Goal: Information Seeking & Learning: Learn about a topic

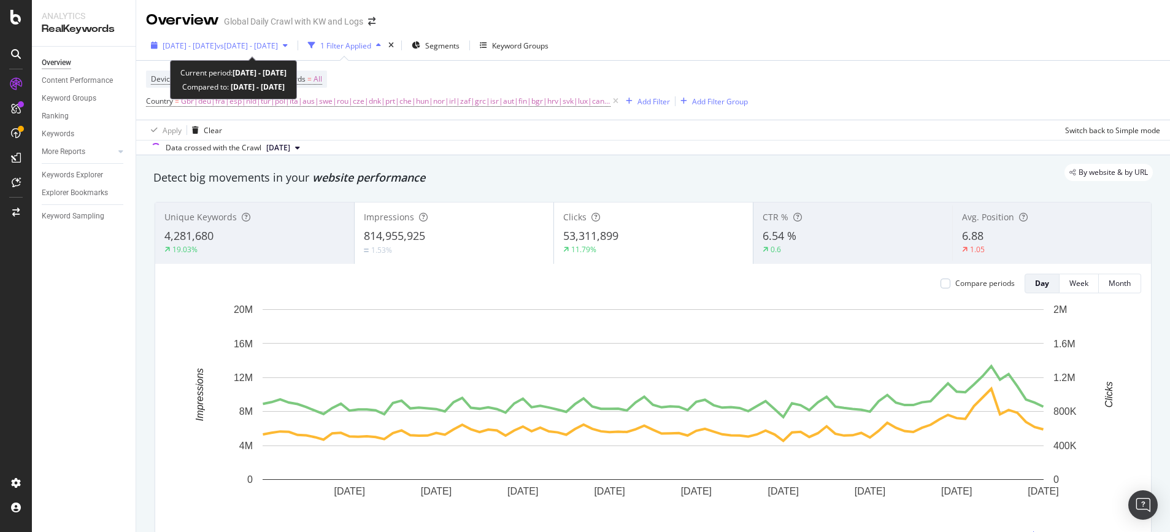
click at [278, 49] on span "vs [DATE] - [DATE]" at bounding box center [247, 46] width 61 height 10
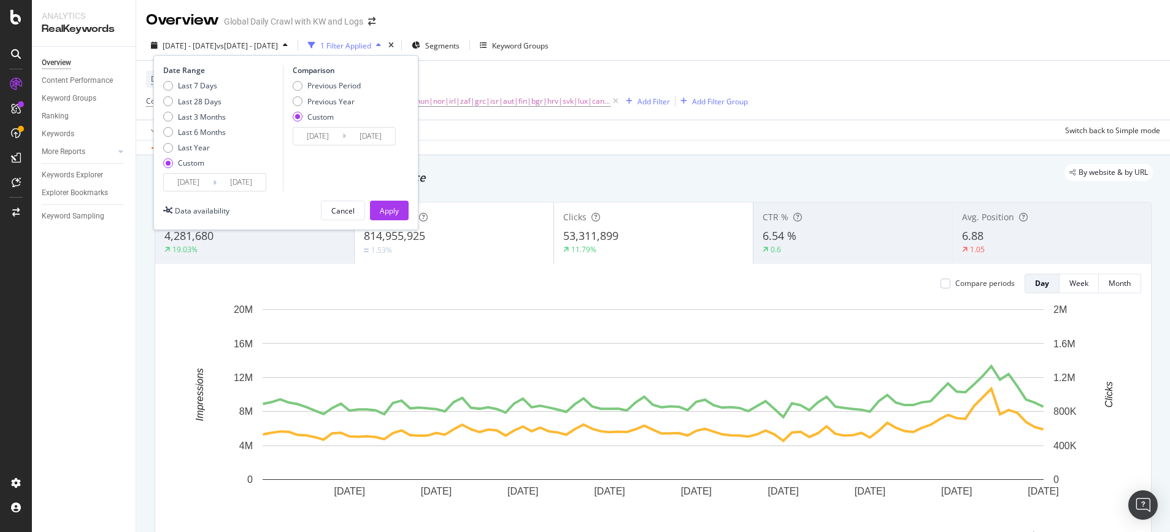
click at [199, 174] on input "[DATE]" at bounding box center [188, 182] width 49 height 17
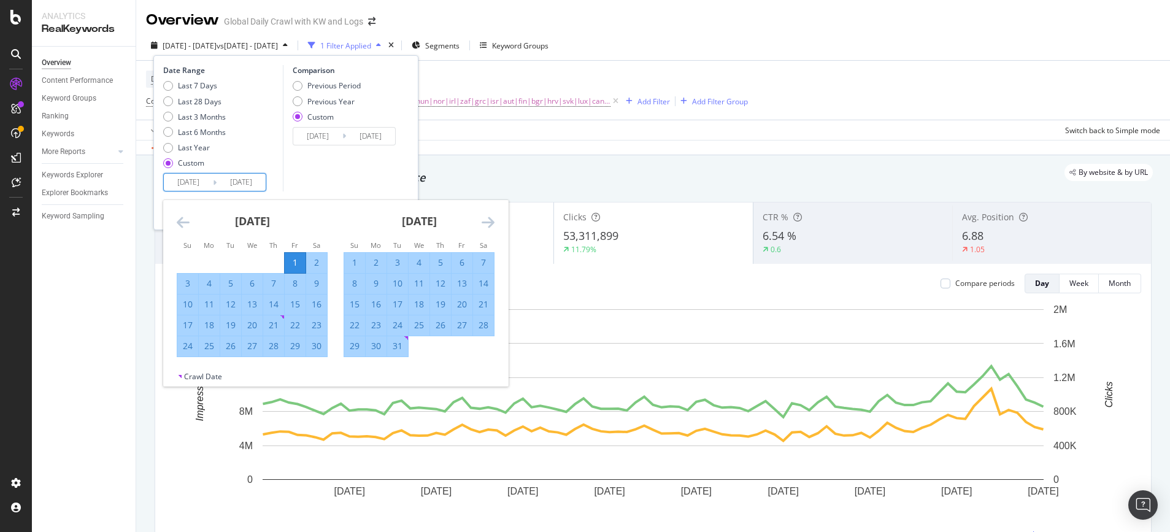
click at [485, 224] on icon "Move forward to switch to the next month." at bounding box center [488, 222] width 13 height 15
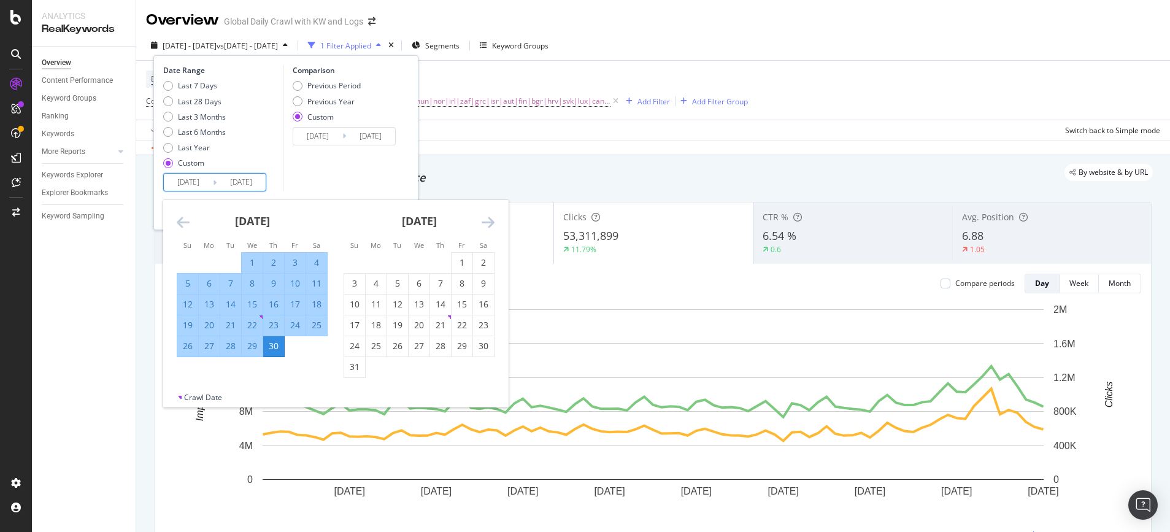
click at [485, 224] on icon "Move forward to switch to the next month." at bounding box center [488, 222] width 13 height 15
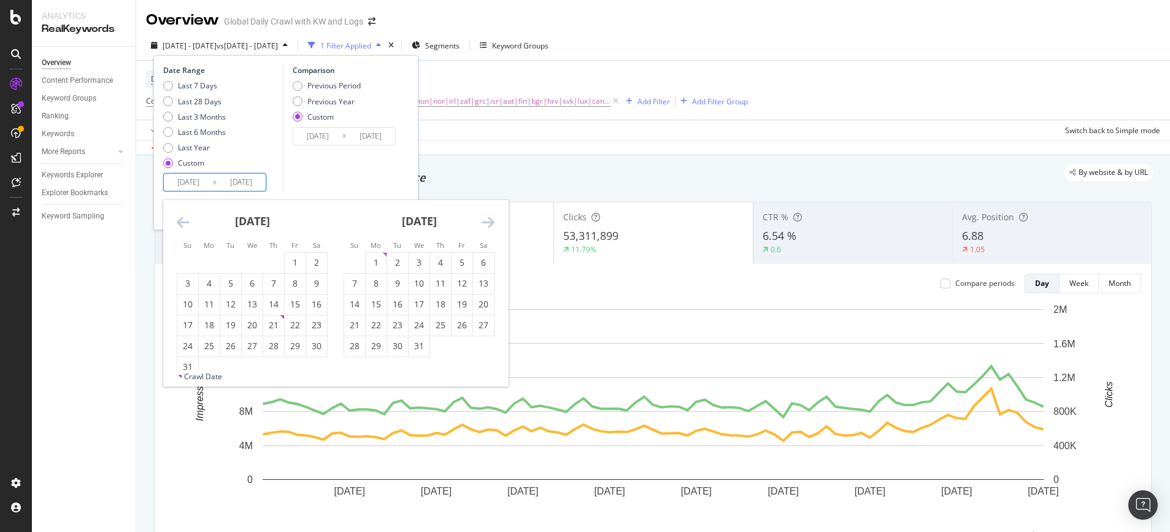
click at [485, 224] on icon "Move forward to switch to the next month." at bounding box center [488, 222] width 13 height 15
click at [183, 221] on icon "Move backward to switch to the previous month." at bounding box center [183, 222] width 13 height 15
click at [376, 261] on div "1" at bounding box center [376, 263] width 21 height 12
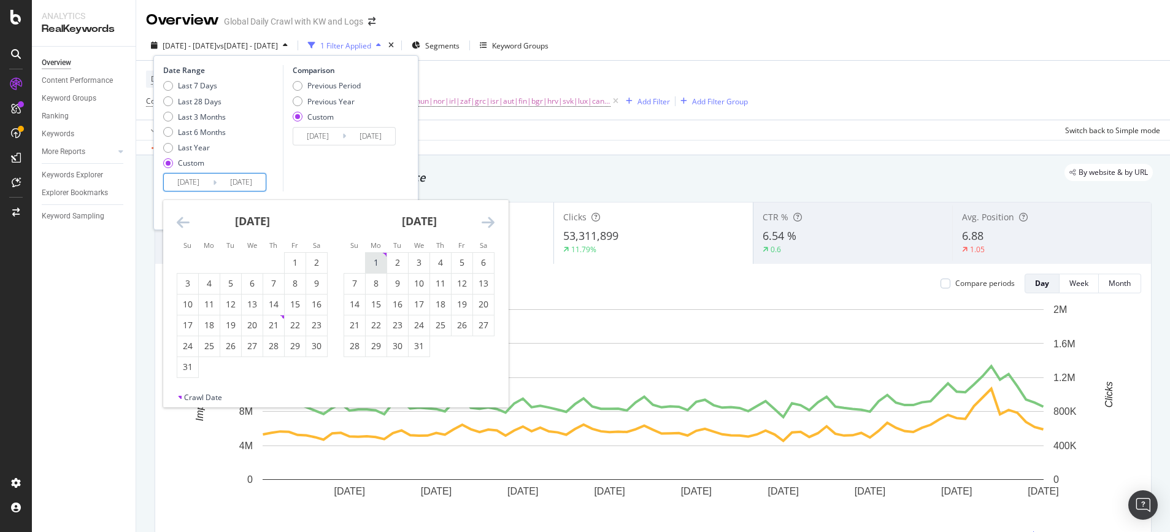
type input "[DATE]"
click at [484, 222] on icon "Move forward to switch to the next month." at bounding box center [488, 222] width 13 height 15
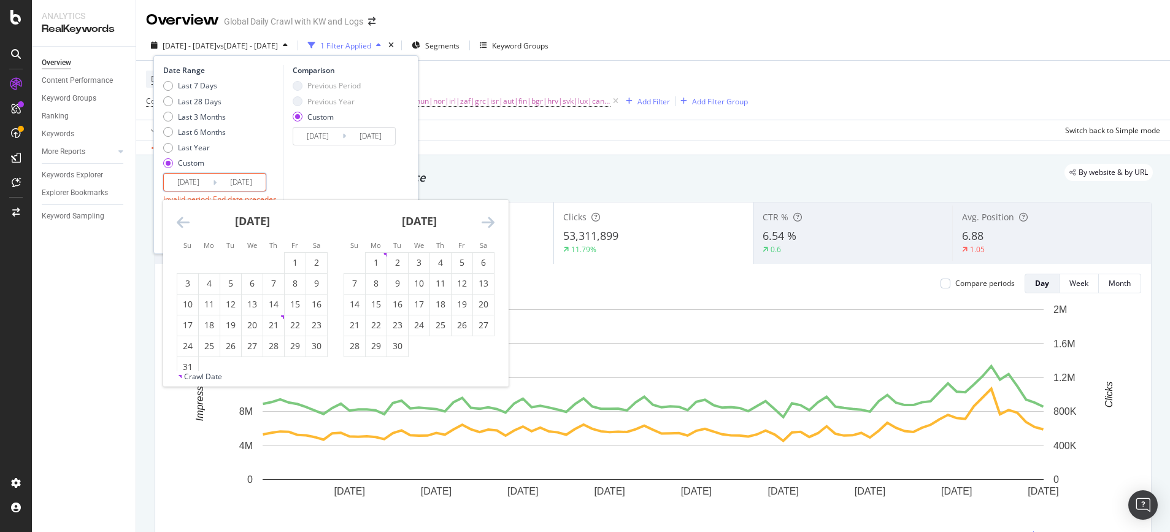
click at [484, 222] on icon "Move forward to switch to the next month." at bounding box center [488, 222] width 13 height 15
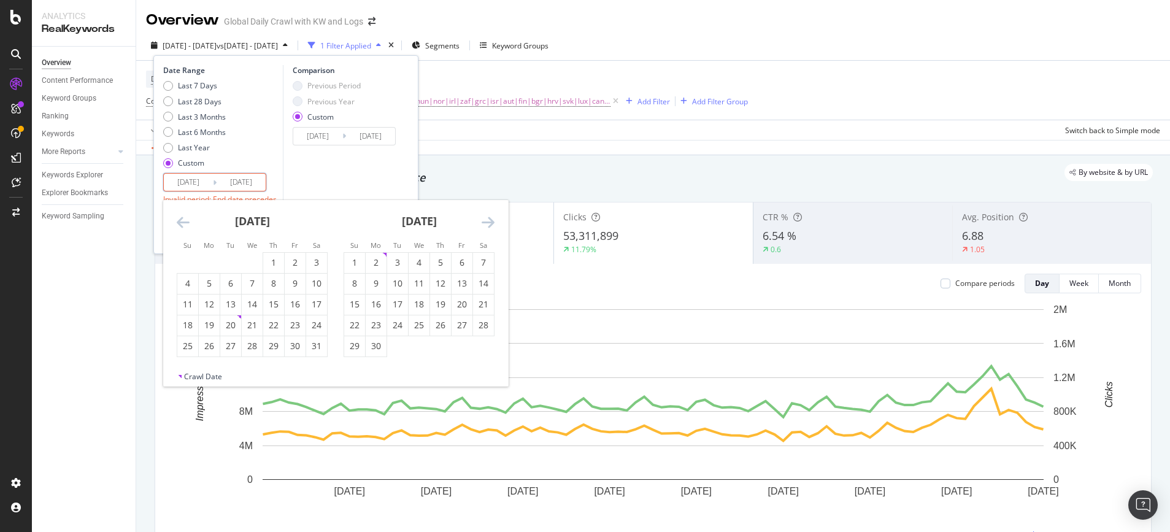
click at [484, 222] on icon "Move forward to switch to the next month." at bounding box center [488, 222] width 13 height 15
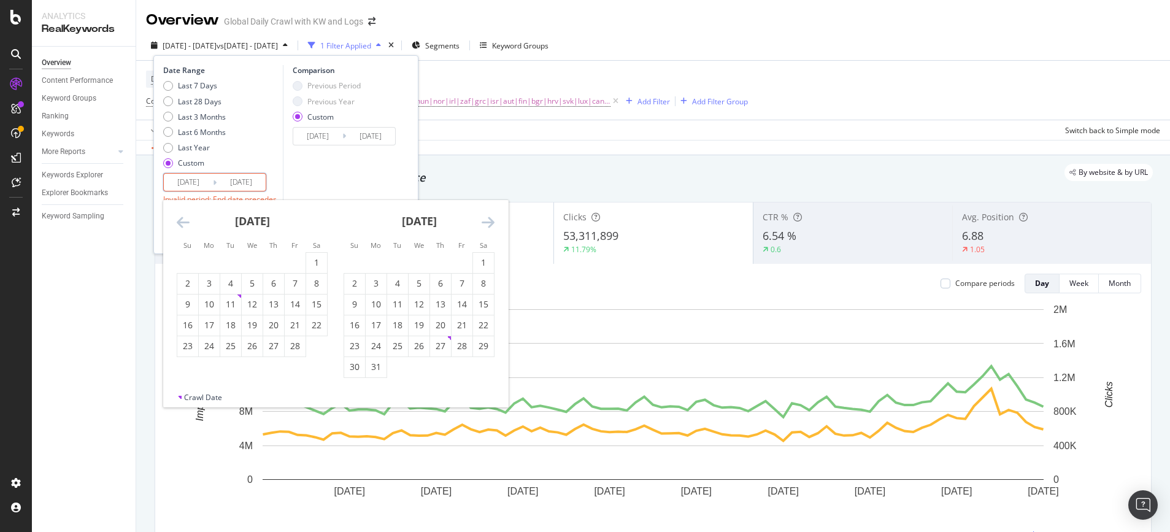
click at [484, 222] on icon "Move forward to switch to the next month." at bounding box center [488, 222] width 13 height 15
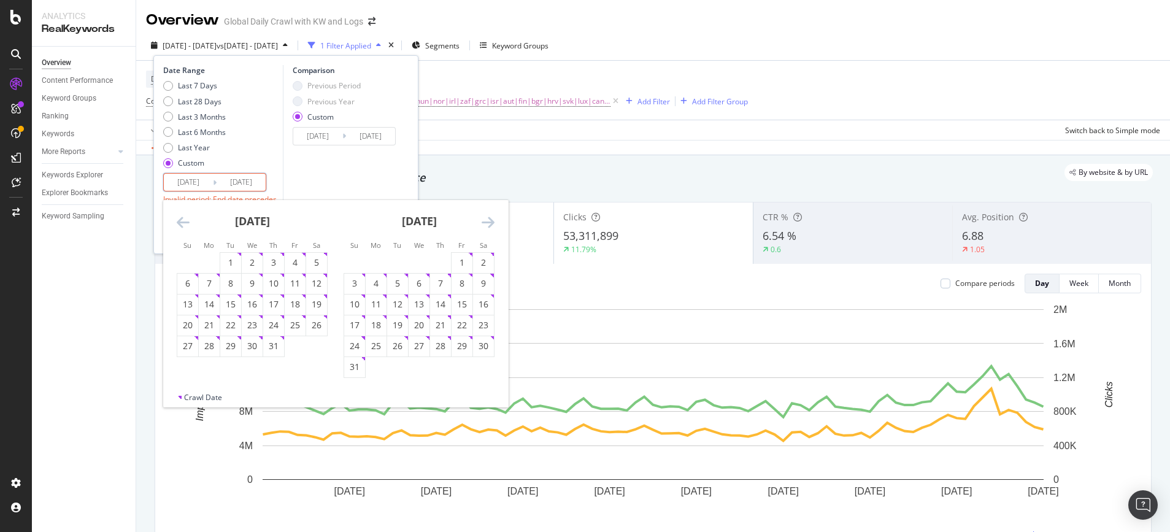
click at [484, 222] on icon "Move forward to switch to the next month." at bounding box center [488, 222] width 13 height 15
click at [436, 304] on div "18" at bounding box center [440, 304] width 21 height 12
type input "[DATE]"
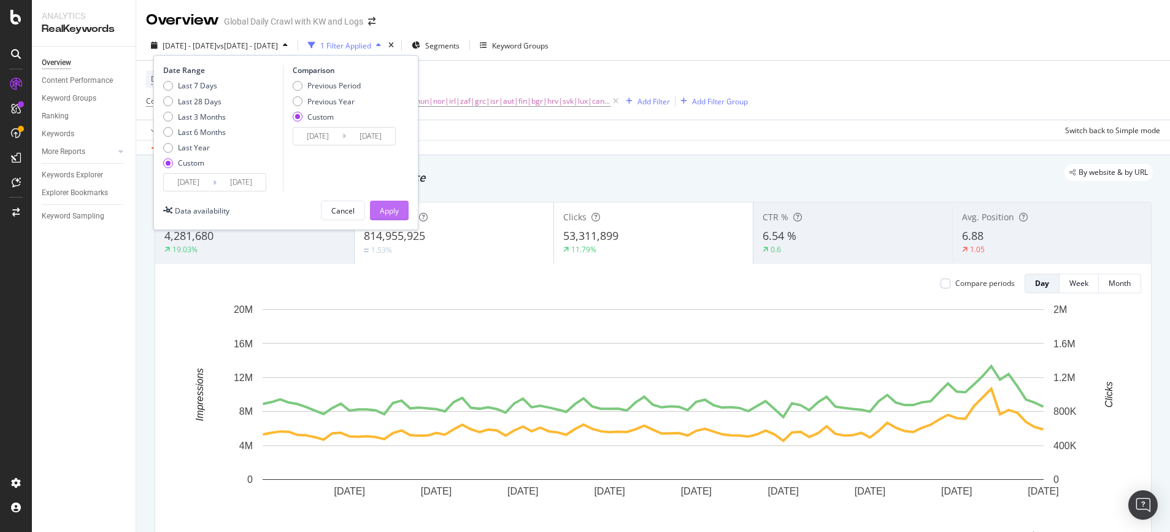
click at [382, 209] on div "Apply" at bounding box center [389, 211] width 19 height 10
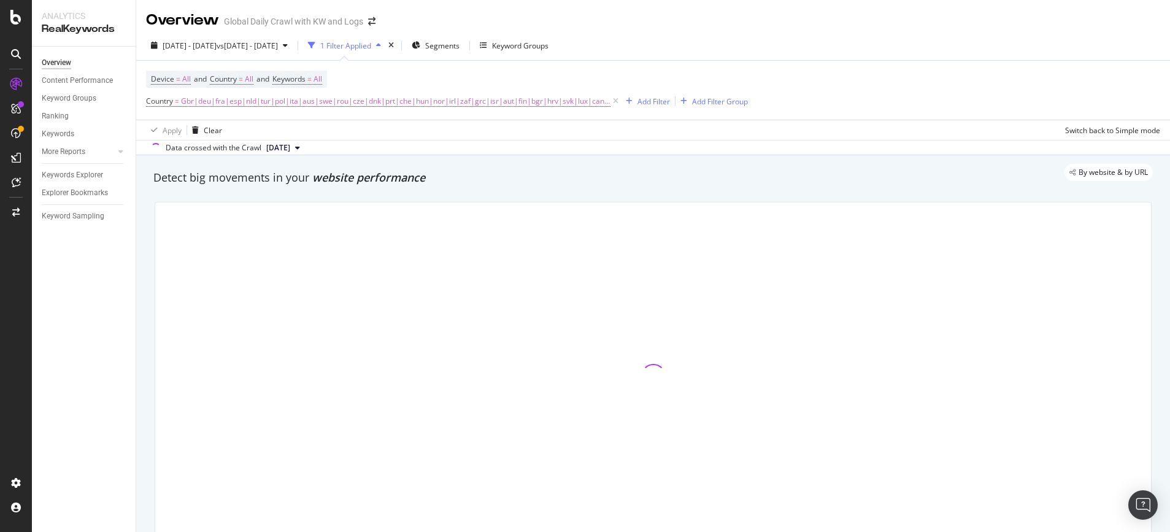
click at [147, 324] on div at bounding box center [653, 376] width 1012 height 368
click at [150, 371] on div at bounding box center [653, 376] width 1012 height 368
click at [147, 381] on div at bounding box center [653, 376] width 1012 height 368
click at [150, 217] on div at bounding box center [653, 376] width 1012 height 368
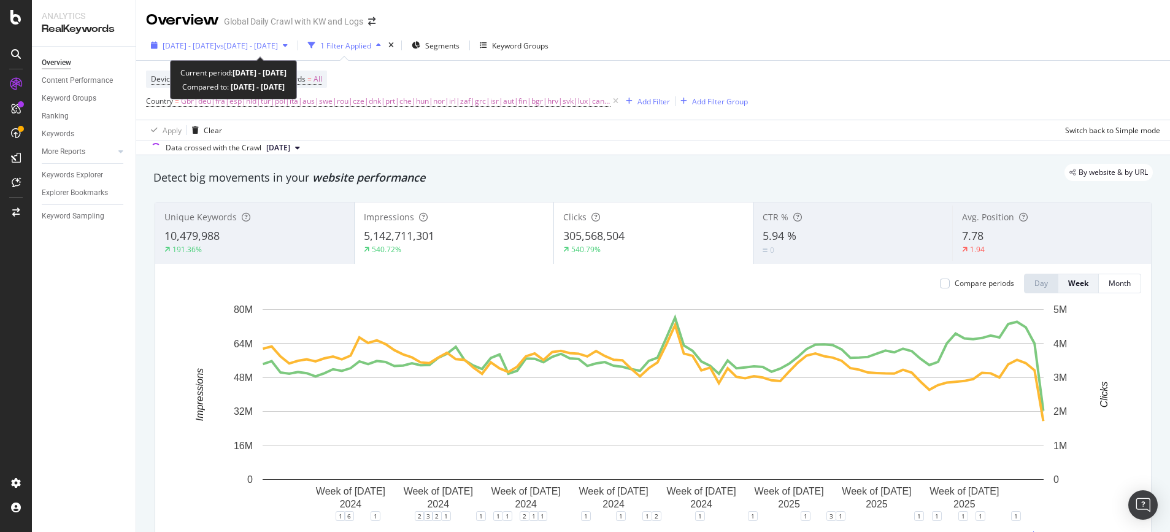
click at [274, 46] on span "vs [DATE] - [DATE]" at bounding box center [247, 46] width 61 height 10
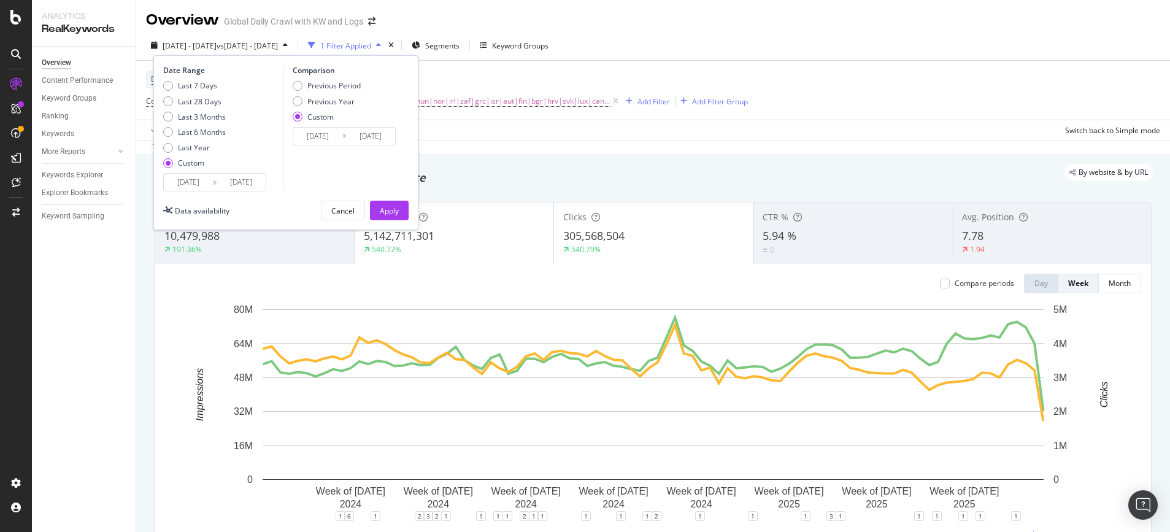
click at [192, 190] on input "[DATE]" at bounding box center [188, 182] width 49 height 17
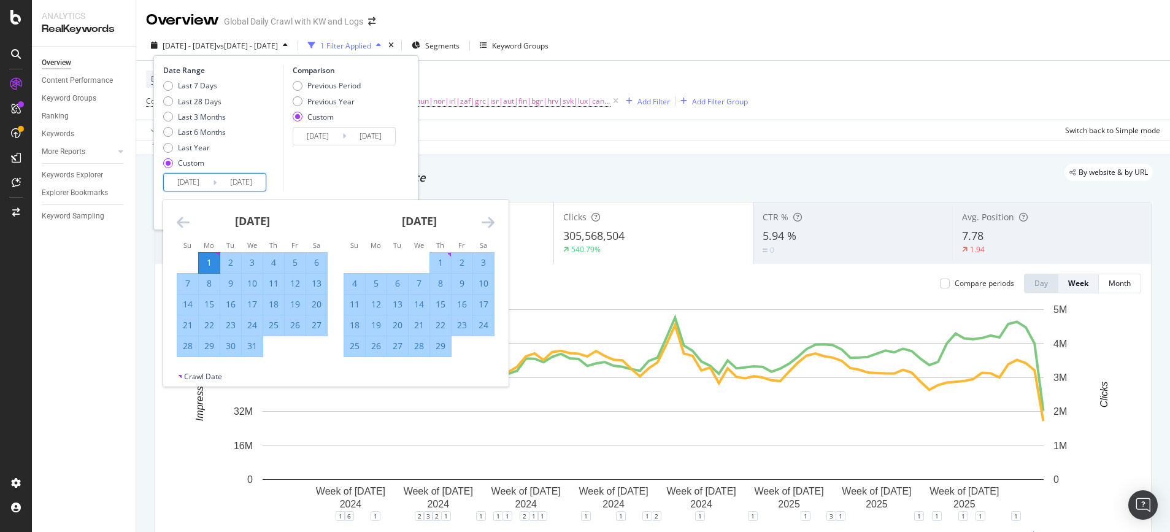
click at [485, 223] on icon "Move forward to switch to the next month." at bounding box center [488, 222] width 13 height 15
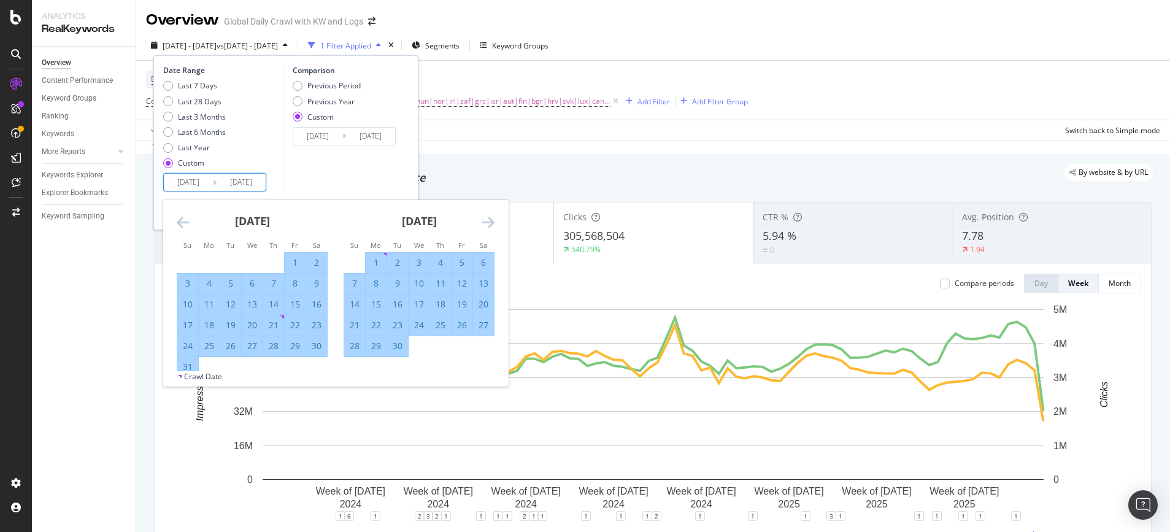
click at [485, 223] on icon "Move forward to switch to the next month." at bounding box center [488, 222] width 13 height 15
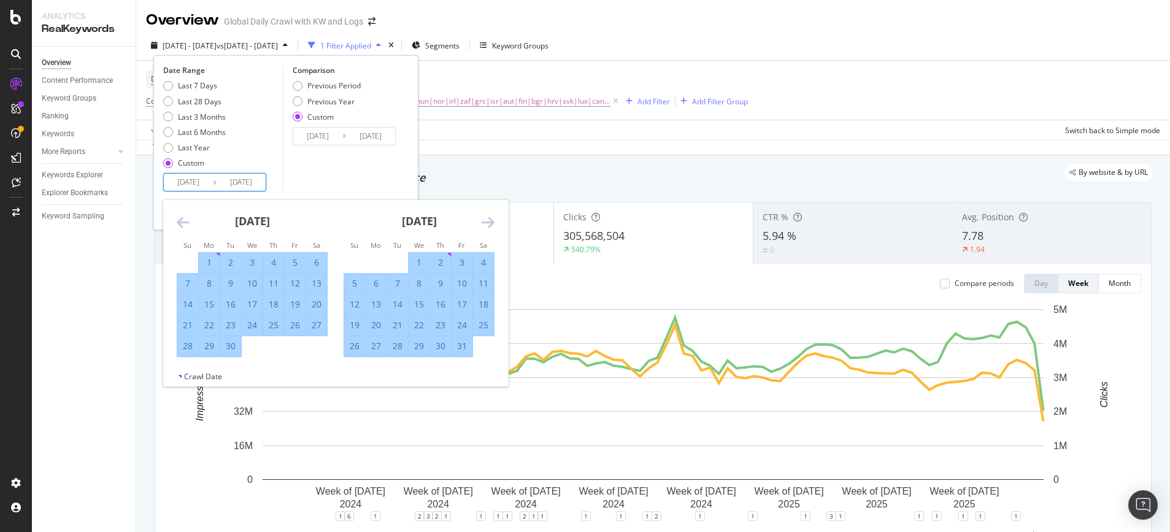
click at [485, 223] on icon "Move forward to switch to the next month." at bounding box center [488, 222] width 13 height 15
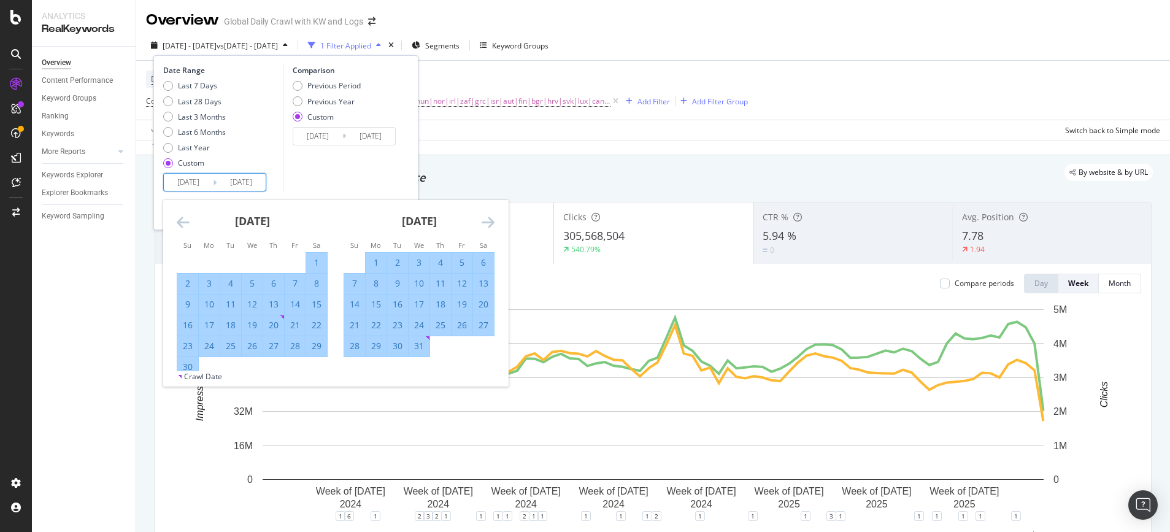
click at [485, 223] on icon "Move forward to switch to the next month." at bounding box center [488, 222] width 13 height 15
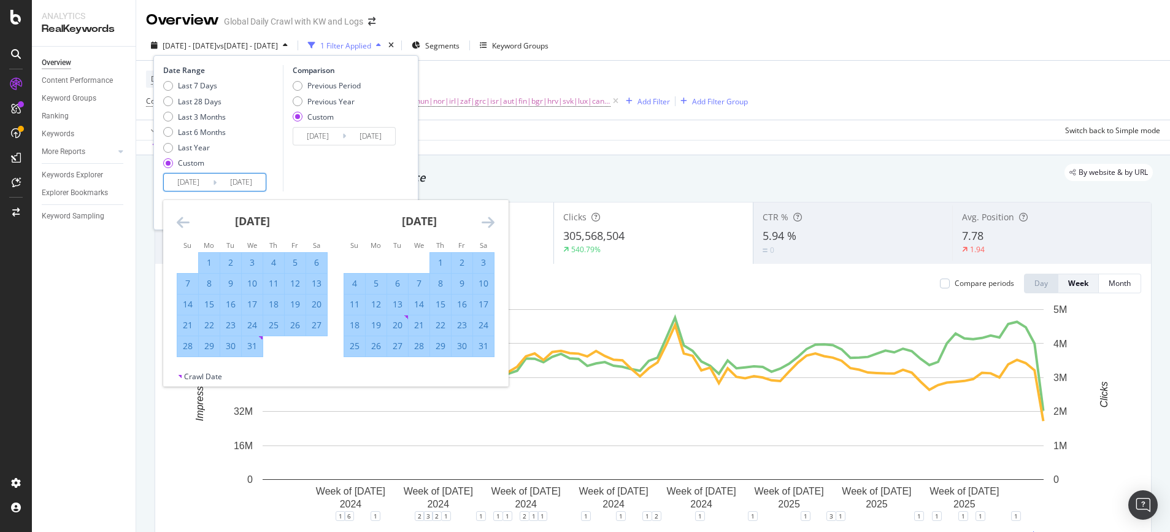
click at [485, 223] on icon "Move forward to switch to the next month." at bounding box center [488, 222] width 13 height 15
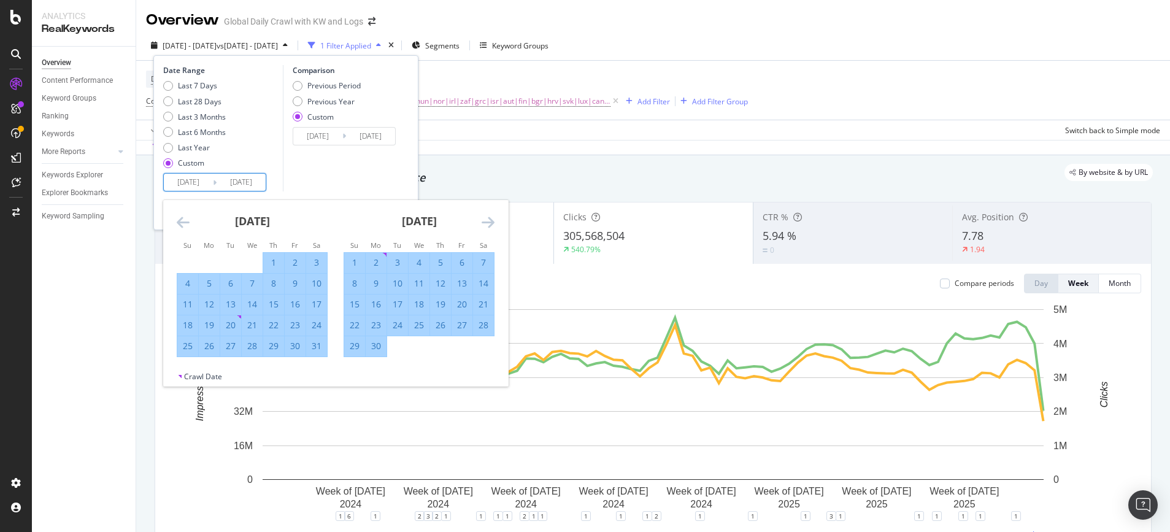
click at [485, 223] on icon "Move forward to switch to the next month." at bounding box center [488, 222] width 13 height 15
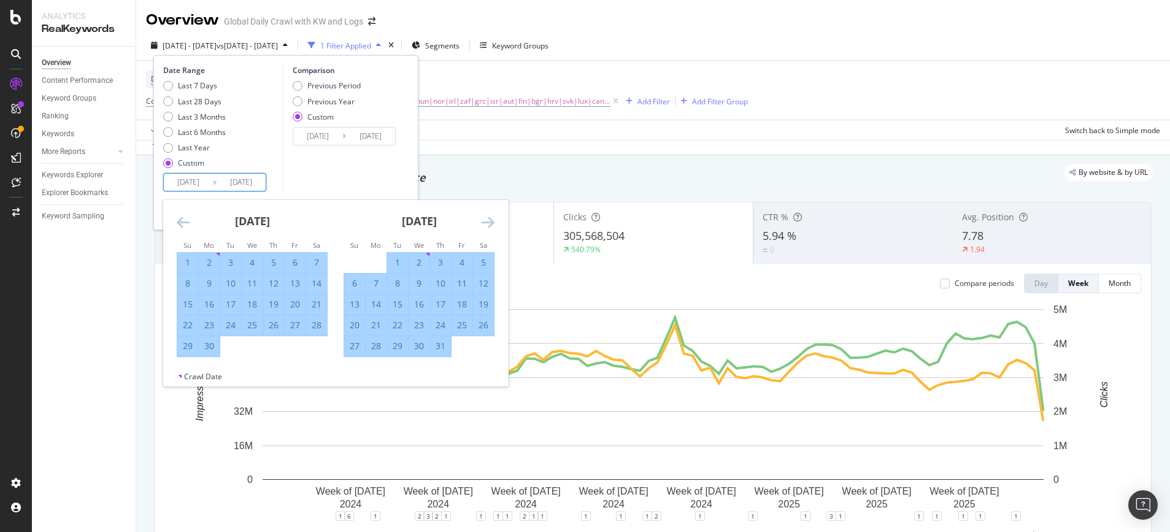
click at [485, 223] on icon "Move forward to switch to the next month." at bounding box center [488, 222] width 13 height 15
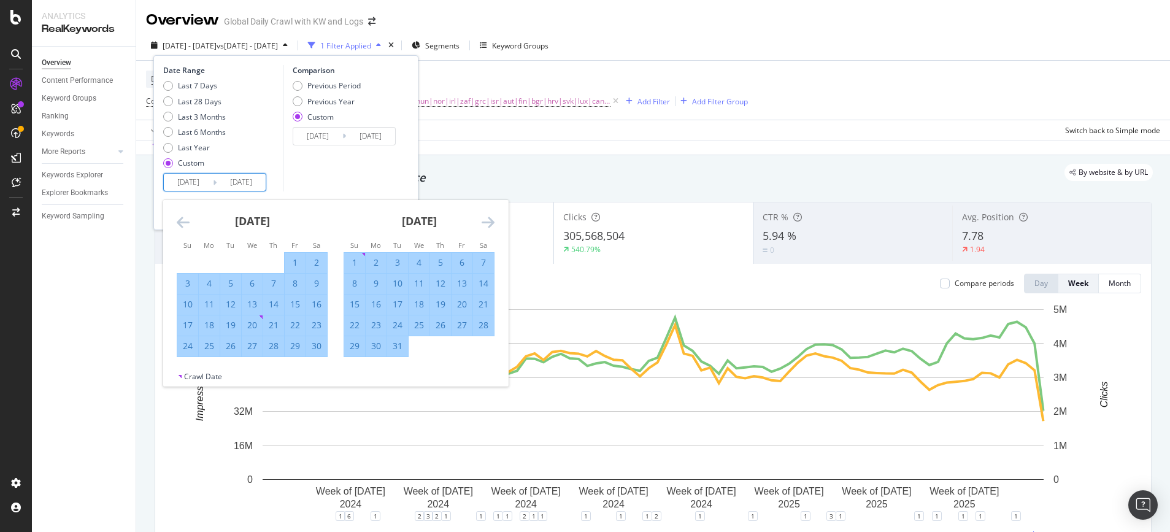
click at [485, 223] on icon "Move forward to switch to the next month." at bounding box center [488, 222] width 13 height 15
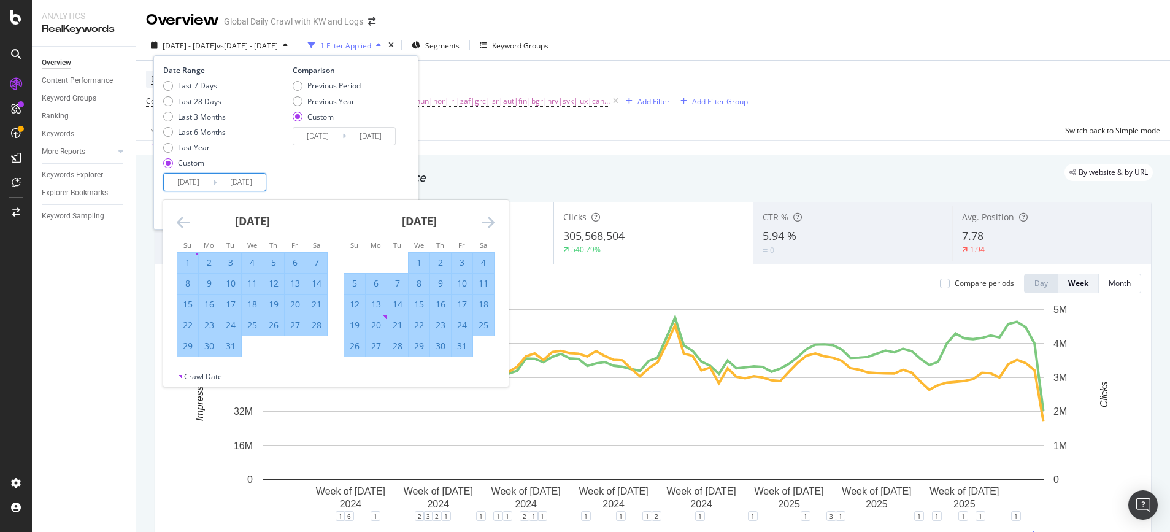
click at [485, 223] on icon "Move forward to switch to the next month." at bounding box center [488, 222] width 13 height 15
click at [255, 260] on div "1" at bounding box center [252, 263] width 21 height 12
type input "[DATE]"
click at [304, 102] on div "Previous Year" at bounding box center [327, 101] width 68 height 10
type input "[DATE]"
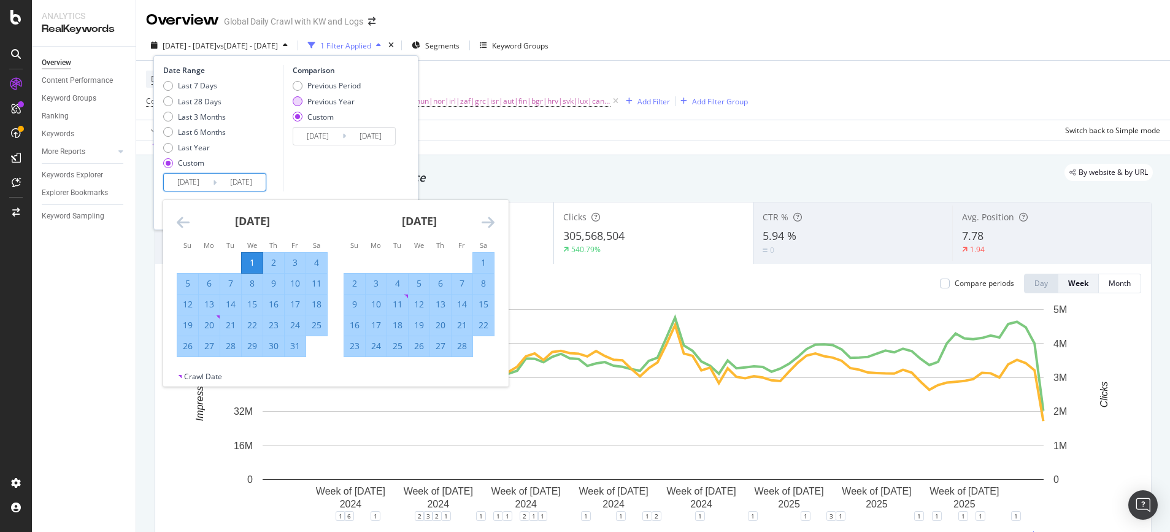
type input "[DATE]"
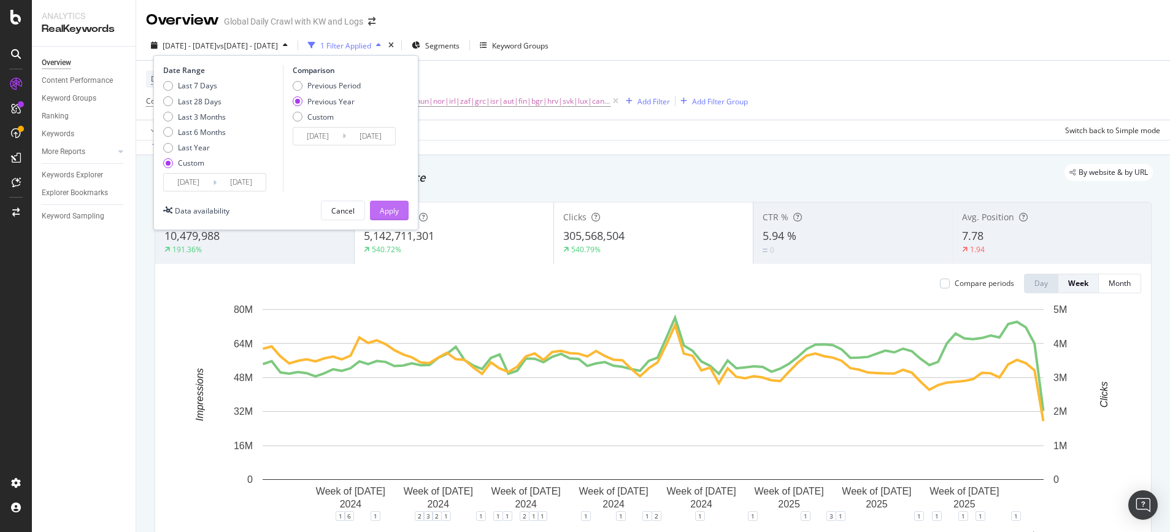
click at [389, 215] on div "Apply" at bounding box center [389, 211] width 19 height 10
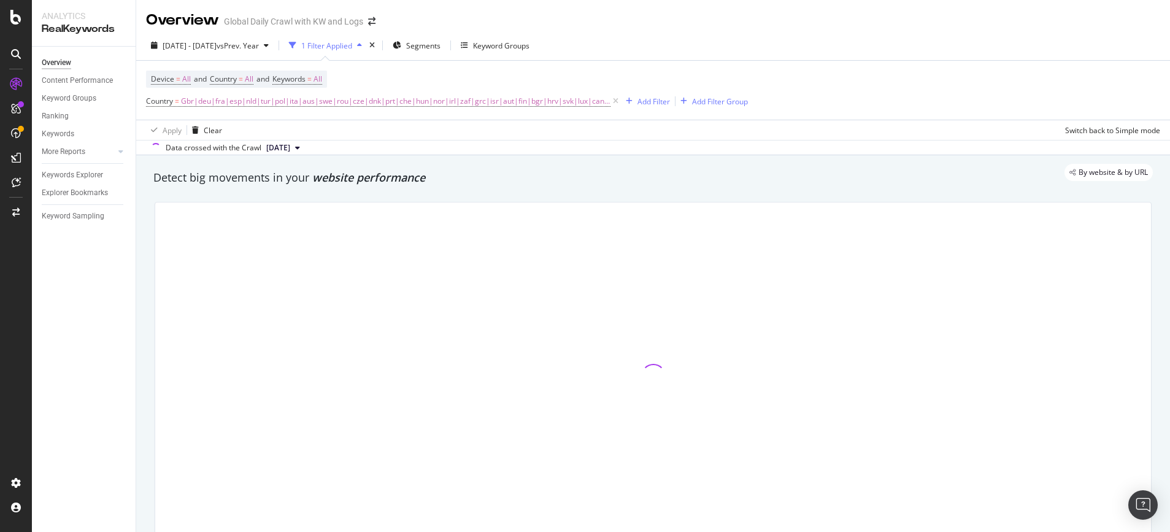
click at [389, 215] on div at bounding box center [653, 376] width 996 height 347
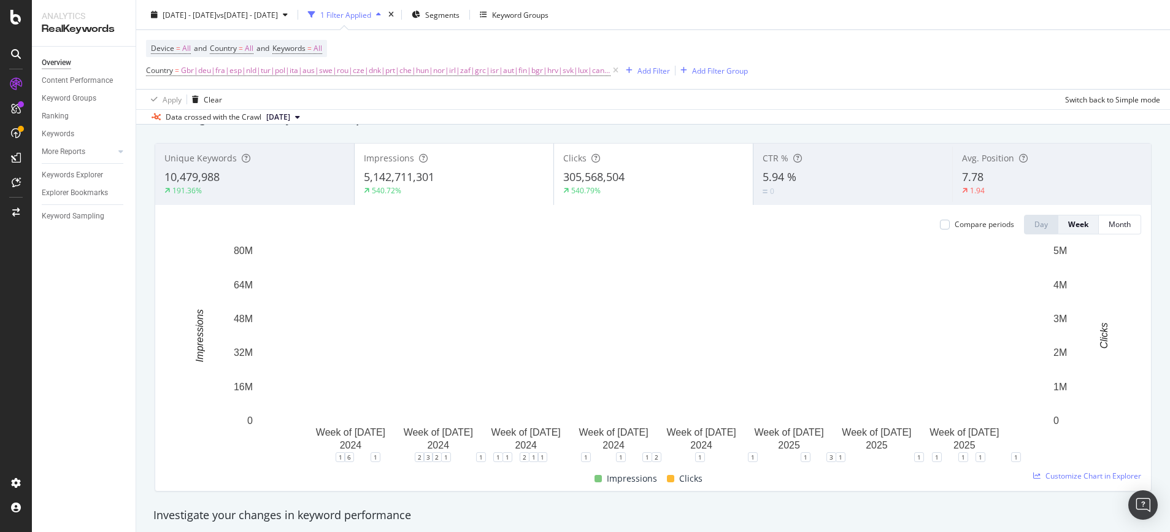
scroll to position [53, 0]
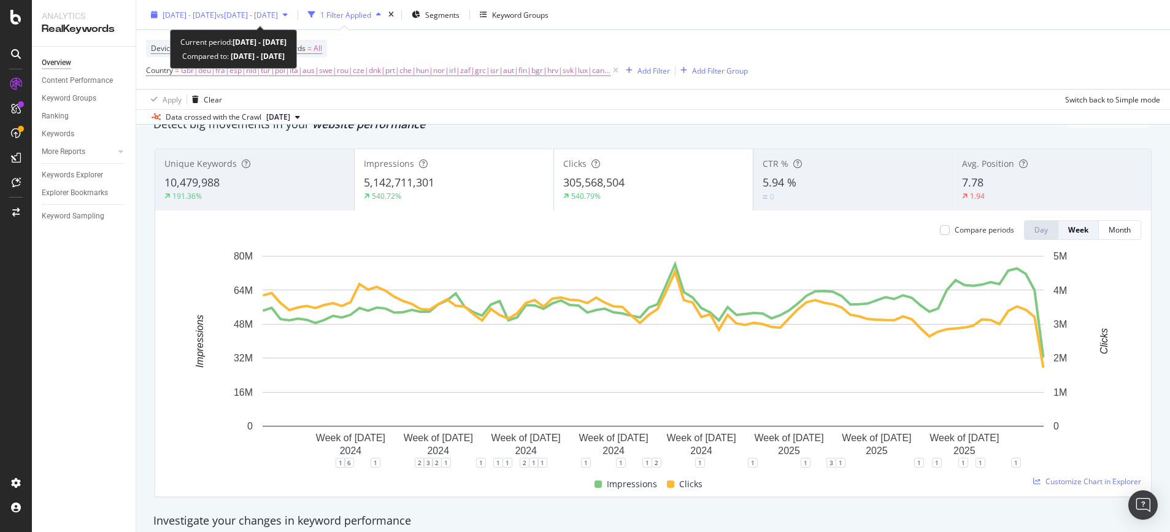
click at [217, 15] on span "[DATE] - [DATE]" at bounding box center [190, 14] width 54 height 10
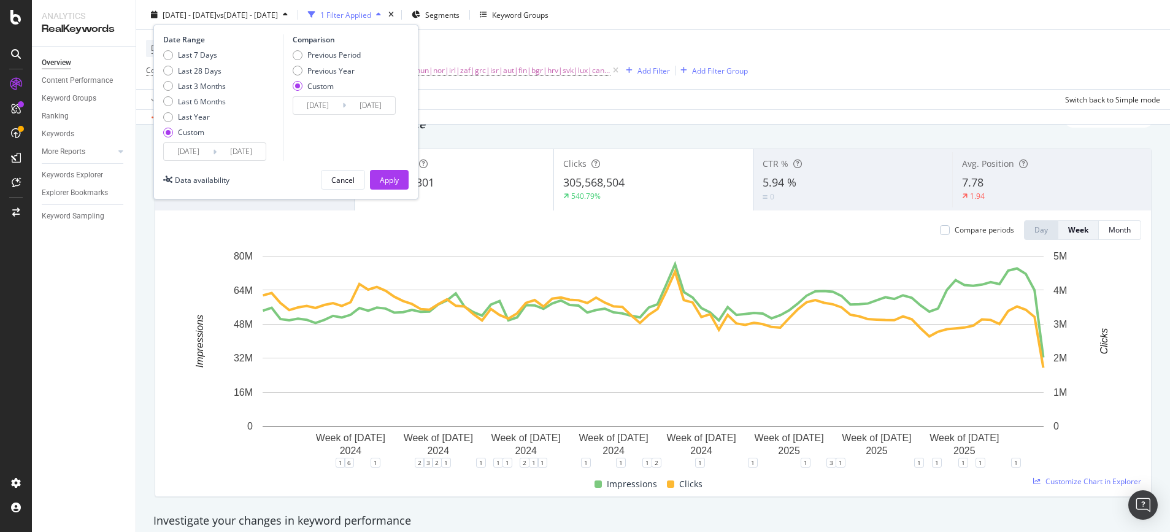
click at [195, 155] on input "[DATE]" at bounding box center [188, 151] width 49 height 17
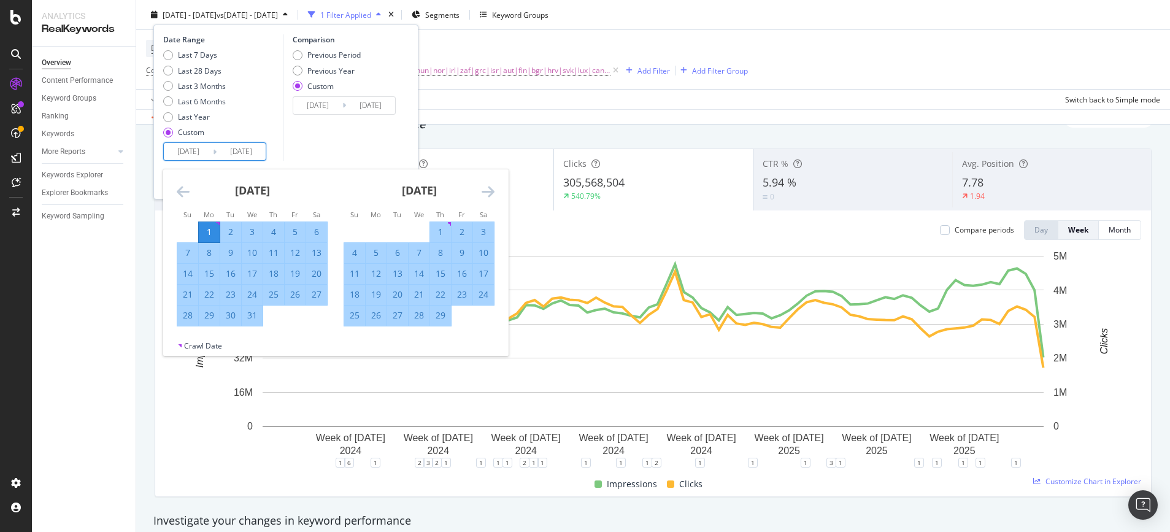
click at [488, 193] on icon "Move forward to switch to the next month." at bounding box center [488, 191] width 13 height 15
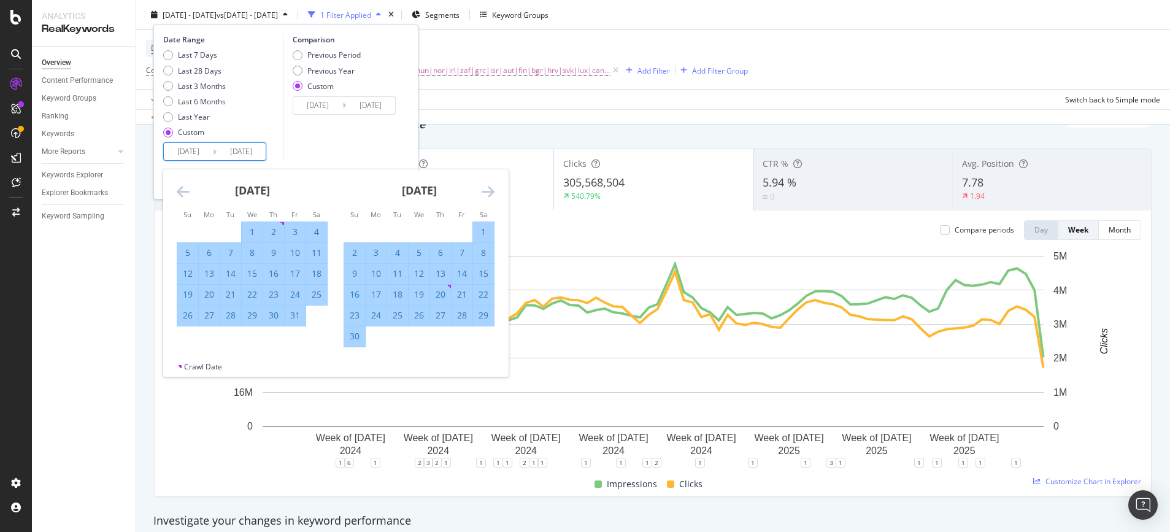
click at [488, 193] on icon "Move forward to switch to the next month." at bounding box center [488, 191] width 13 height 15
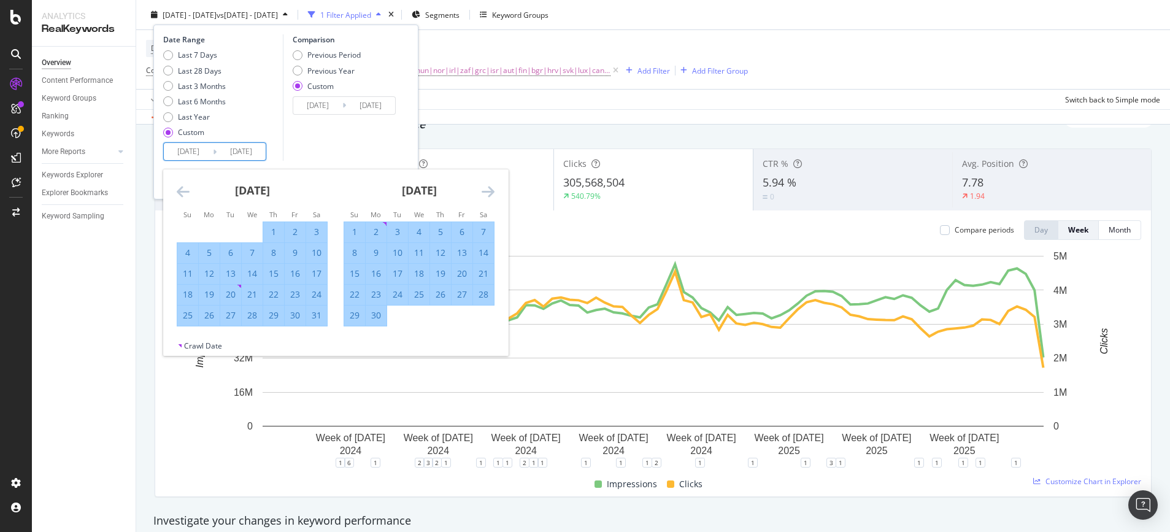
click at [483, 196] on icon "Move forward to switch to the next month." at bounding box center [488, 191] width 13 height 15
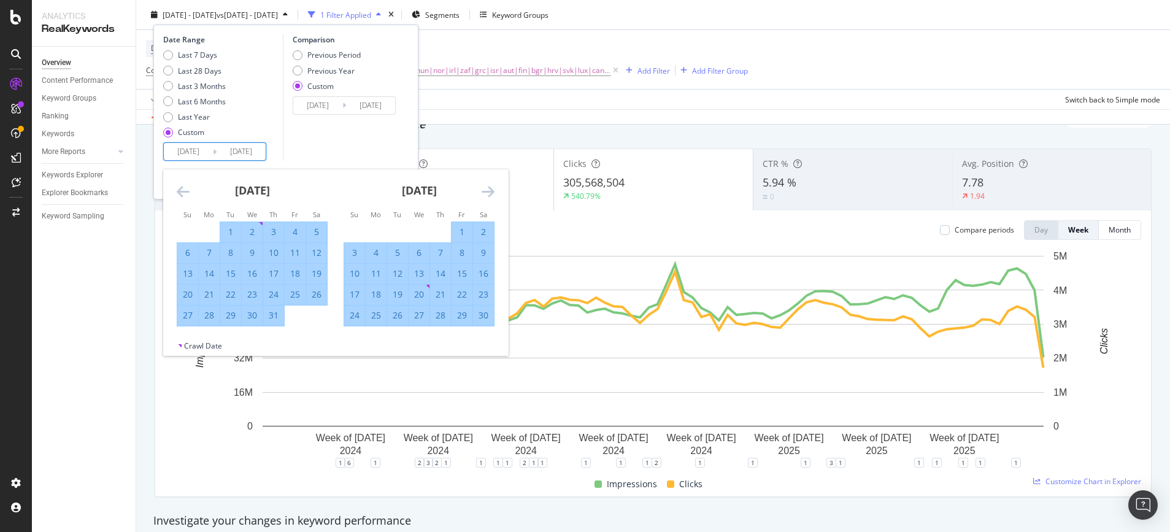
click at [483, 196] on icon "Move forward to switch to the next month." at bounding box center [488, 191] width 13 height 15
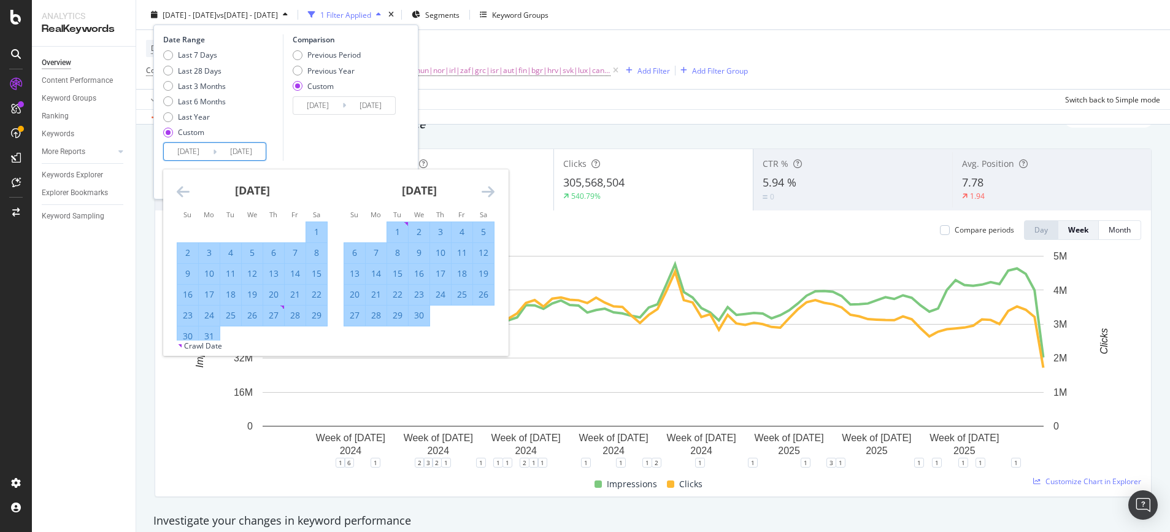
click at [483, 196] on icon "Move forward to switch to the next month." at bounding box center [488, 191] width 13 height 15
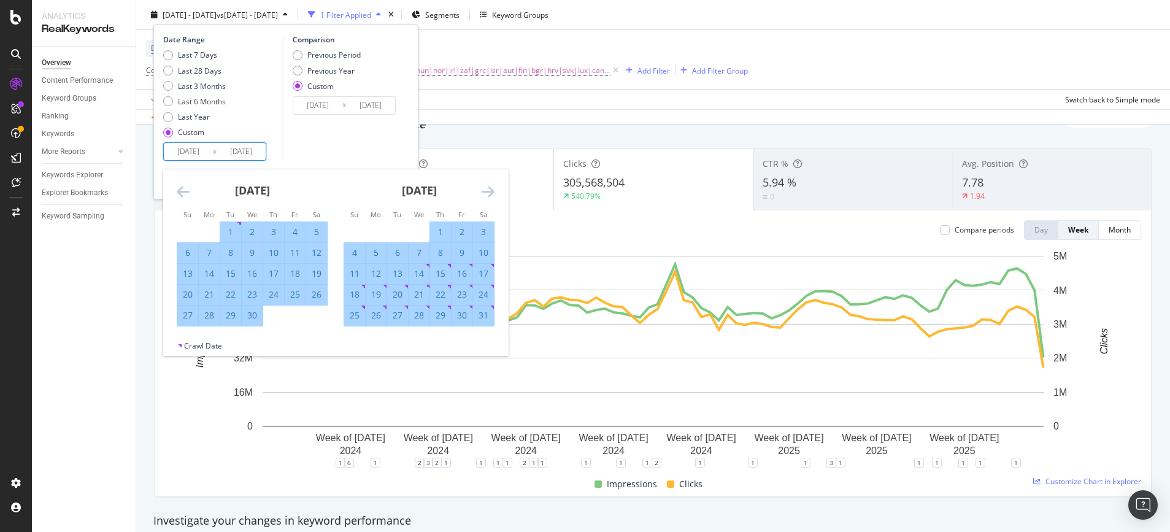
click at [483, 196] on icon "Move forward to switch to the next month." at bounding box center [488, 191] width 13 height 15
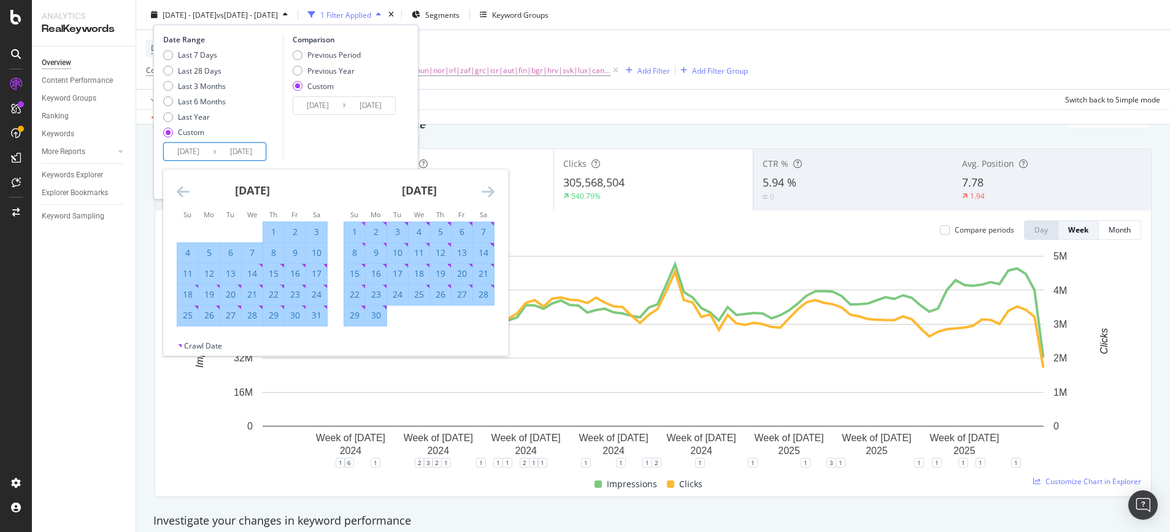
click at [376, 322] on div "30" at bounding box center [376, 316] width 21 height 20
type input "[DATE]"
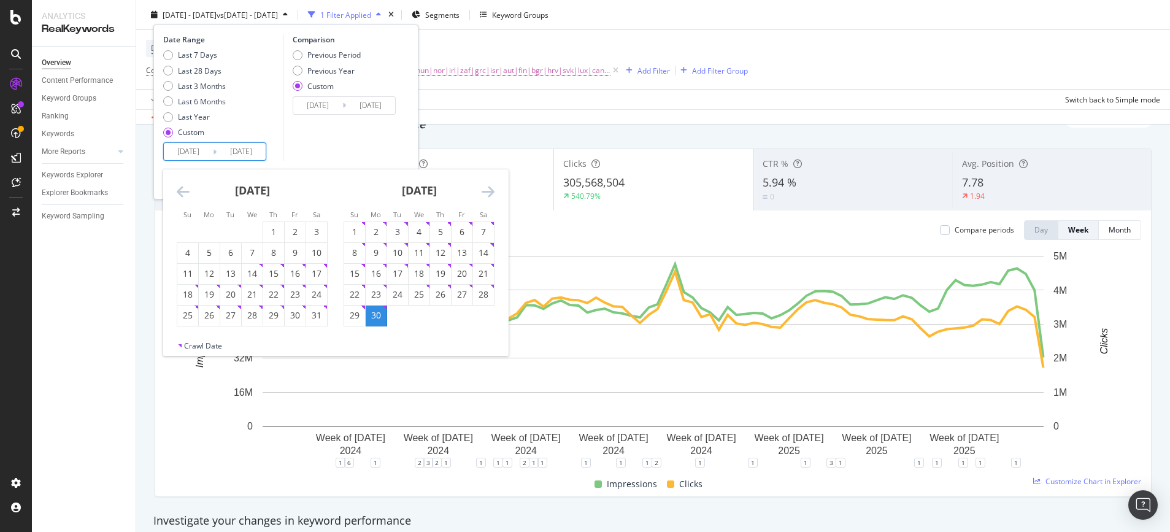
click at [485, 192] on icon "Move forward to switch to the next month." at bounding box center [488, 191] width 13 height 15
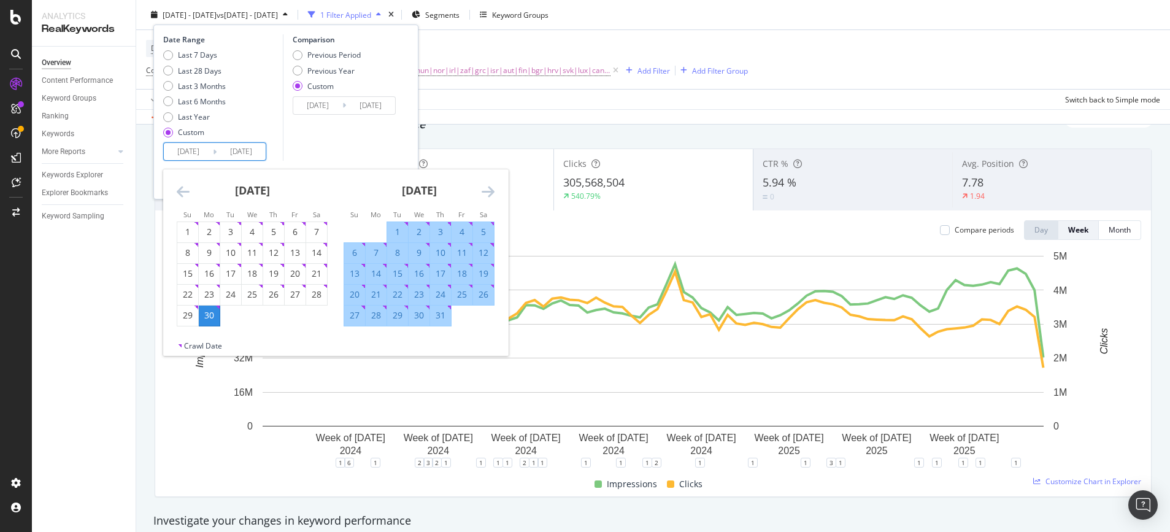
click at [485, 192] on icon "Move forward to switch to the next month." at bounding box center [488, 191] width 13 height 15
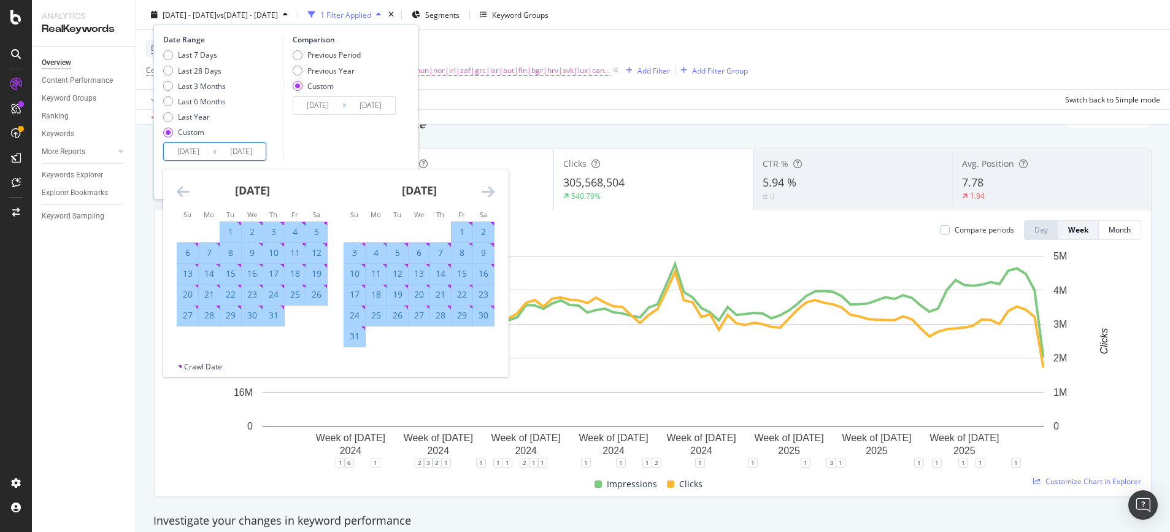
click at [485, 192] on icon "Move forward to switch to the next month." at bounding box center [488, 191] width 13 height 15
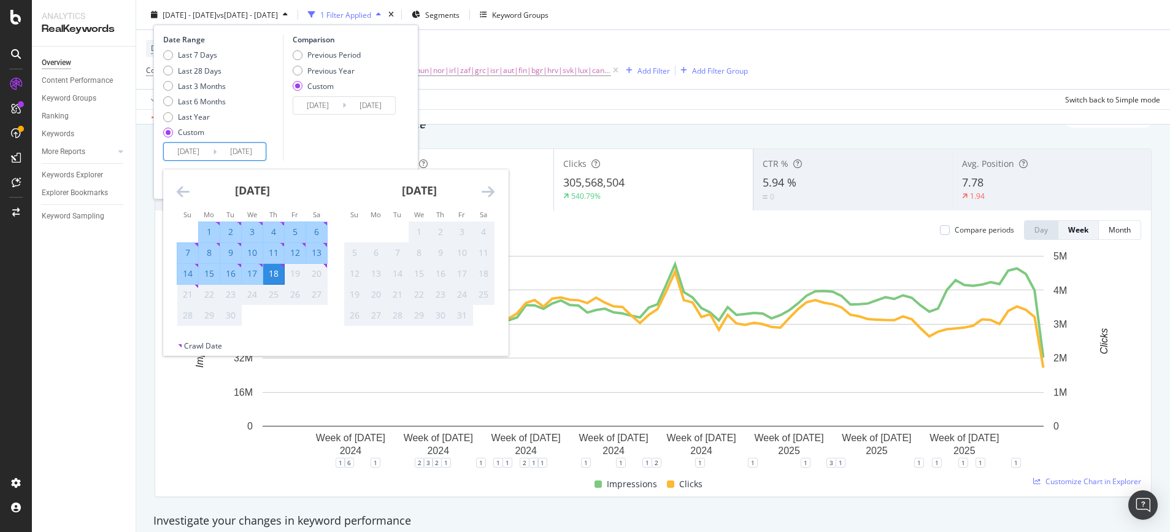
click at [485, 192] on icon "Move forward to switch to the next month." at bounding box center [488, 191] width 13 height 15
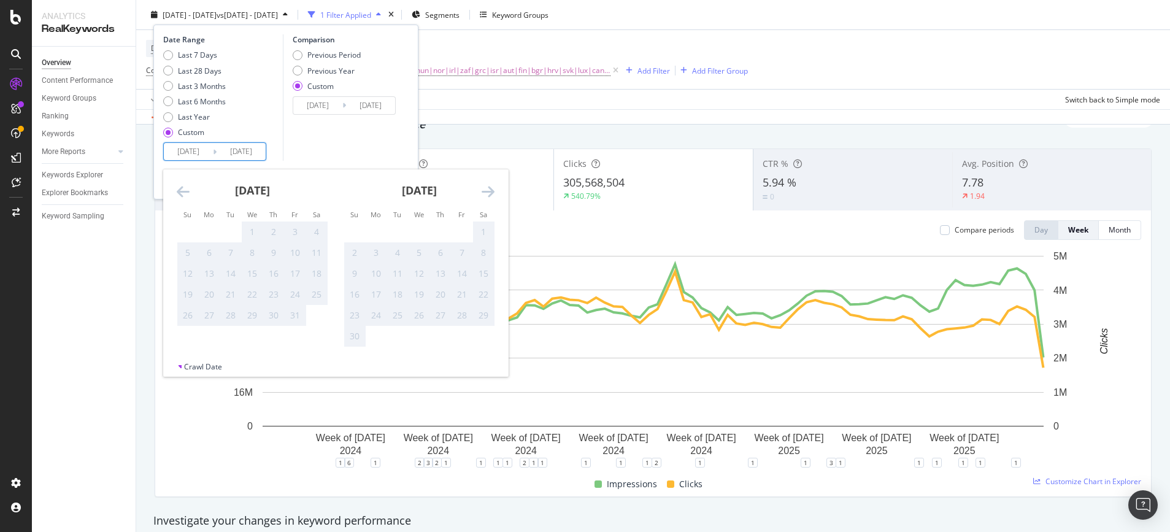
click at [392, 153] on div "Comparison Previous Period Previous Year Custom [DATE] Navigate forward to inte…" at bounding box center [341, 97] width 117 height 126
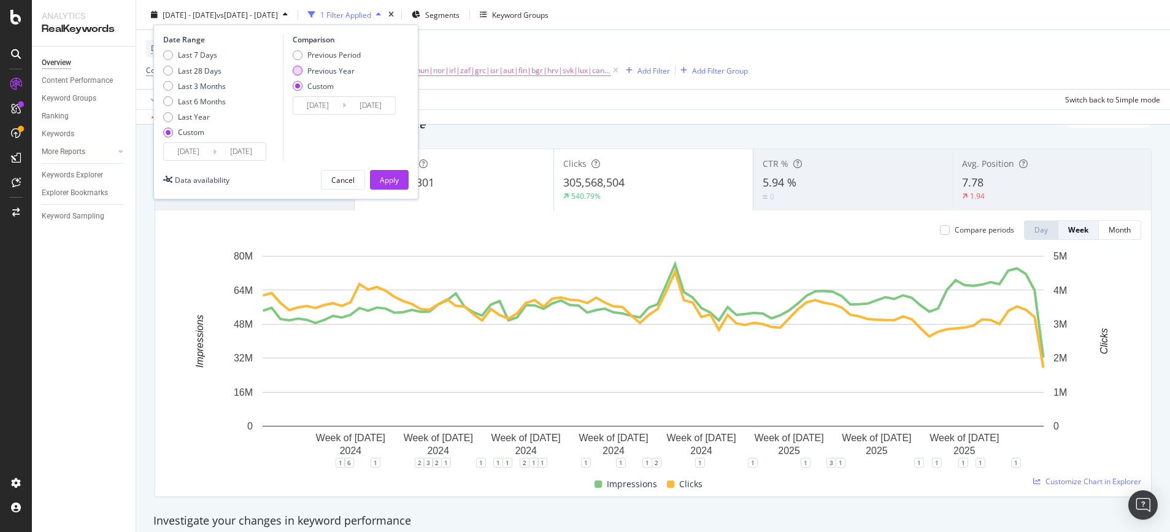
click at [320, 71] on div "Previous Year" at bounding box center [330, 70] width 47 height 10
type input "[DATE]"
click at [376, 182] on button "Apply" at bounding box center [389, 180] width 39 height 20
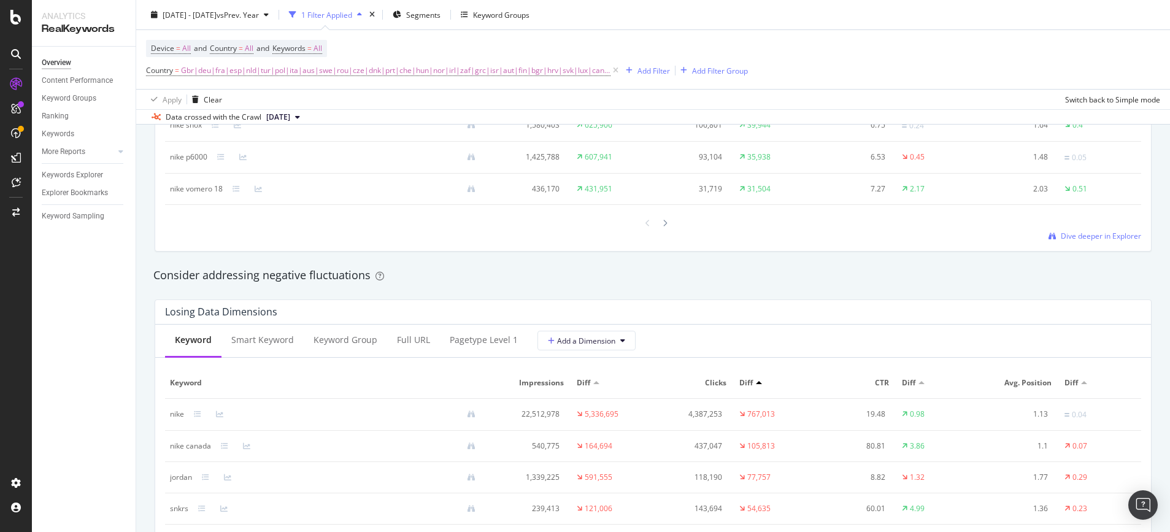
scroll to position [1347, 0]
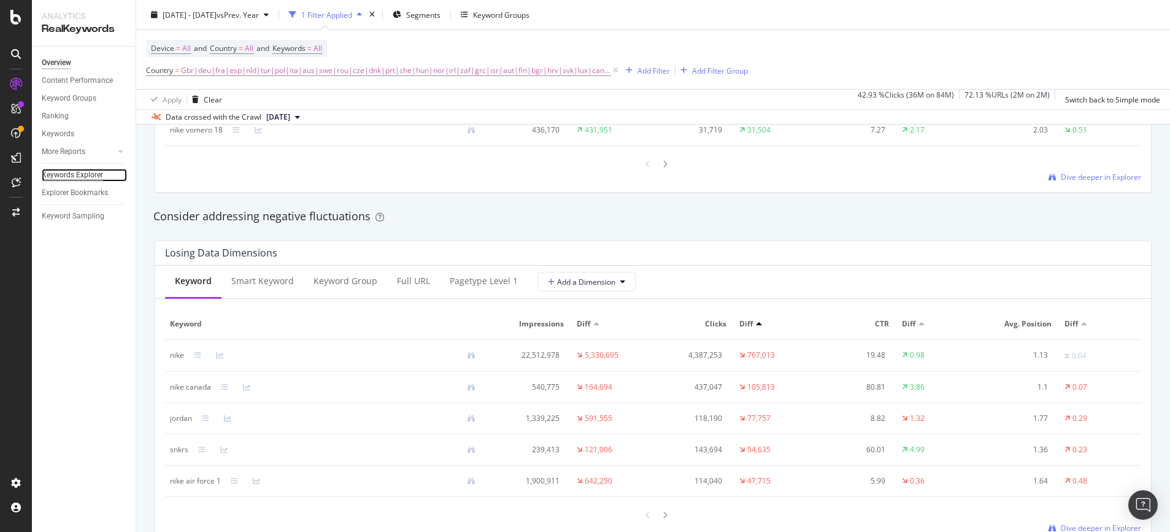
click at [66, 175] on div "Keywords Explorer" at bounding box center [72, 175] width 61 height 13
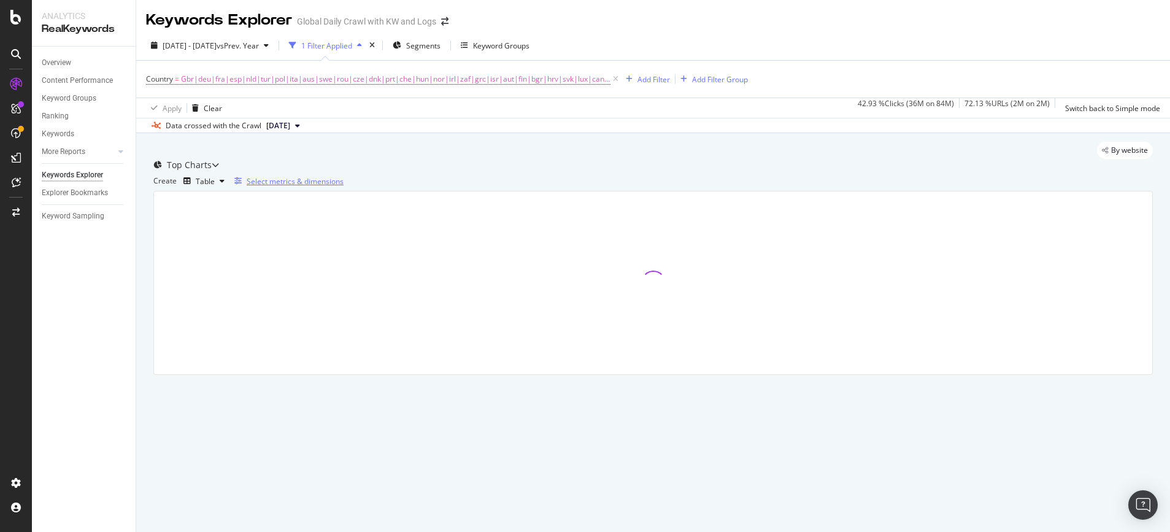
click at [344, 187] on div "Select metrics & dimensions" at bounding box center [295, 181] width 97 height 10
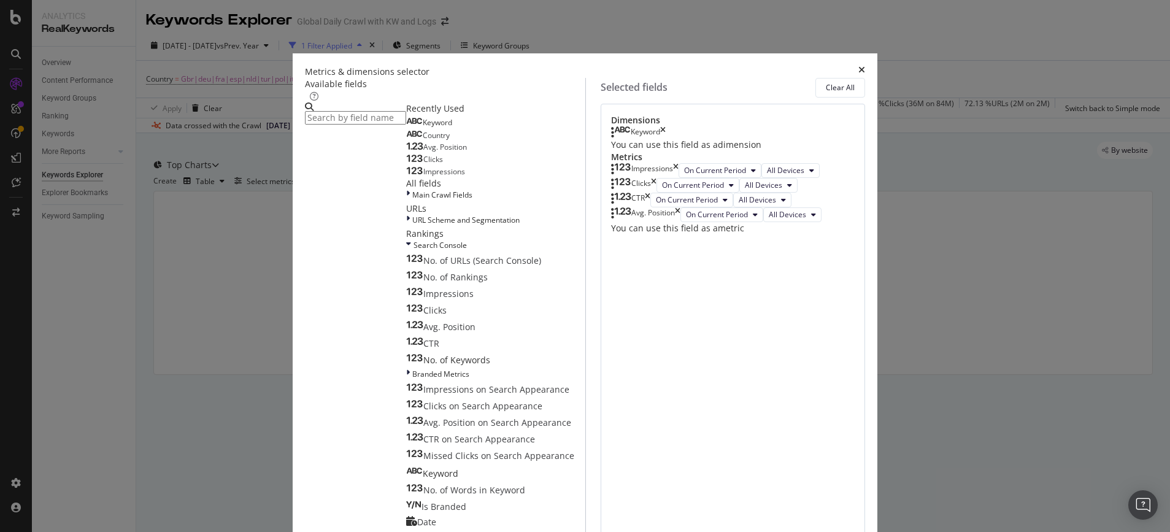
click at [406, 111] on input "modal" at bounding box center [355, 118] width 101 height 14
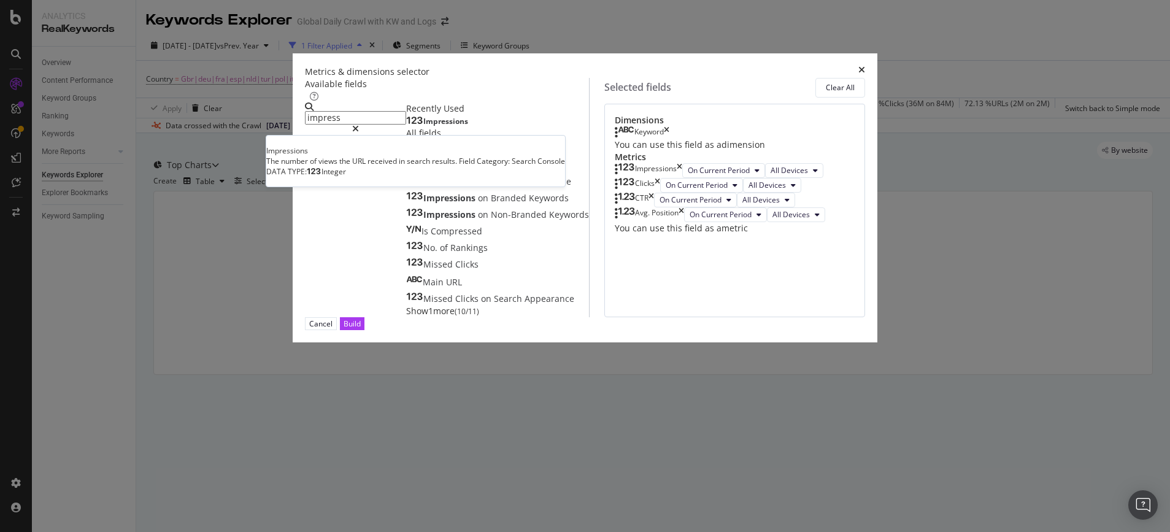
click at [423, 126] on span "Impressions" at bounding box center [445, 121] width 45 height 10
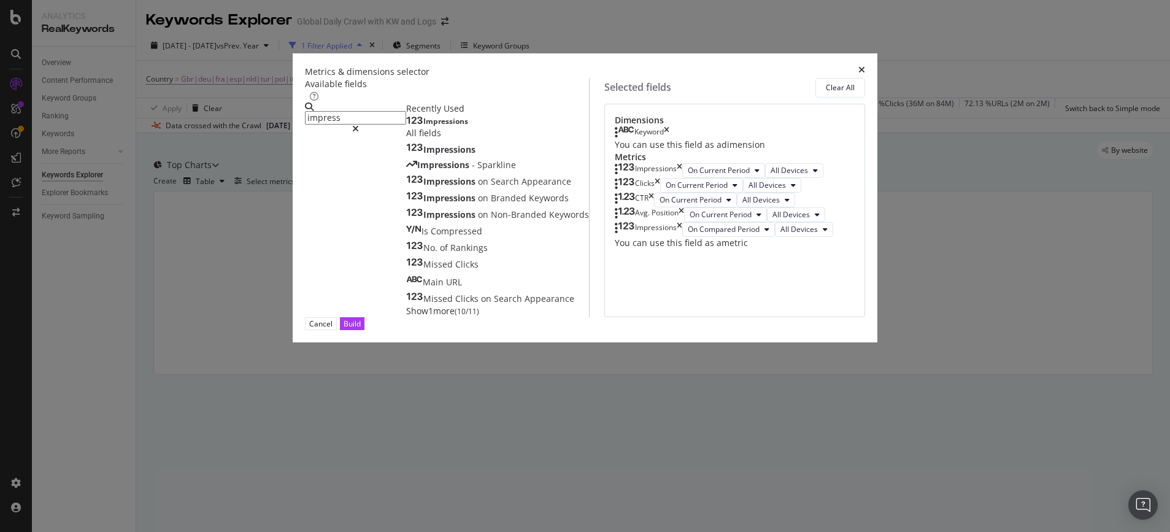
click at [423, 126] on span "Impressions" at bounding box center [445, 121] width 45 height 10
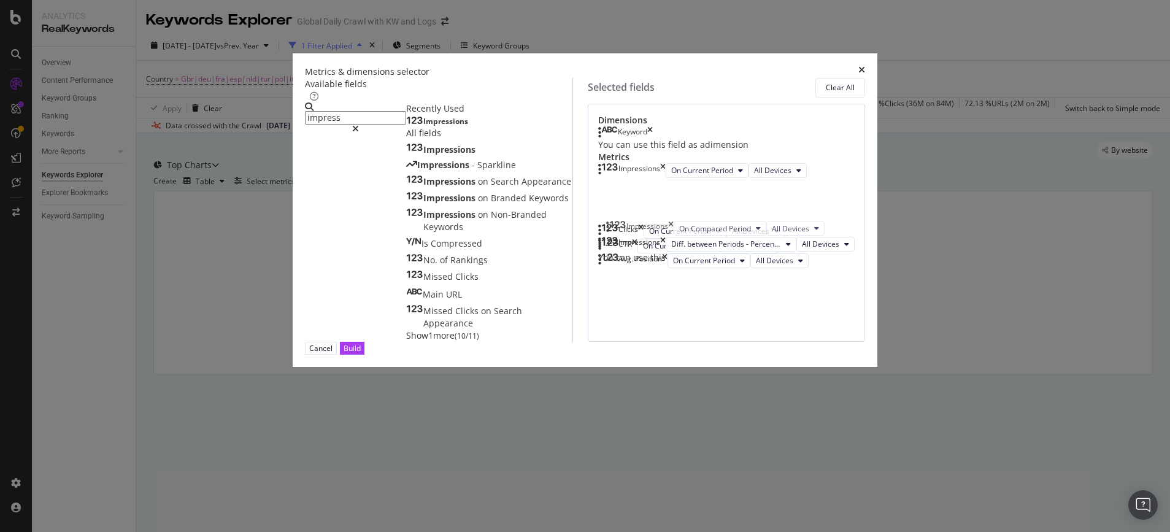
drag, startPoint x: 621, startPoint y: 378, endPoint x: 617, endPoint y: 231, distance: 147.4
click at [617, 231] on body "Analytics RealKeywords Overview Content Performance Keyword Groups Ranking Keyw…" at bounding box center [585, 266] width 1170 height 532
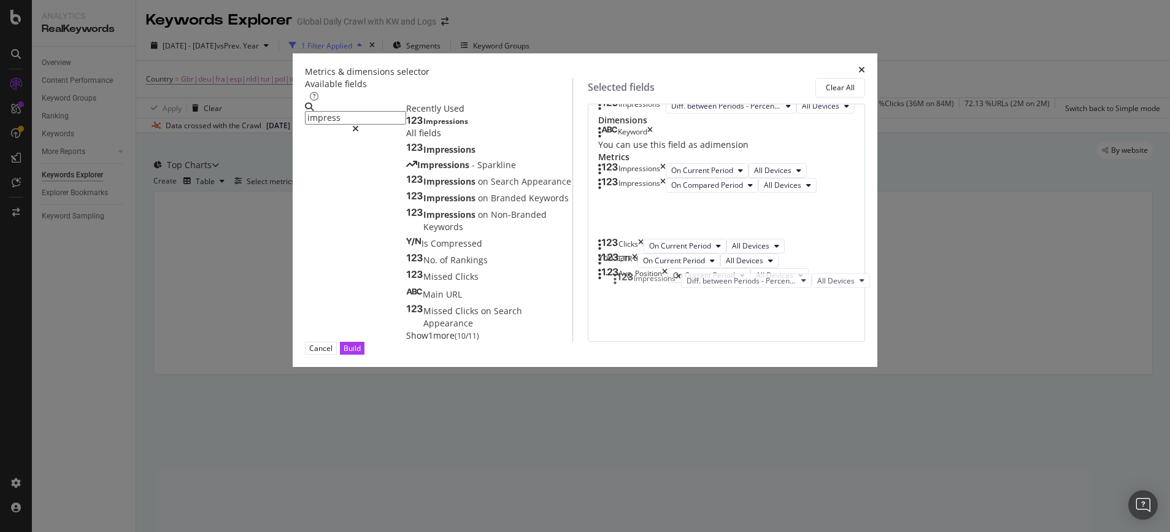
drag, startPoint x: 619, startPoint y: 422, endPoint x: 622, endPoint y: 277, distance: 144.9
click at [622, 277] on body "Analytics RealKeywords Overview Content Performance Keyword Groups Ranking Keyw…" at bounding box center [585, 266] width 1170 height 532
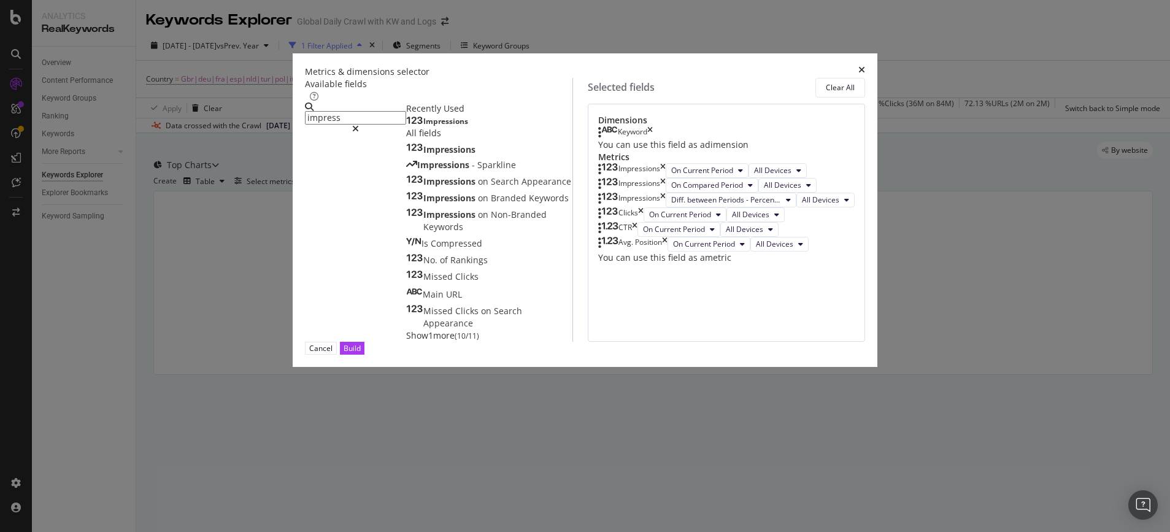
click at [406, 111] on input "impress" at bounding box center [355, 118] width 101 height 14
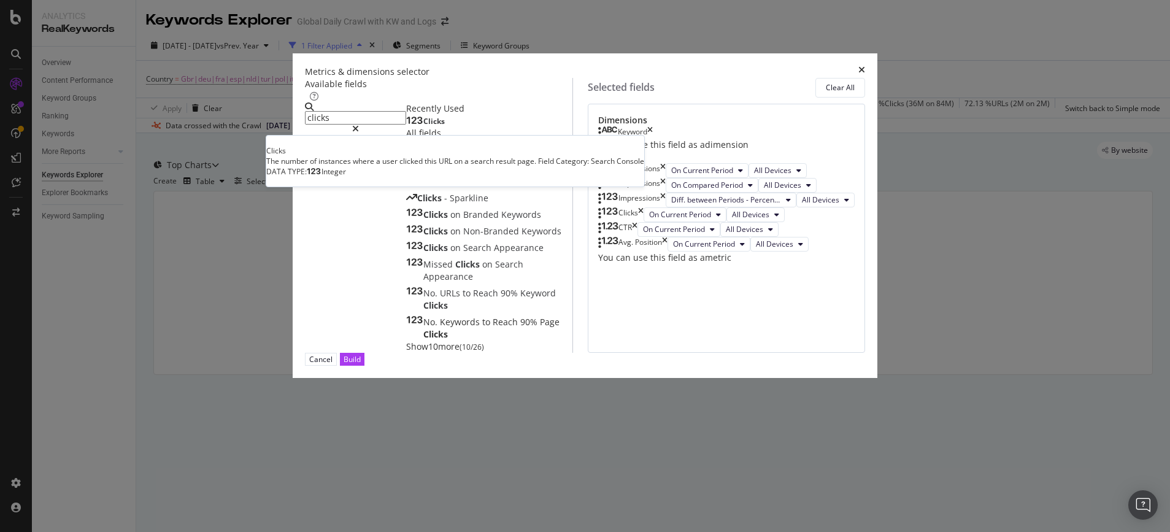
click at [423, 126] on span "Clicks" at bounding box center [433, 121] width 21 height 10
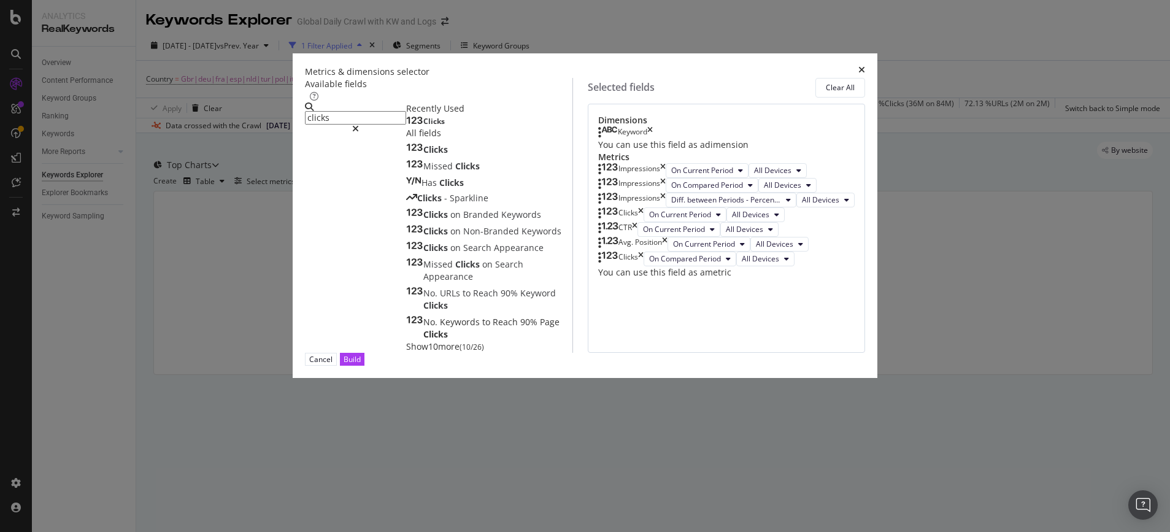
click at [423, 126] on span "Clicks" at bounding box center [433, 121] width 21 height 10
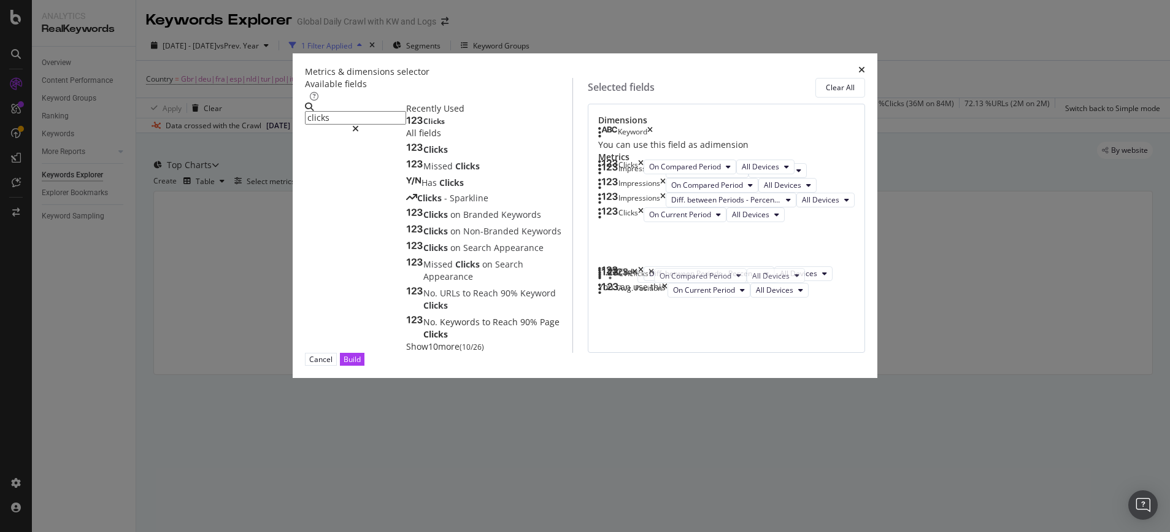
drag, startPoint x: 623, startPoint y: 379, endPoint x: 621, endPoint y: 279, distance: 100.7
click at [621, 279] on body "Analytics RealKeywords Overview Content Performance Keyword Groups Ranking Keyw…" at bounding box center [585, 266] width 1170 height 532
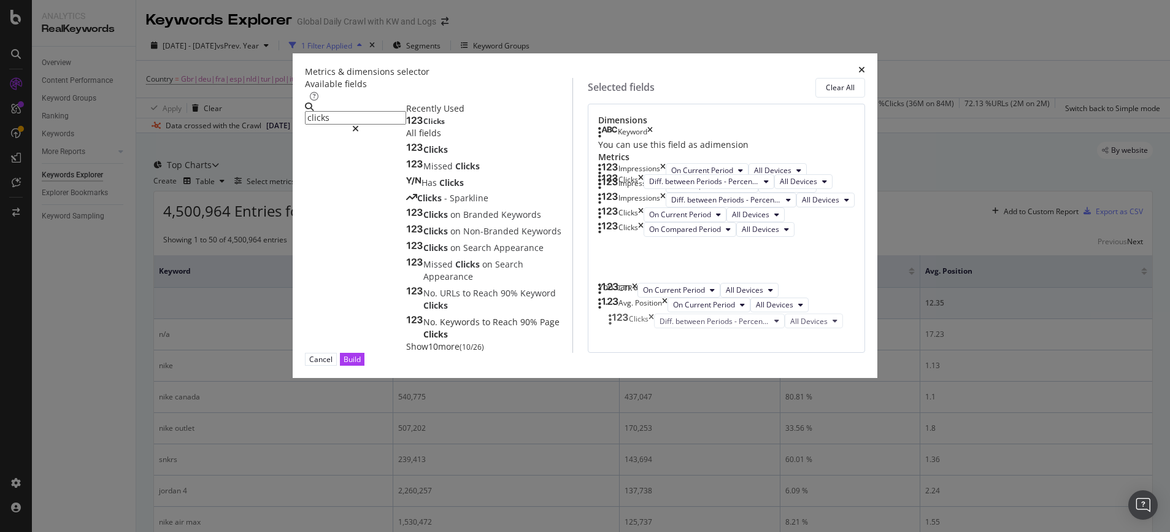
drag, startPoint x: 621, startPoint y: 429, endPoint x: 619, endPoint y: 327, distance: 102.5
click at [619, 327] on body "Analytics RealKeywords Overview Content Performance Keyword Groups Ranking Keyw…" at bounding box center [585, 266] width 1170 height 532
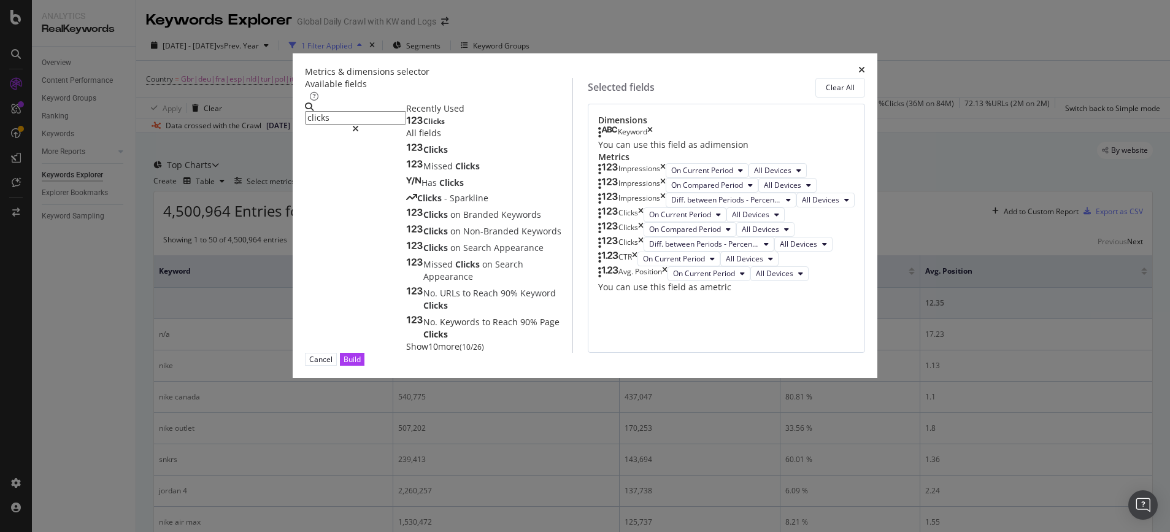
click at [396, 114] on input "clicks" at bounding box center [355, 118] width 101 height 14
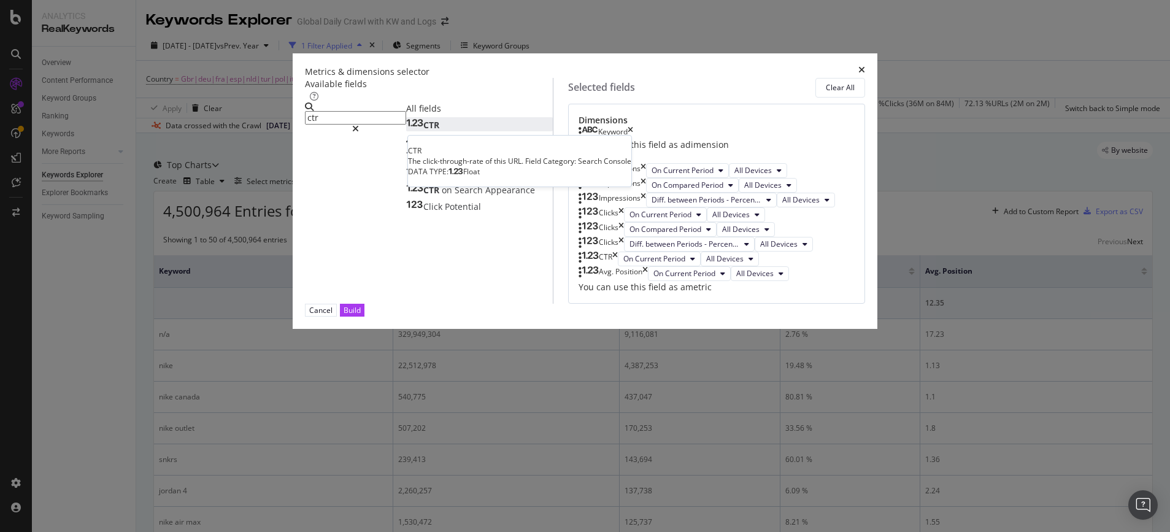
click at [423, 131] on span "CTR" at bounding box center [431, 125] width 16 height 12
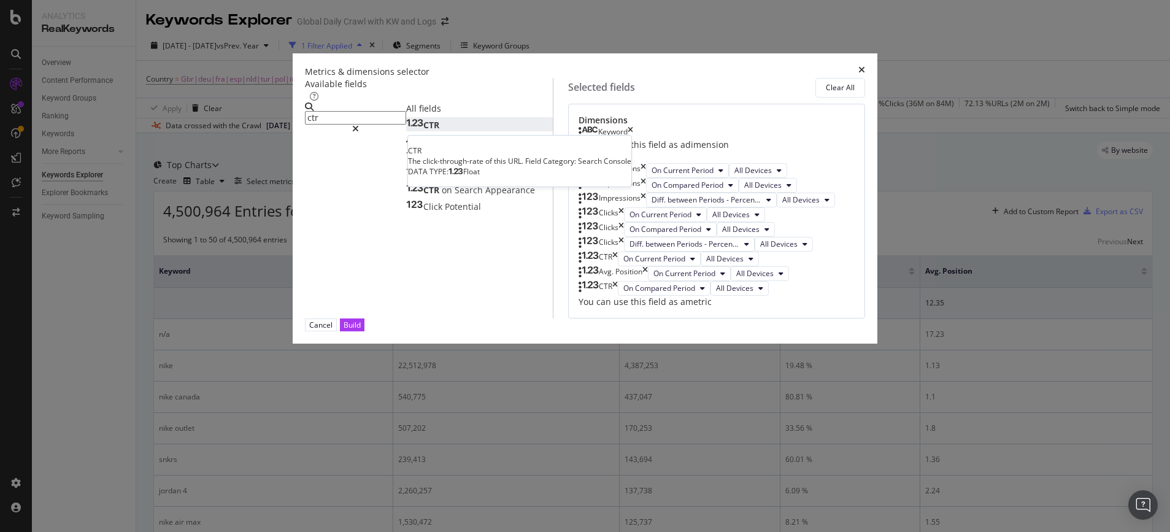
click at [423, 131] on span "CTR" at bounding box center [431, 125] width 16 height 12
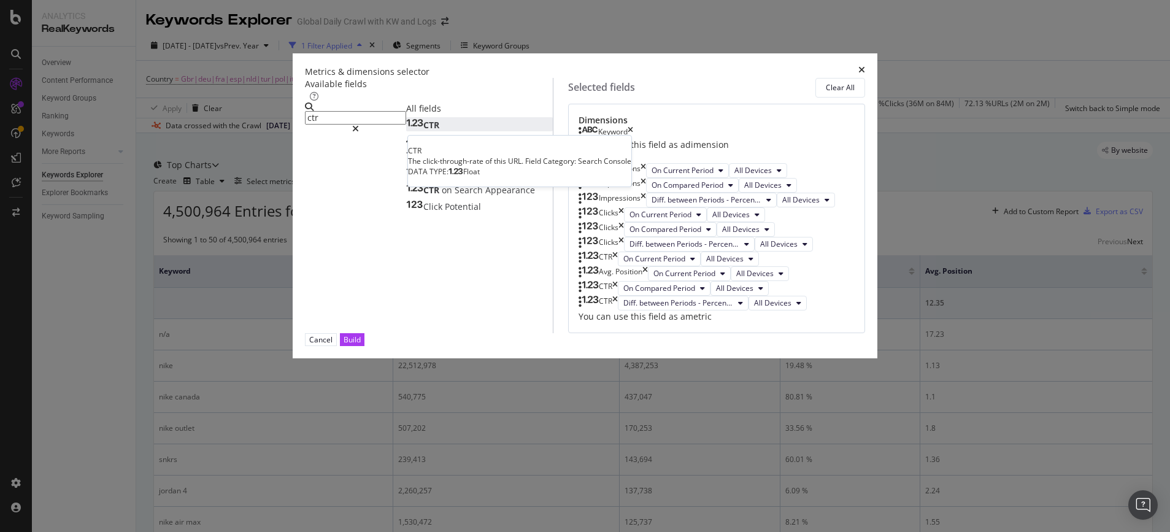
scroll to position [200, 0]
click at [396, 116] on input "ctr" at bounding box center [355, 118] width 101 height 14
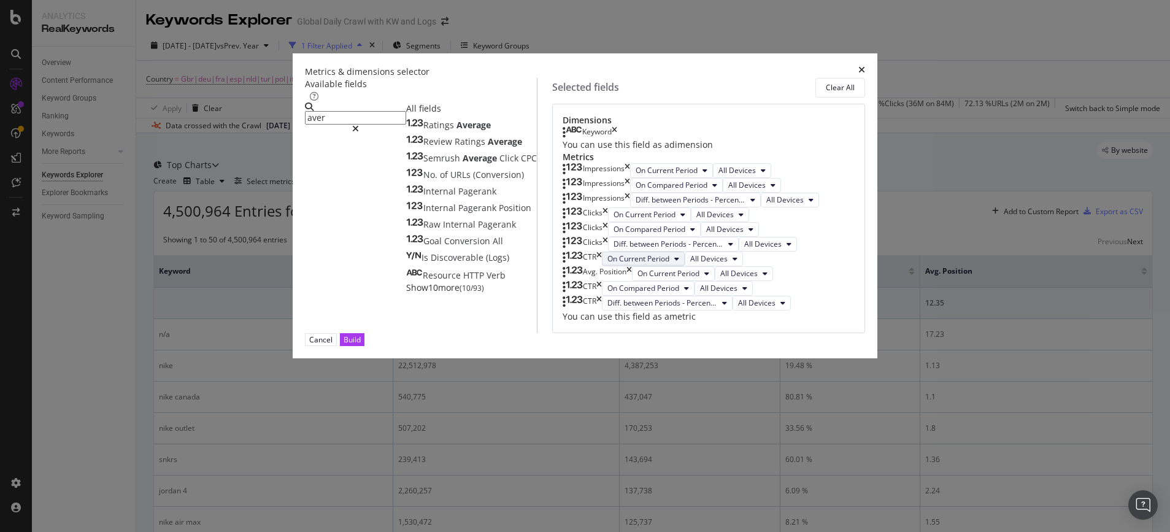
scroll to position [241, 0]
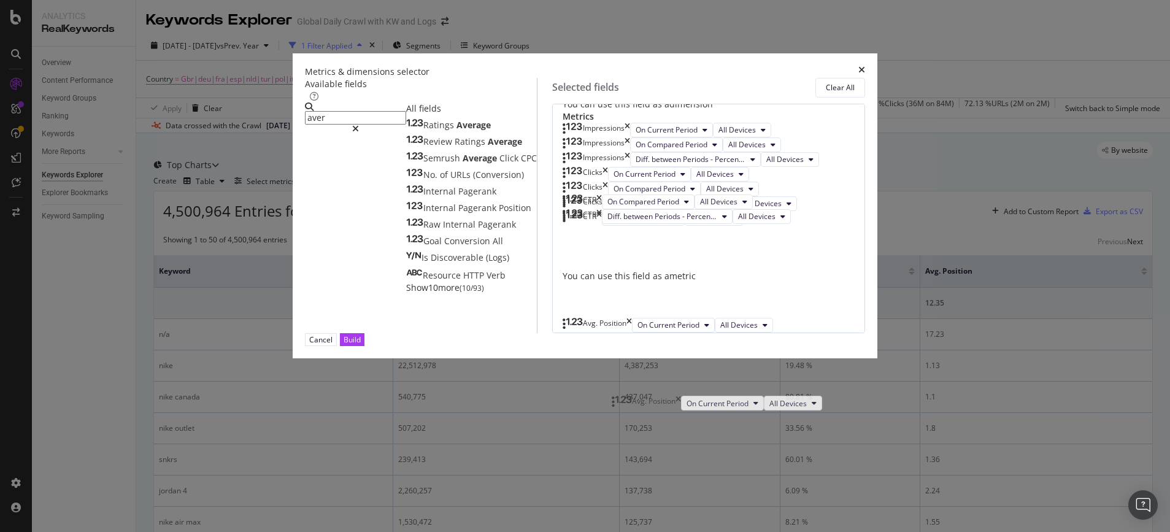
drag, startPoint x: 619, startPoint y: 292, endPoint x: 620, endPoint y: 406, distance: 113.6
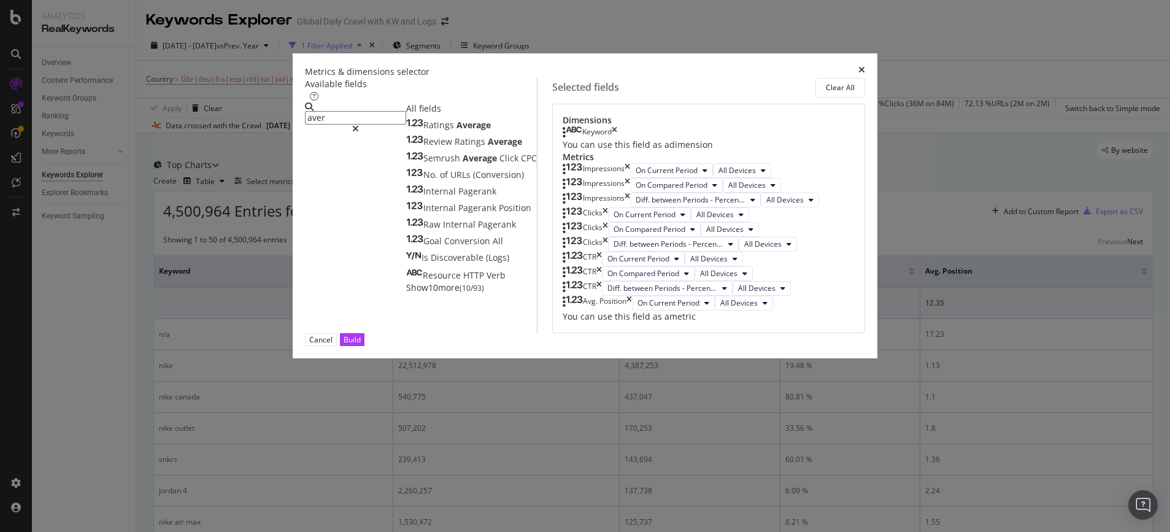
click at [373, 111] on input "aver" at bounding box center [355, 118] width 101 height 14
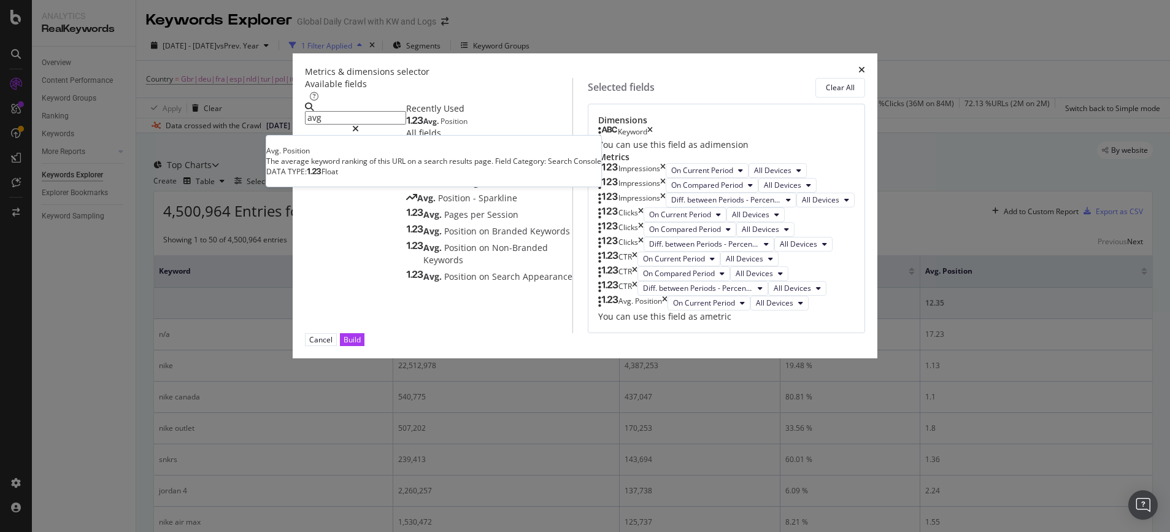
type input "avg"
click at [423, 126] on span "Avg." at bounding box center [431, 121] width 17 height 10
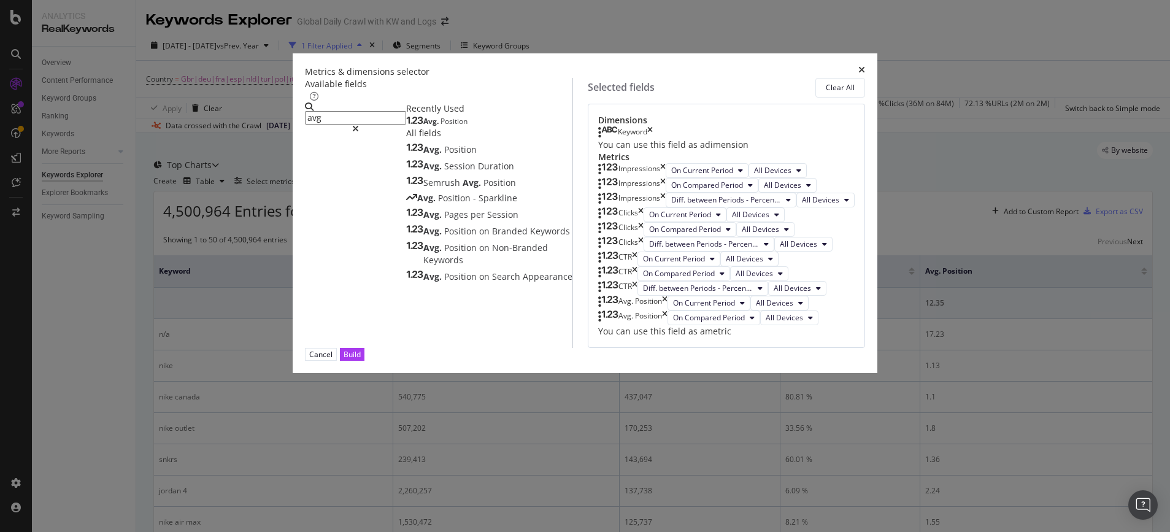
click at [423, 126] on span "Avg." at bounding box center [431, 121] width 17 height 10
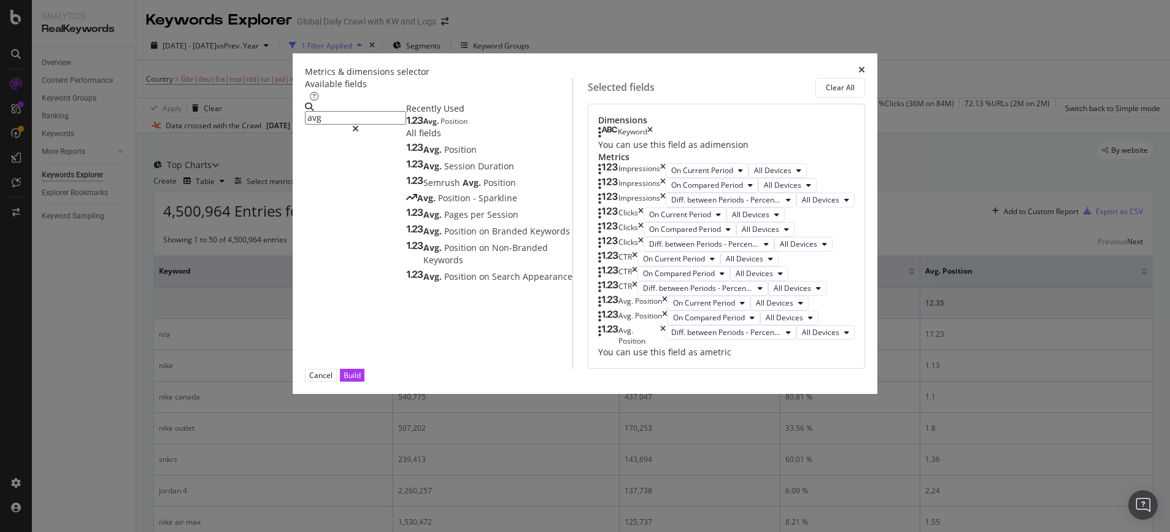
scroll to position [292, 0]
click at [740, 340] on button "Diff. between Periods - Percentage" at bounding box center [731, 332] width 131 height 15
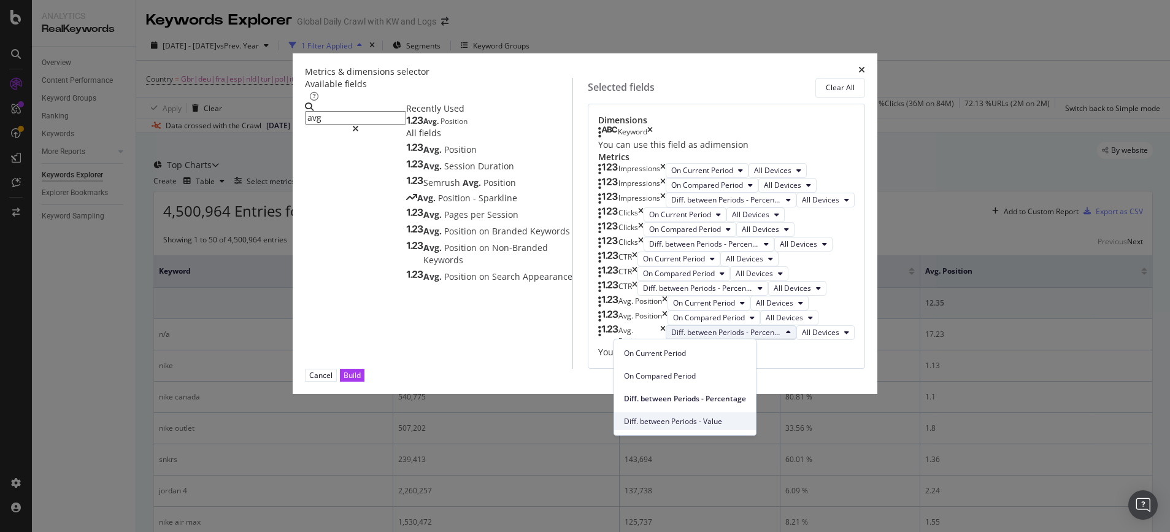
click at [705, 419] on span "Diff. between Periods - Value" at bounding box center [685, 421] width 122 height 11
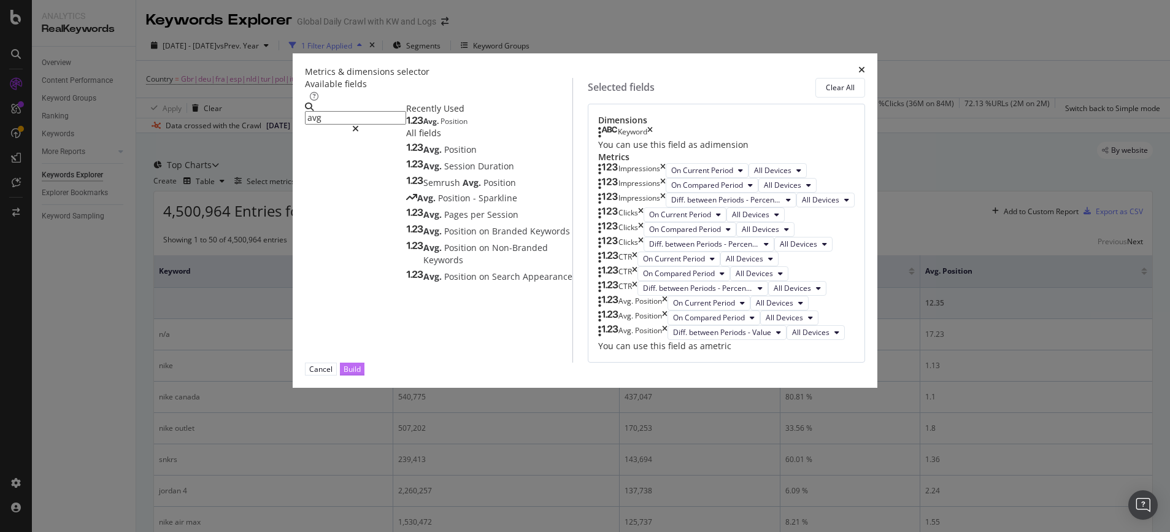
click at [361, 374] on div "Build" at bounding box center [352, 369] width 17 height 10
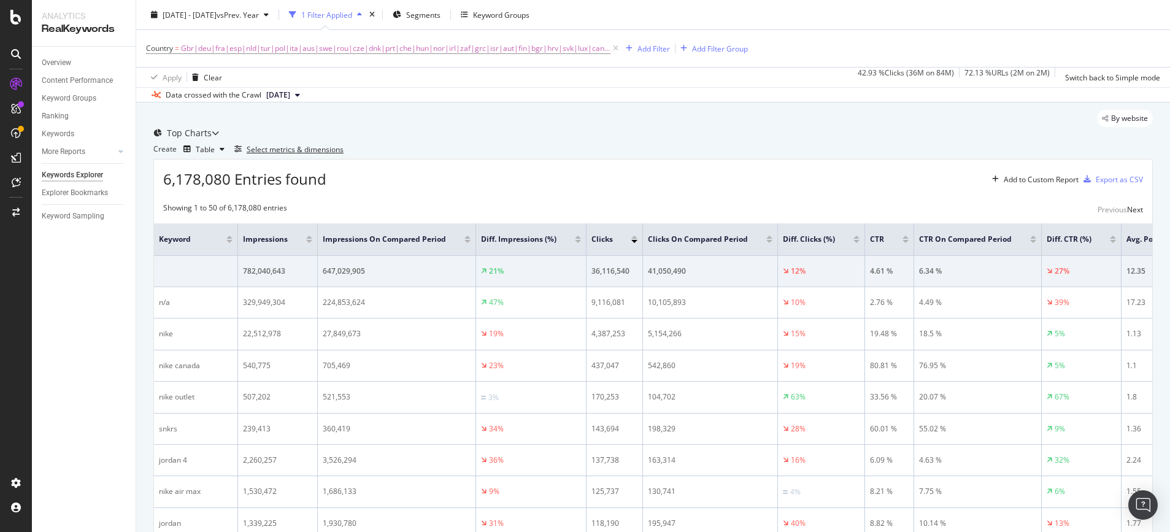
scroll to position [77, 0]
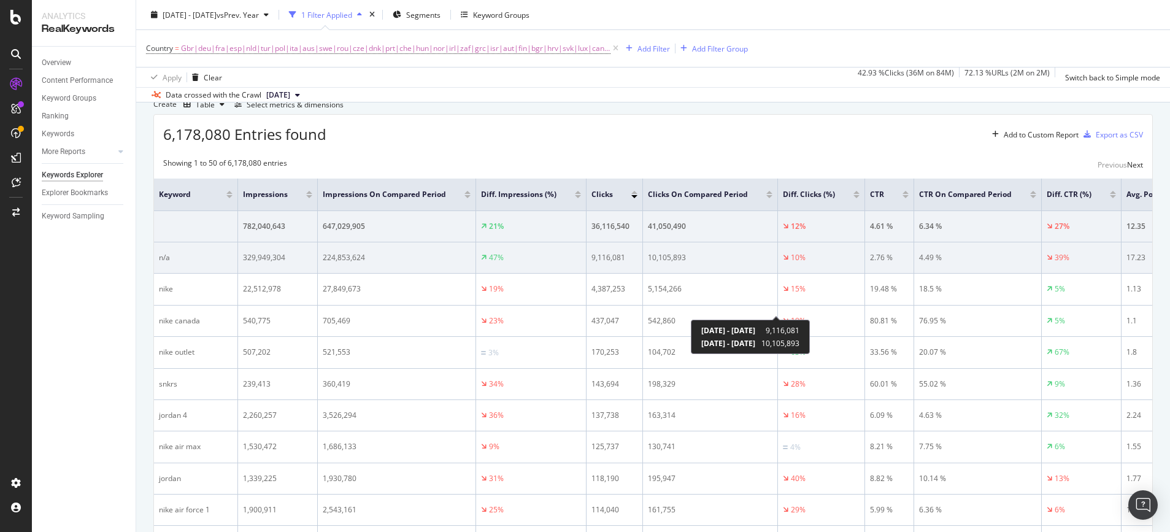
click at [791, 263] on div "10%" at bounding box center [798, 257] width 15 height 11
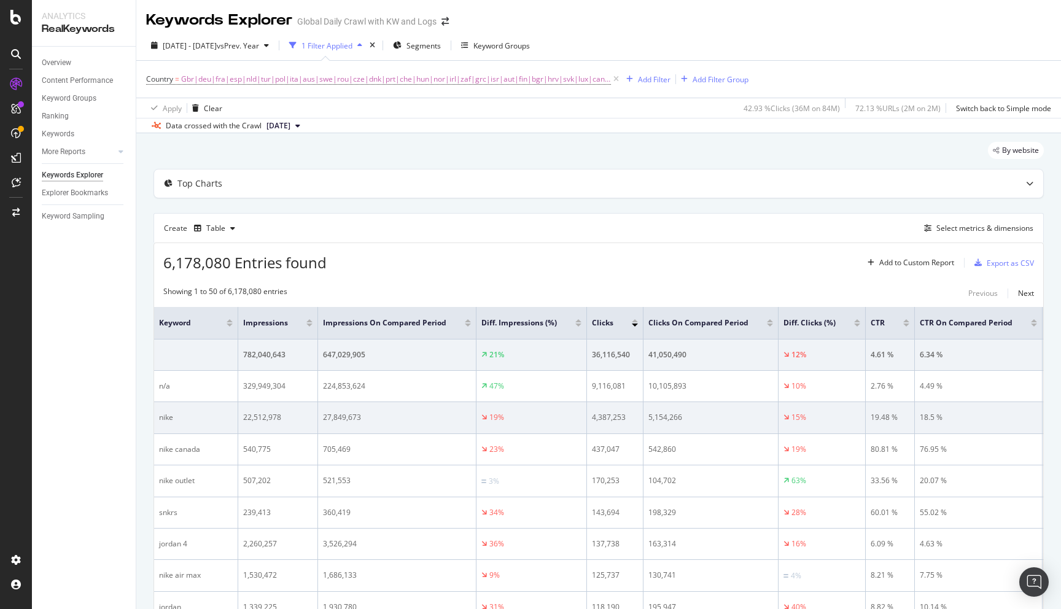
click at [592, 419] on div "4,387,253" at bounding box center [615, 417] width 46 height 11
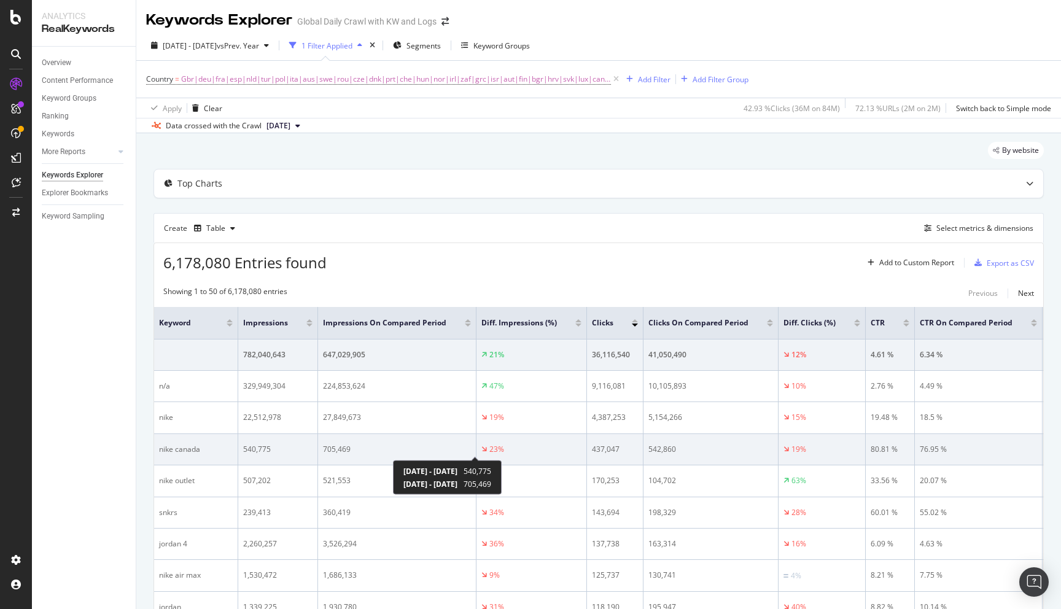
click at [489, 454] on div "23%" at bounding box center [496, 449] width 15 height 11
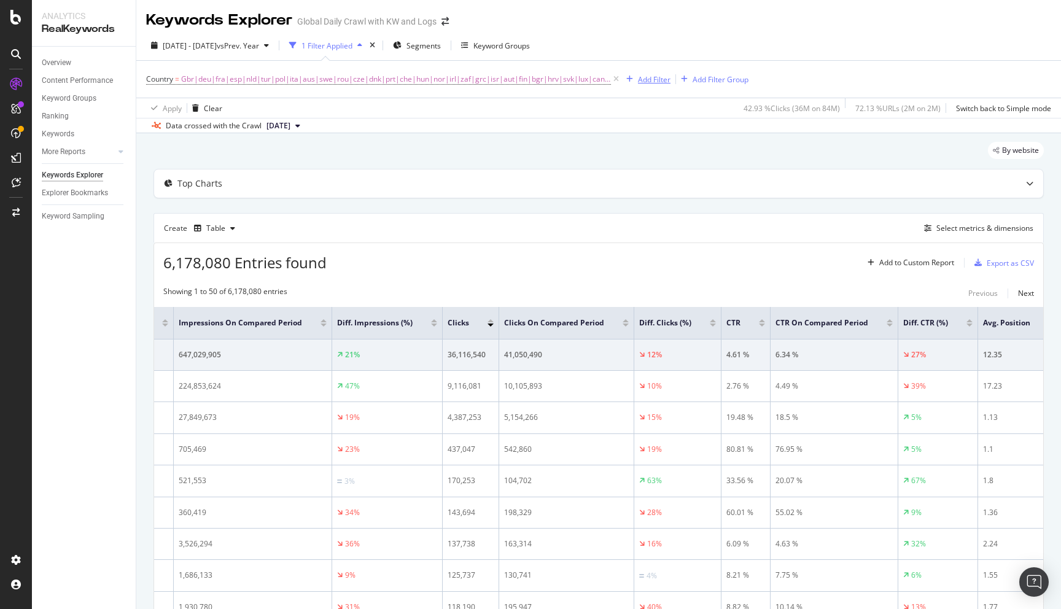
click at [645, 80] on div "Add Filter" at bounding box center [654, 79] width 33 height 10
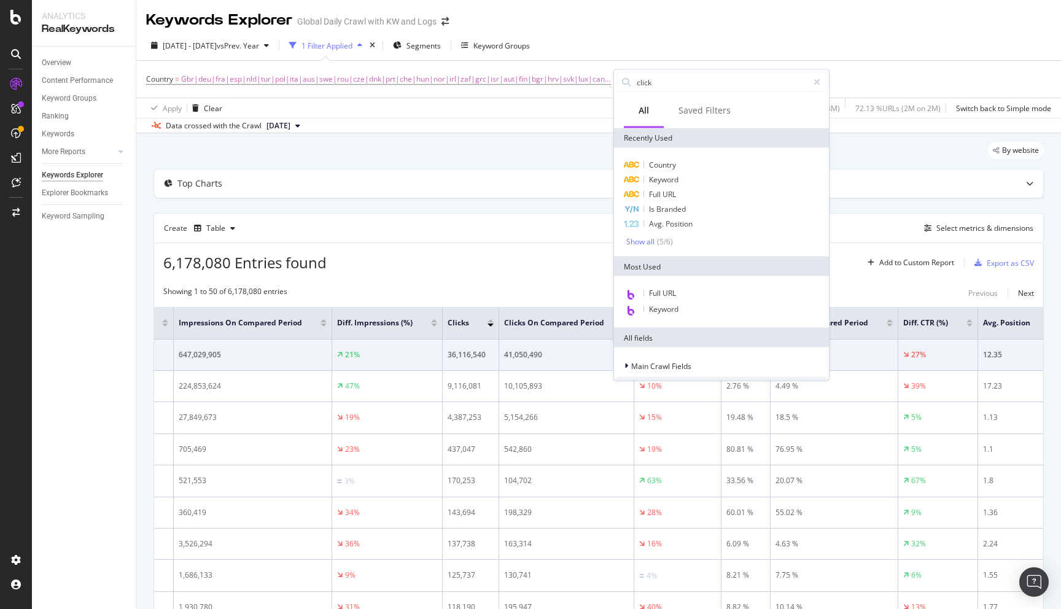
type input "clicks"
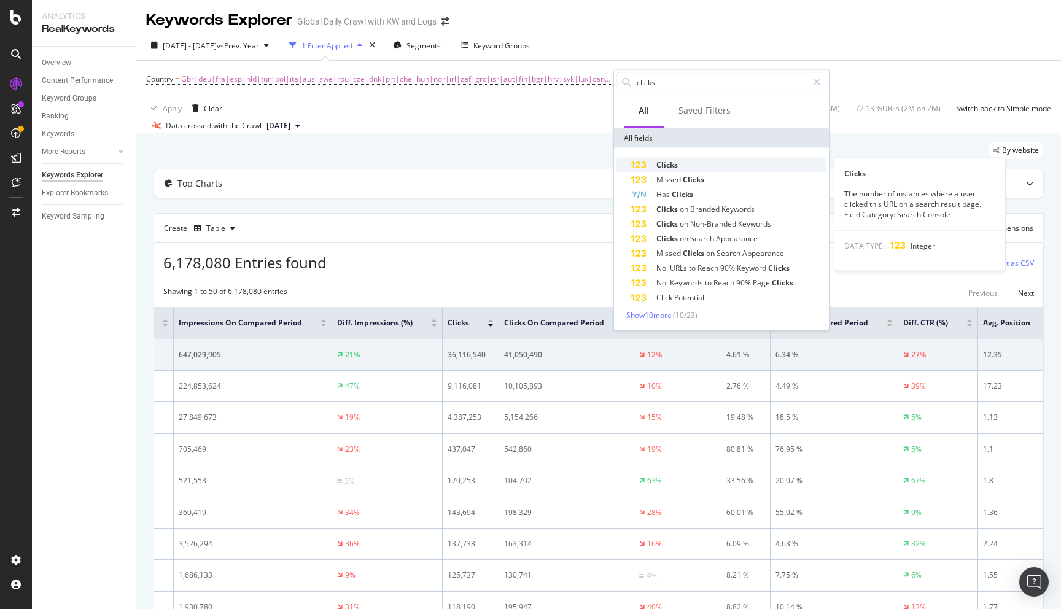
click at [665, 163] on span "Clicks" at bounding box center [666, 165] width 21 height 10
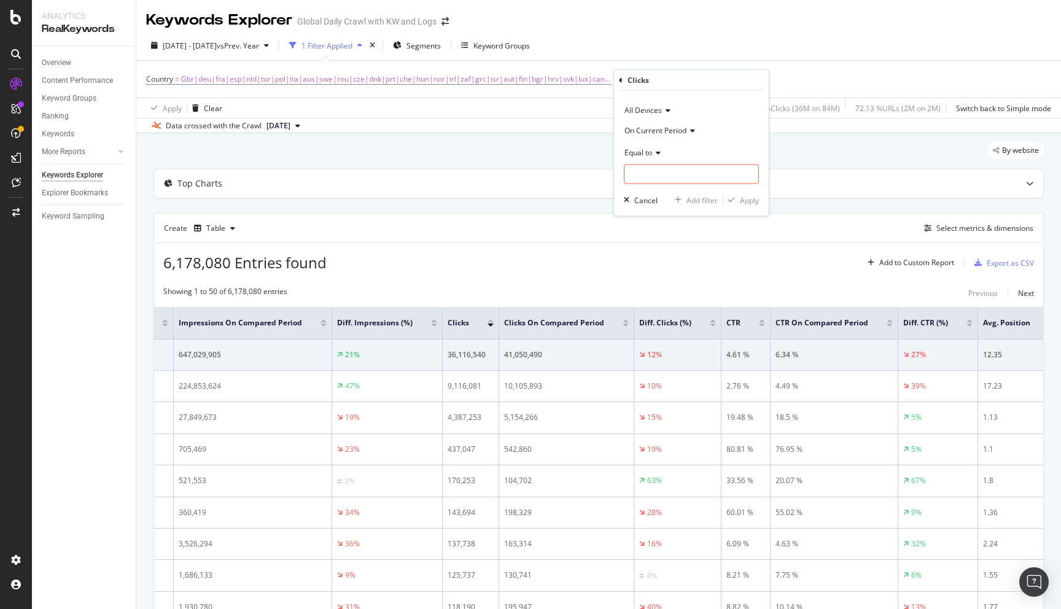
click at [649, 149] on span "Equal to" at bounding box center [638, 152] width 28 height 10
click at [644, 242] on span "Greater than" at bounding box center [652, 241] width 44 height 10
click at [650, 177] on input "number" at bounding box center [691, 174] width 135 height 20
type input "1000"
click at [740, 202] on div "Apply" at bounding box center [749, 200] width 19 height 10
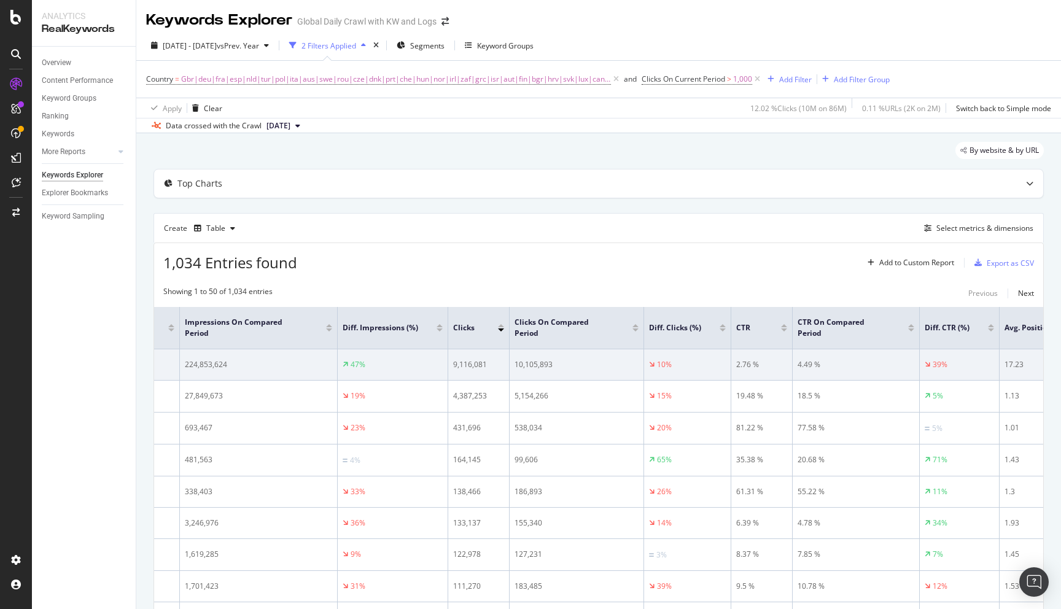
scroll to position [0, 124]
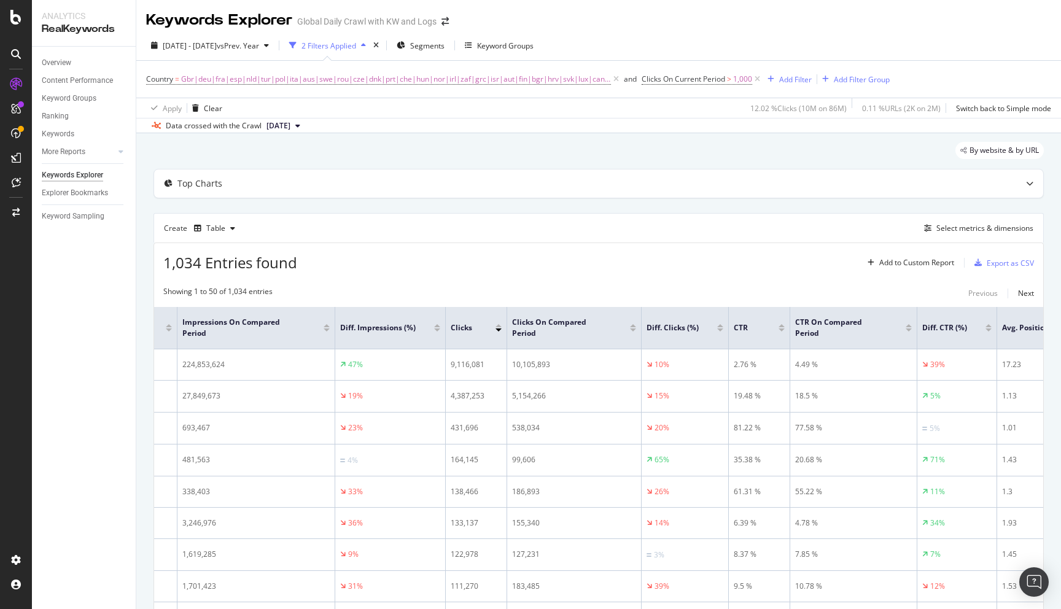
click at [988, 330] on div at bounding box center [988, 329] width 6 height 3
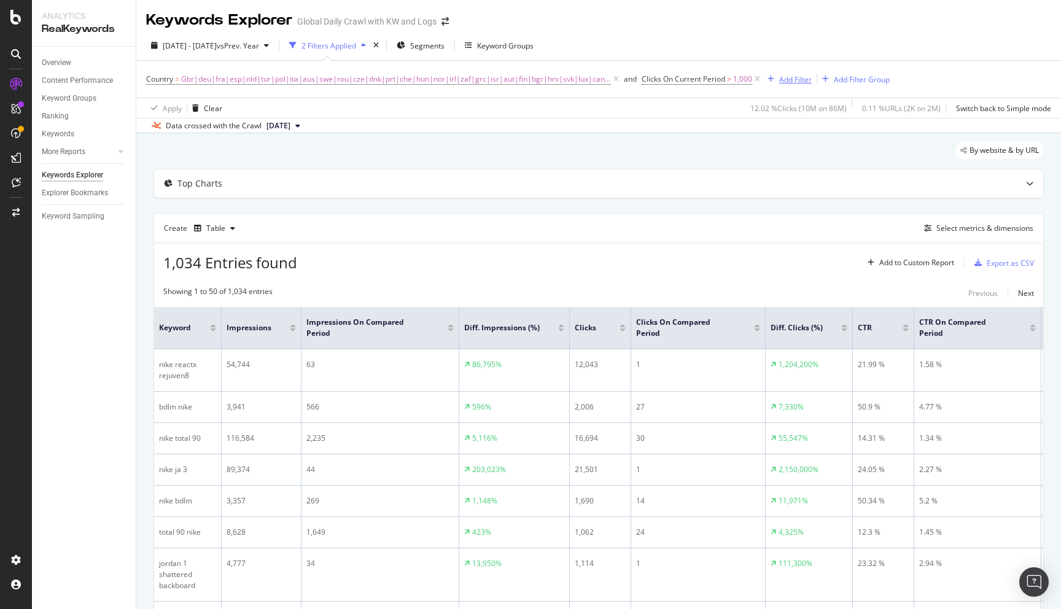
click at [779, 79] on div "Add Filter" at bounding box center [795, 79] width 33 height 10
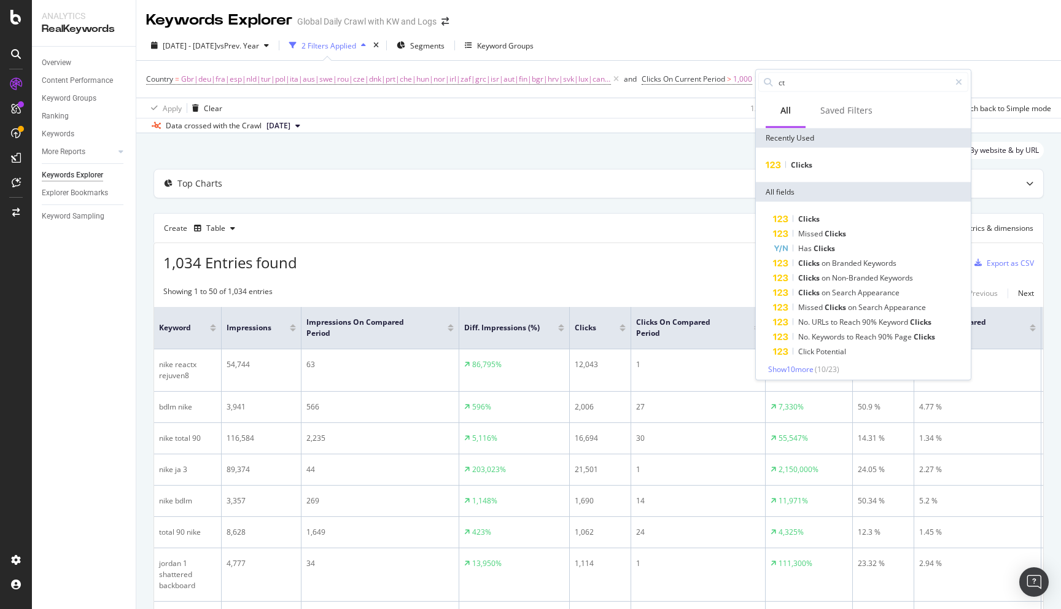
type input "ctr"
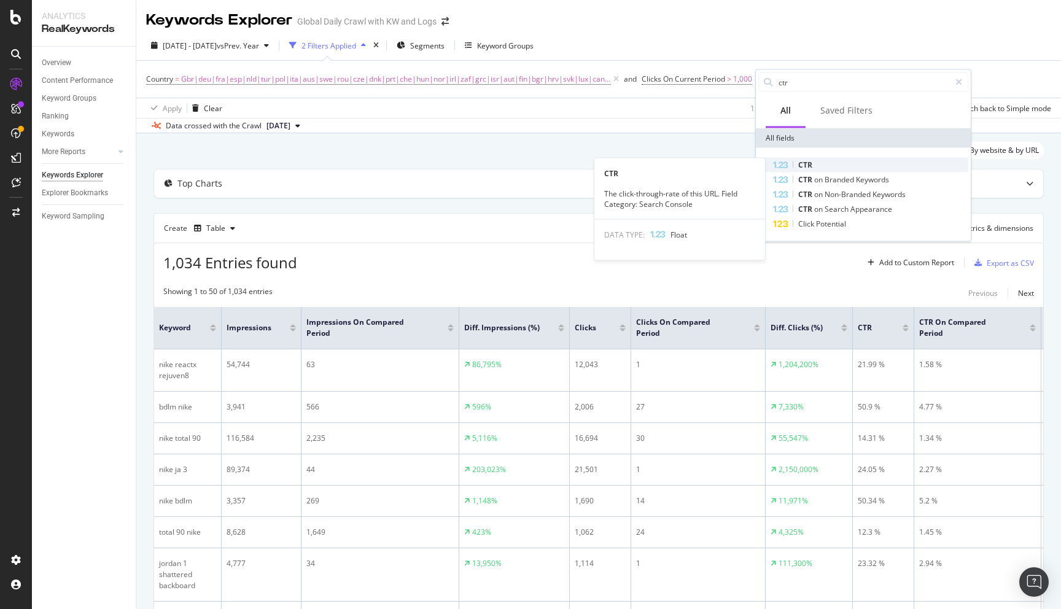
click at [818, 161] on div "CTR" at bounding box center [870, 165] width 195 height 15
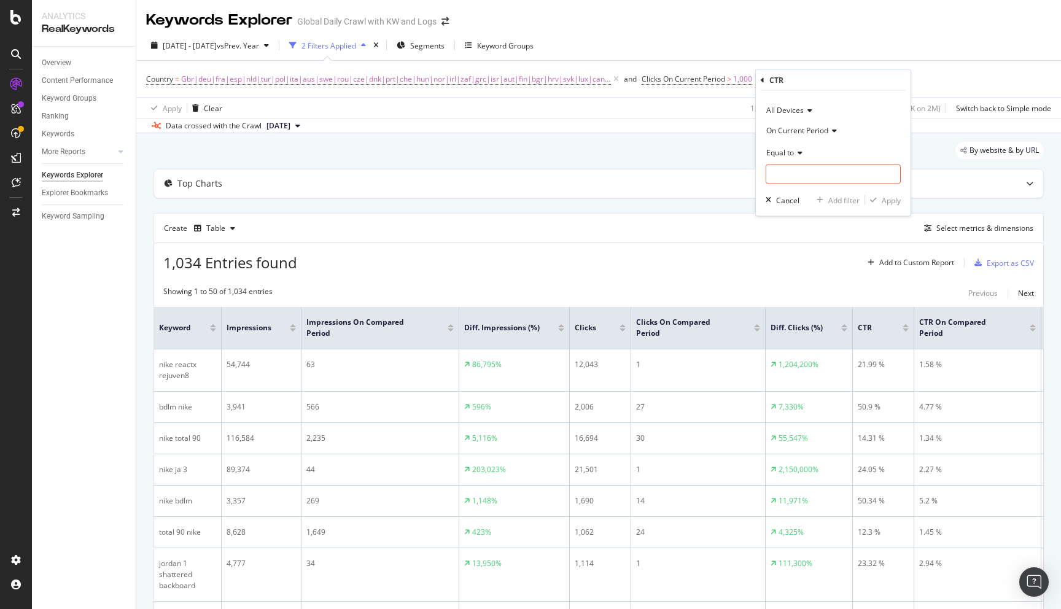
click at [799, 131] on span "On Current Period" at bounding box center [797, 130] width 62 height 10
click at [803, 187] on span "Diff. Between Period - Percentage" at bounding box center [829, 187] width 115 height 10
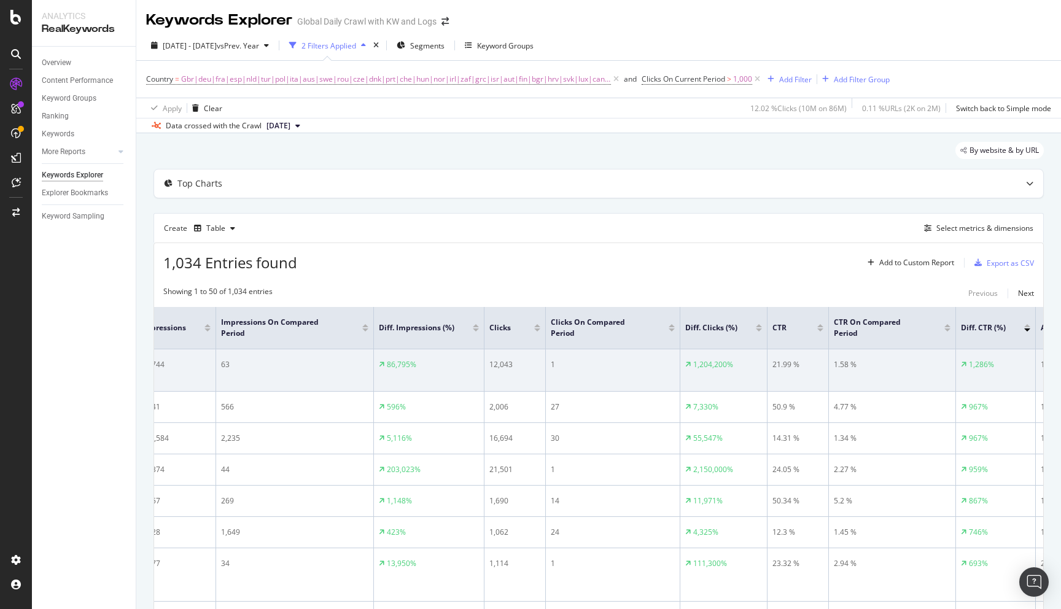
scroll to position [0, 149]
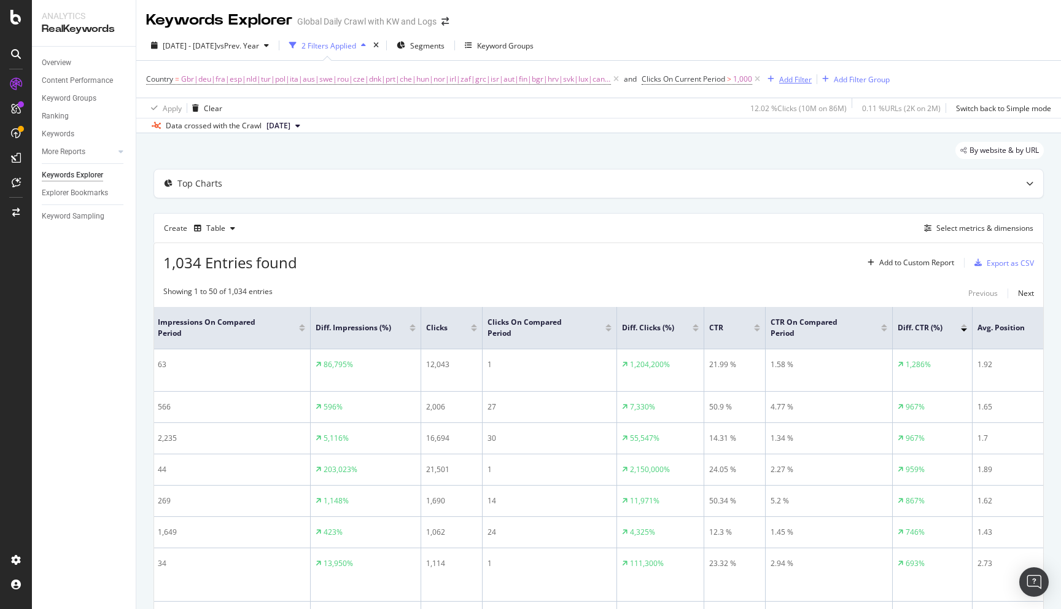
click at [783, 80] on div "Add Filter" at bounding box center [795, 79] width 33 height 10
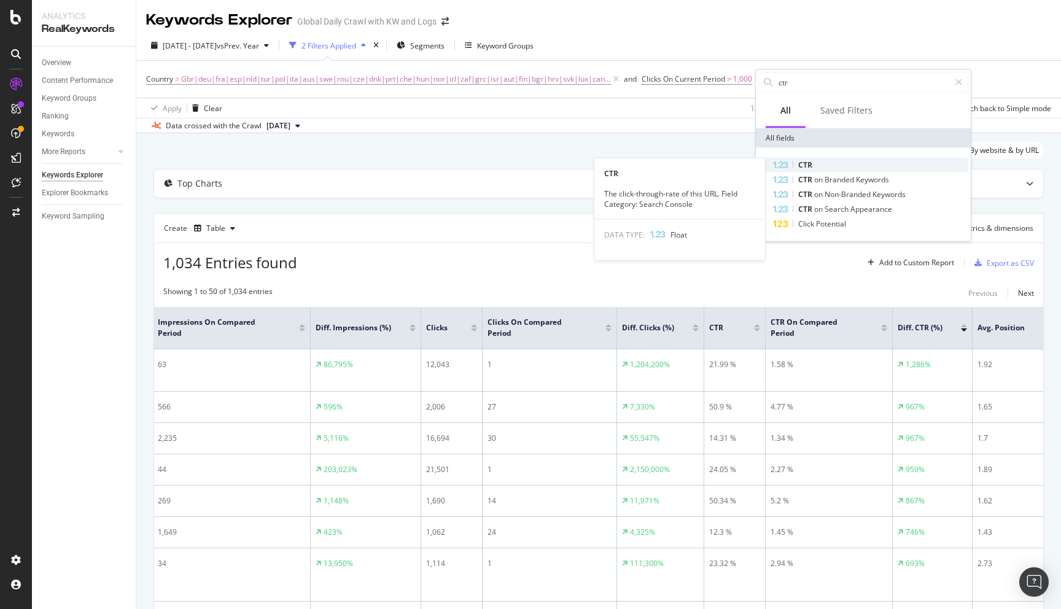
click at [800, 166] on span "CTR" at bounding box center [805, 165] width 14 height 10
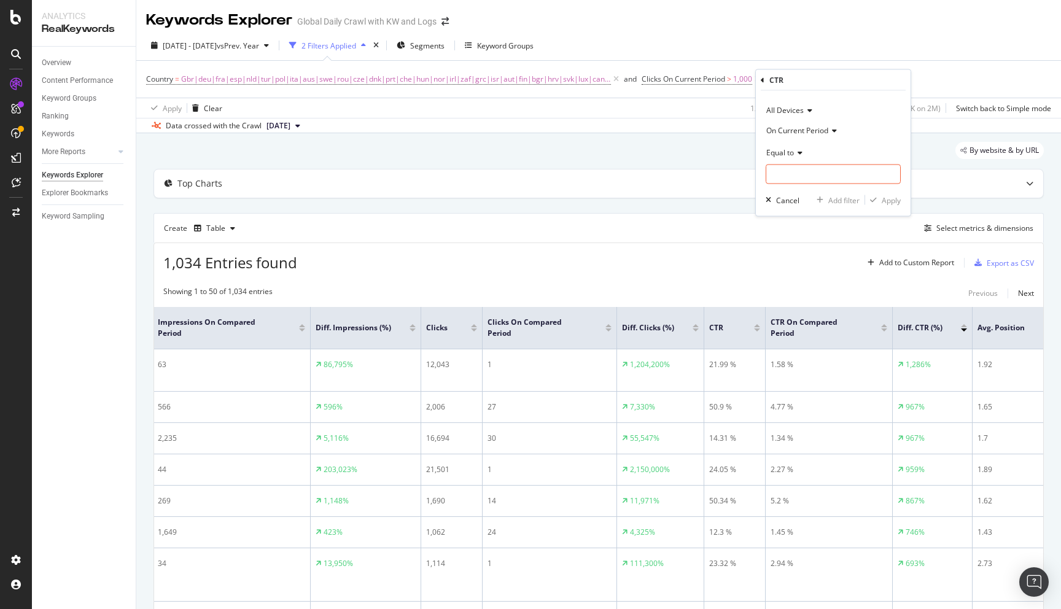
click at [800, 129] on span "On Current Period" at bounding box center [797, 130] width 62 height 10
click at [813, 190] on span "Diff. Between Period - Percentage" at bounding box center [829, 187] width 115 height 10
click at [791, 155] on span "Equal to" at bounding box center [780, 152] width 28 height 10
click at [800, 209] on span "Less than" at bounding box center [788, 209] width 33 height 10
click at [786, 176] on input "number" at bounding box center [832, 174] width 135 height 20
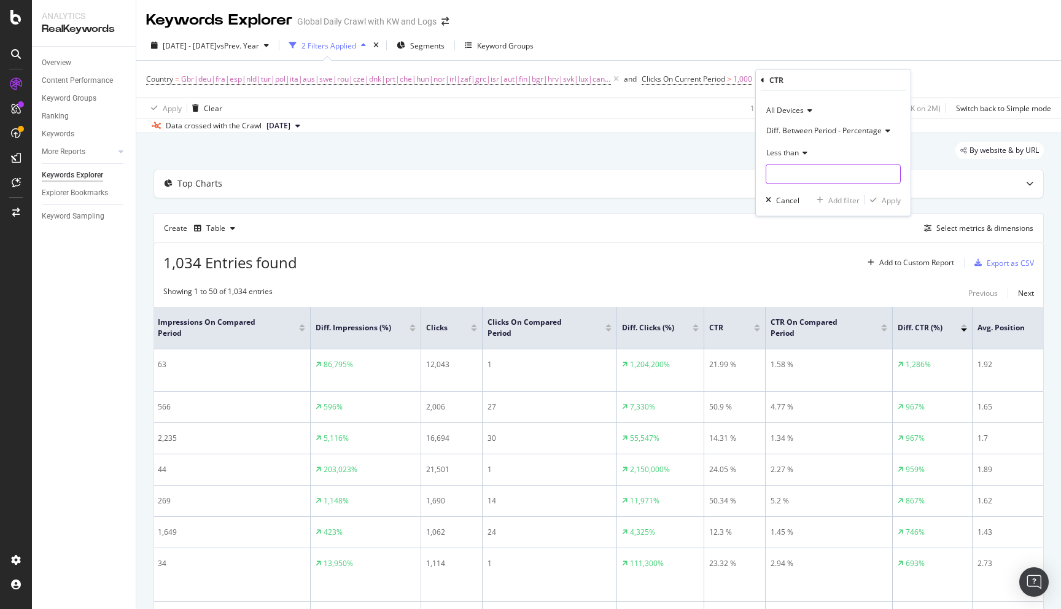
type input "0"
click at [877, 197] on div "button" at bounding box center [873, 199] width 17 height 7
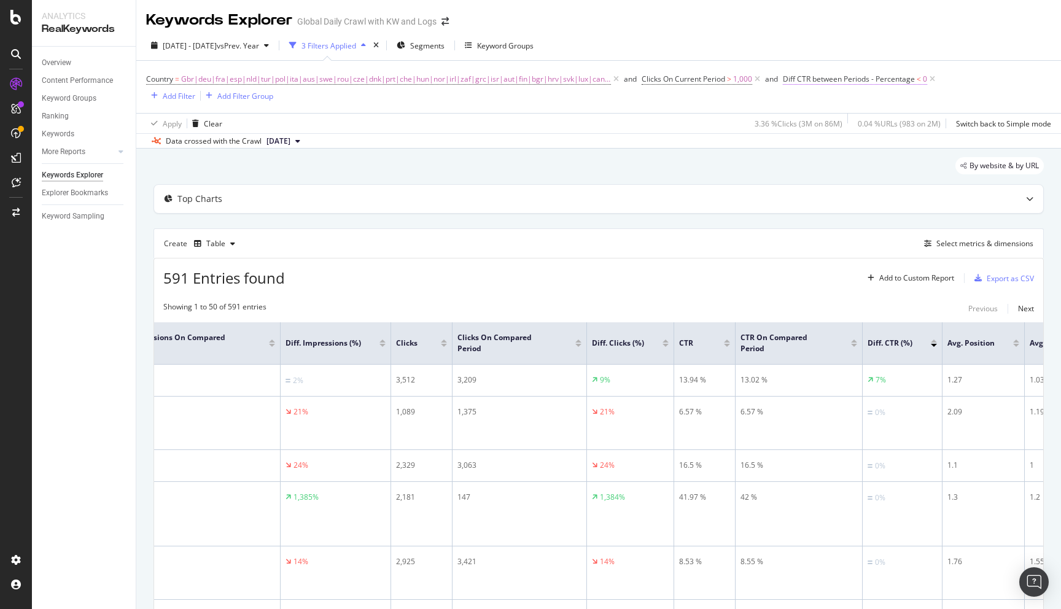
click at [854, 81] on span "Diff CTR between Periods - Percentage" at bounding box center [849, 79] width 132 height 10
click at [808, 151] on span "Less than" at bounding box center [803, 150] width 33 height 10
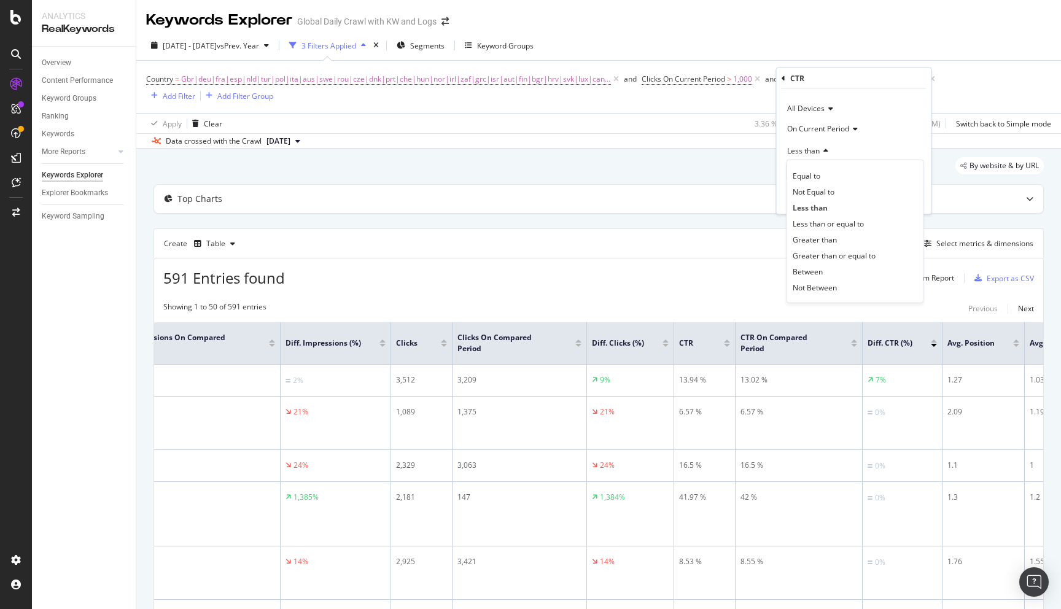
click at [768, 170] on div "By website & by URL" at bounding box center [598, 170] width 890 height 27
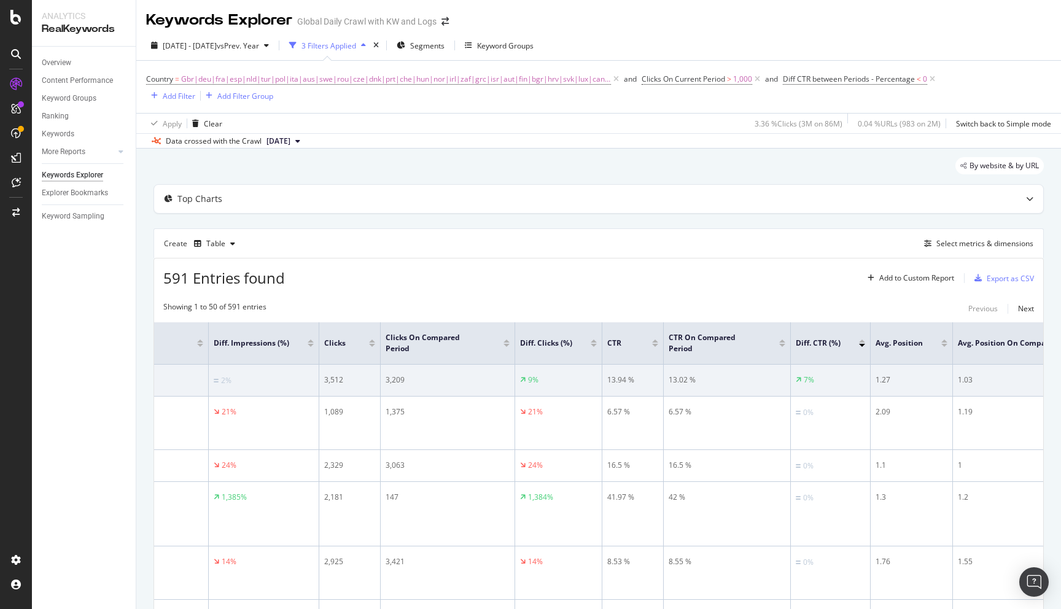
scroll to position [0, 252]
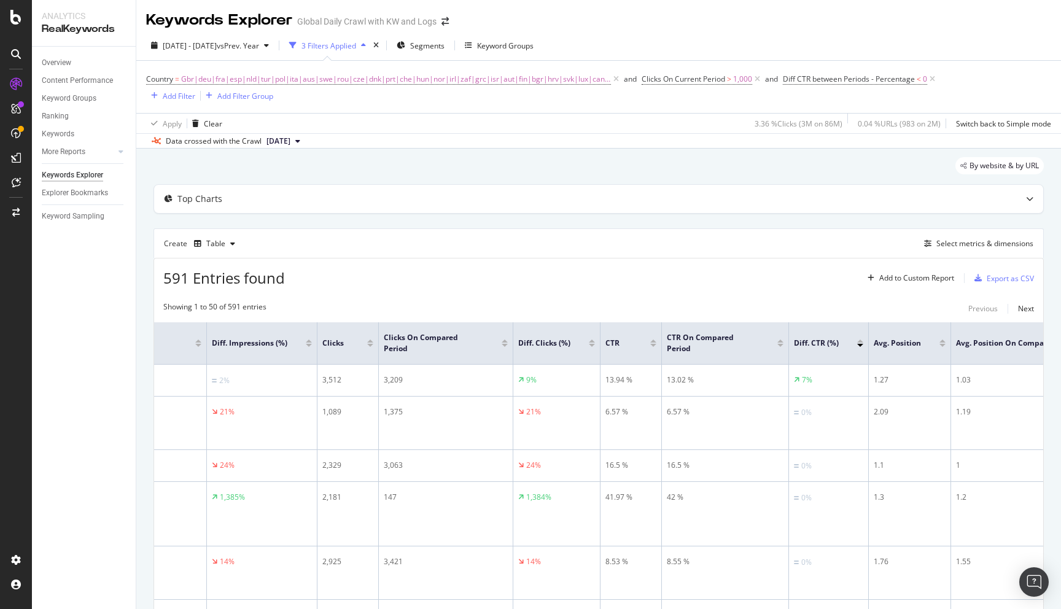
click at [859, 344] on div at bounding box center [860, 345] width 6 height 3
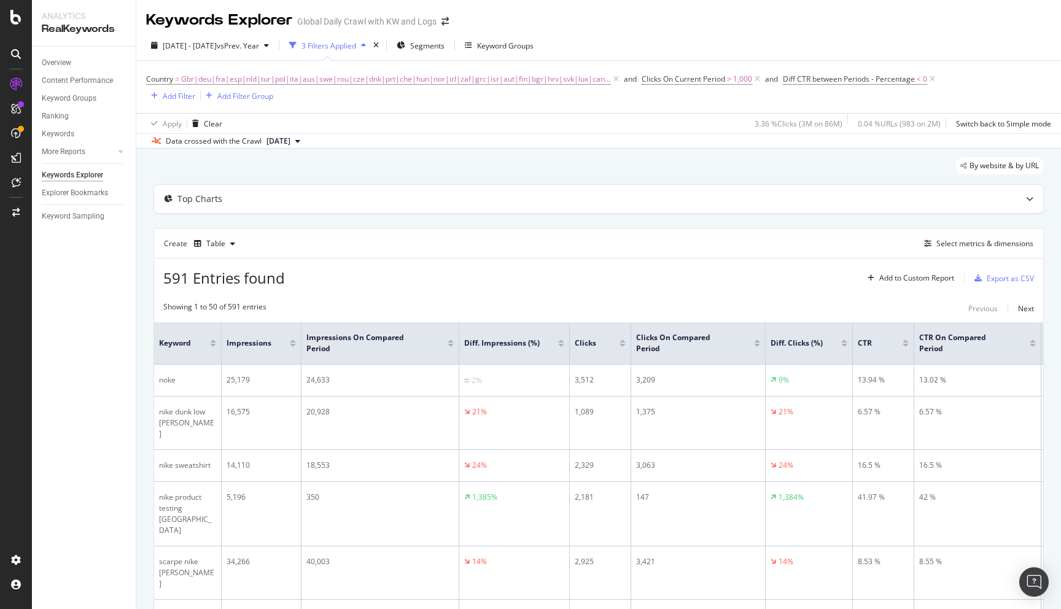
click at [905, 342] on div at bounding box center [905, 340] width 6 height 3
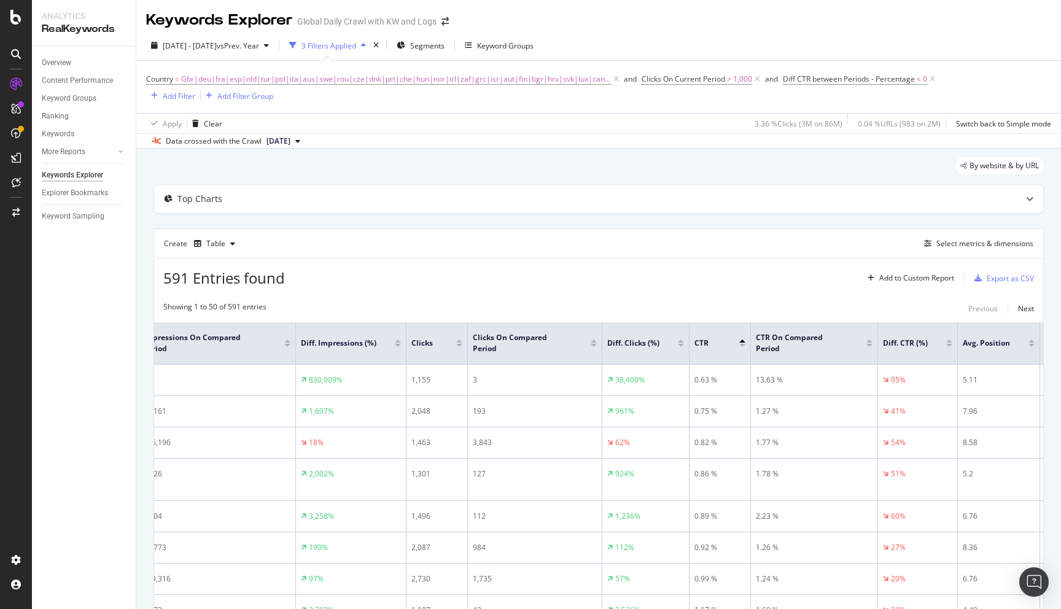
scroll to position [0, 189]
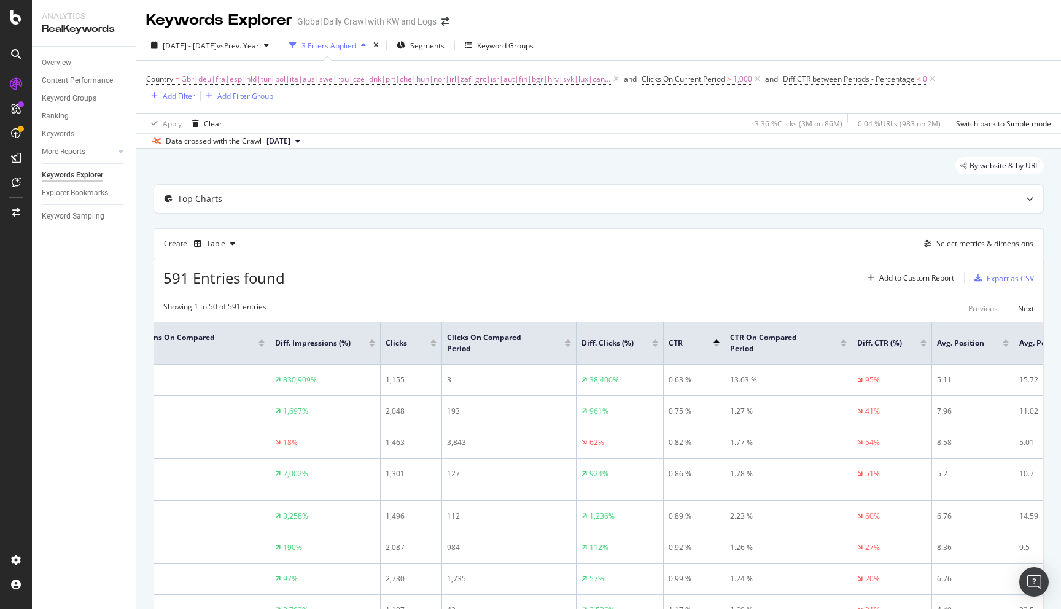
click at [922, 345] on div at bounding box center [923, 345] width 6 height 3
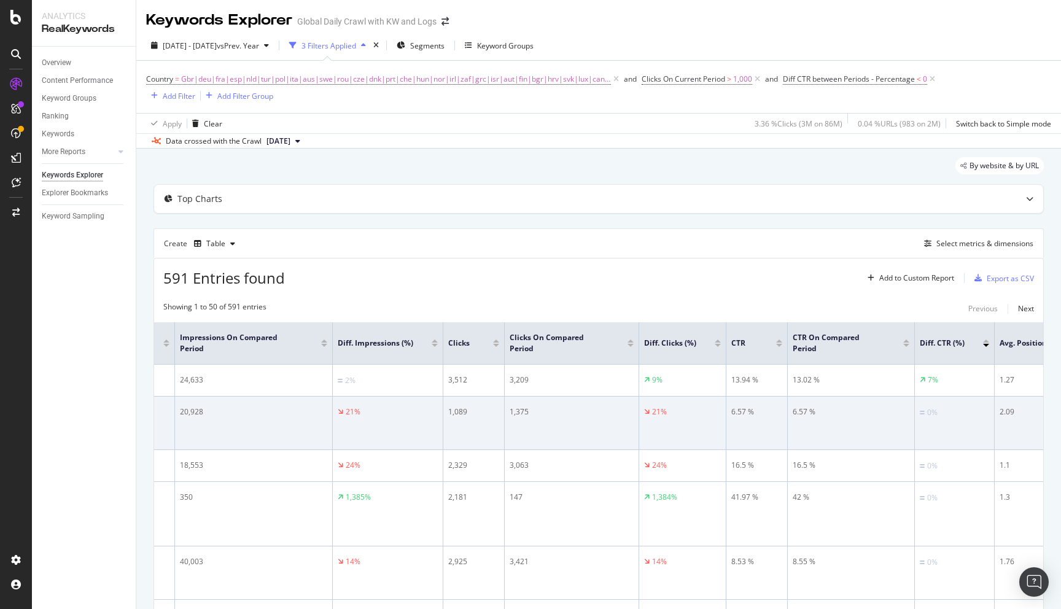
scroll to position [0, 175]
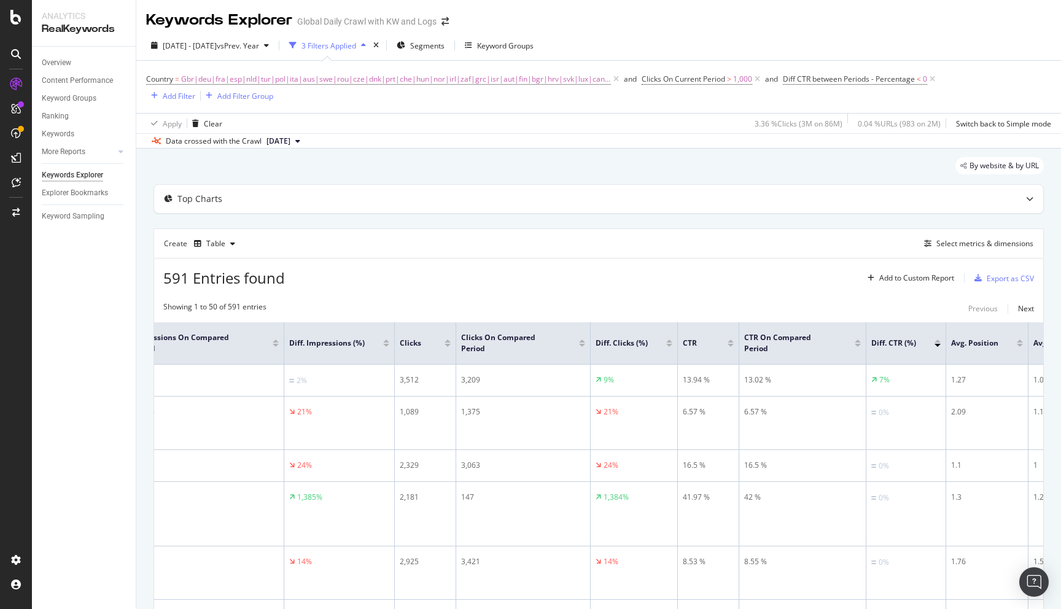
click at [937, 342] on div at bounding box center [937, 340] width 6 height 3
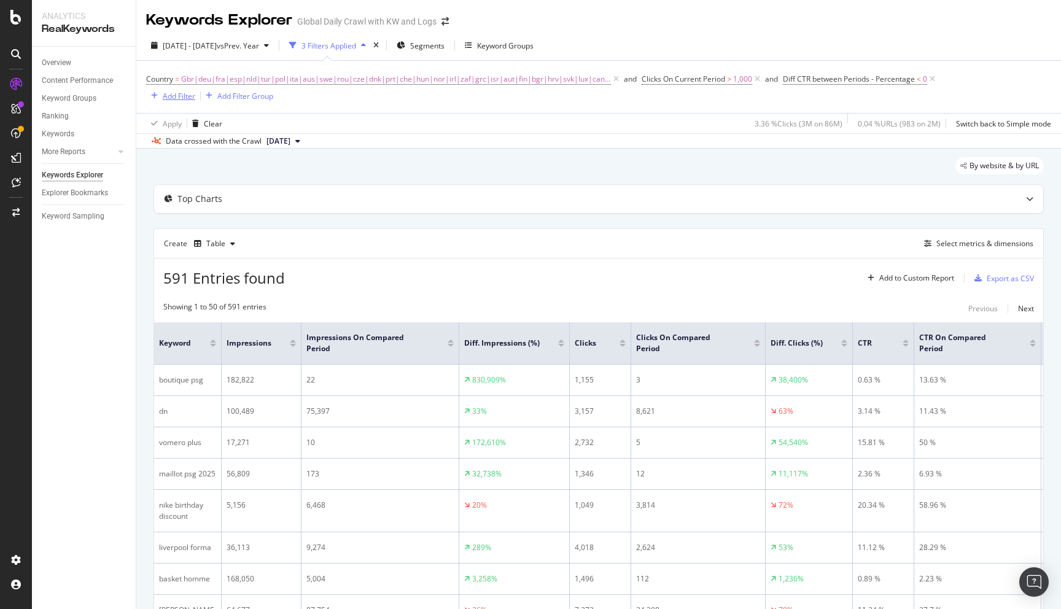
click at [187, 96] on div "Add Filter" at bounding box center [179, 96] width 33 height 10
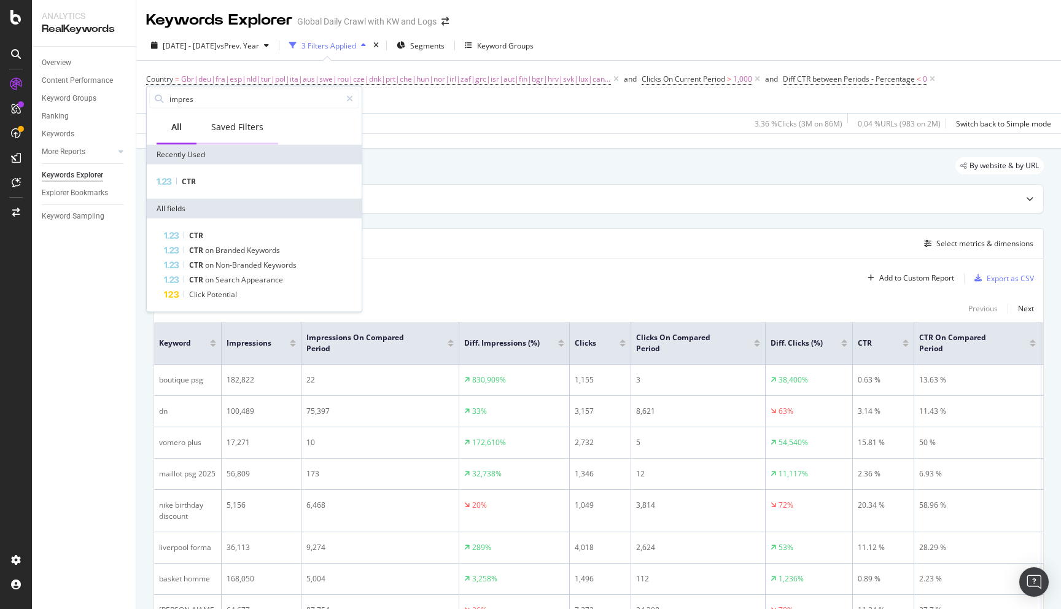
type input "impress"
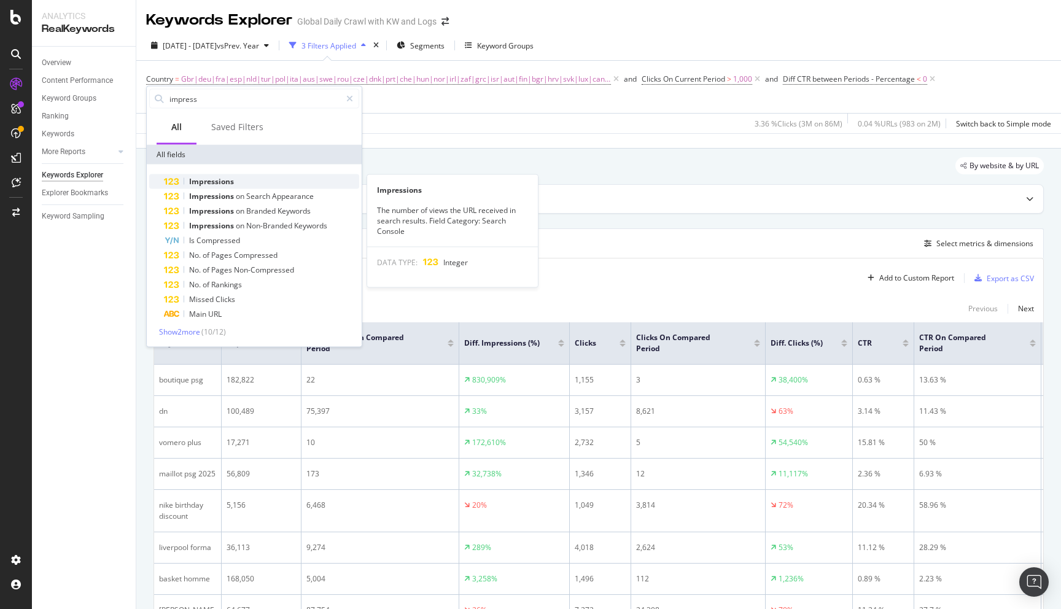
click at [204, 177] on span "Impressions" at bounding box center [211, 181] width 45 height 10
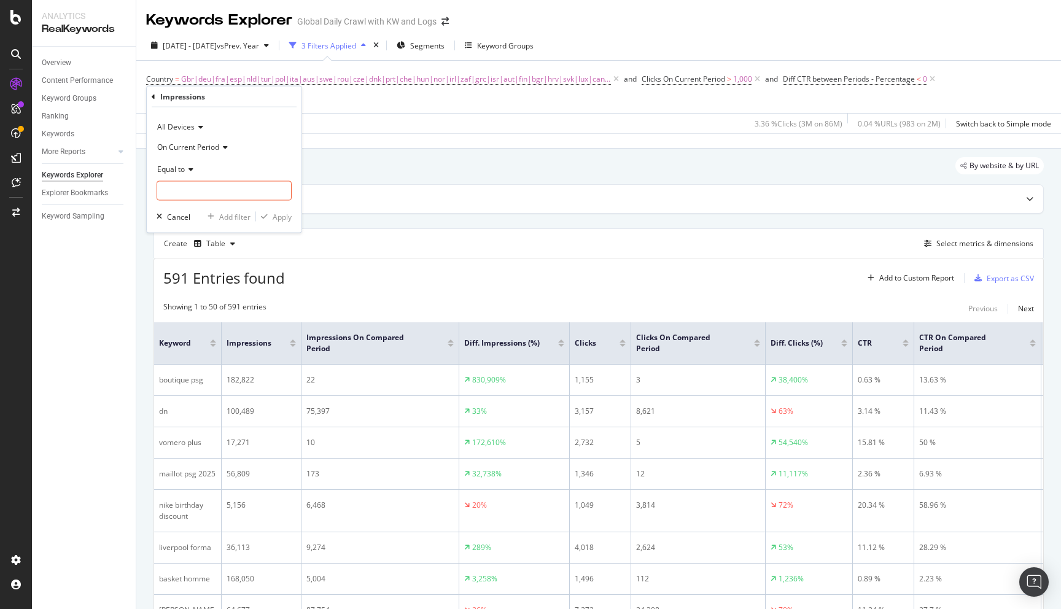
click at [196, 153] on div "On Current Period" at bounding box center [224, 147] width 135 height 20
click at [188, 186] on span "On Compared Period" at bounding box center [199, 187] width 72 height 10
click at [191, 191] on input "number" at bounding box center [224, 191] width 135 height 20
click at [179, 164] on span "Equal to" at bounding box center [171, 168] width 28 height 10
click at [180, 256] on span "Greater than" at bounding box center [185, 257] width 44 height 10
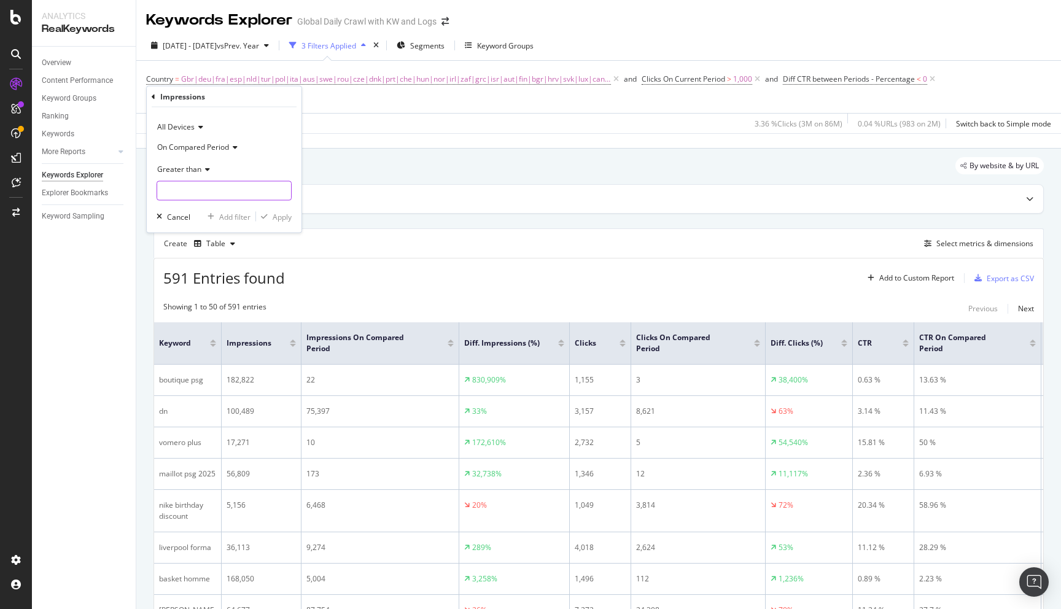
click at [182, 193] on input "number" at bounding box center [224, 191] width 135 height 20
type input "75000"
click at [274, 221] on div "Apply" at bounding box center [282, 216] width 19 height 10
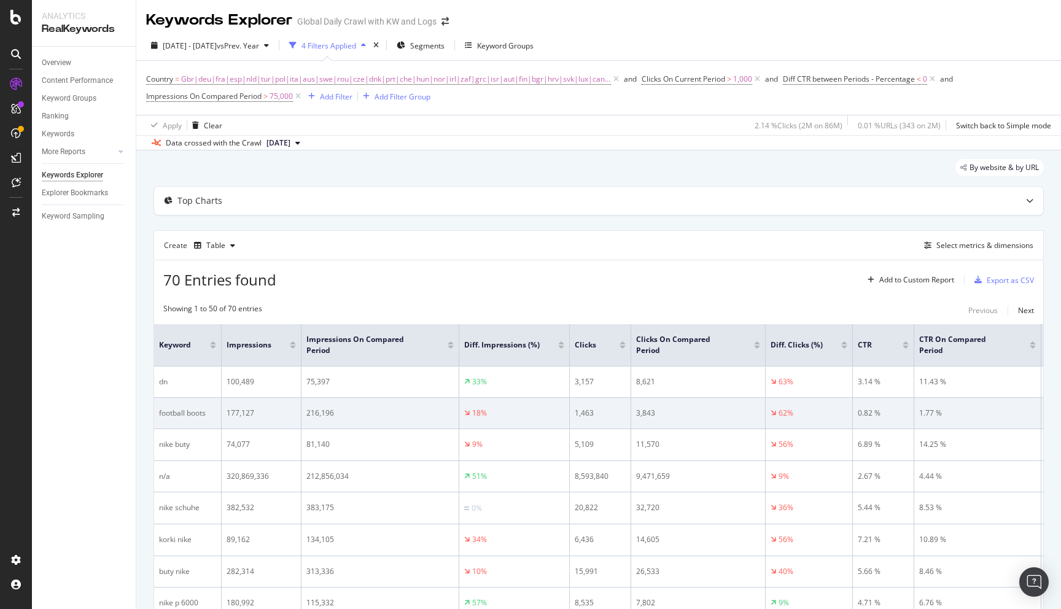
click at [240, 412] on div "177,127" at bounding box center [260, 413] width 69 height 11
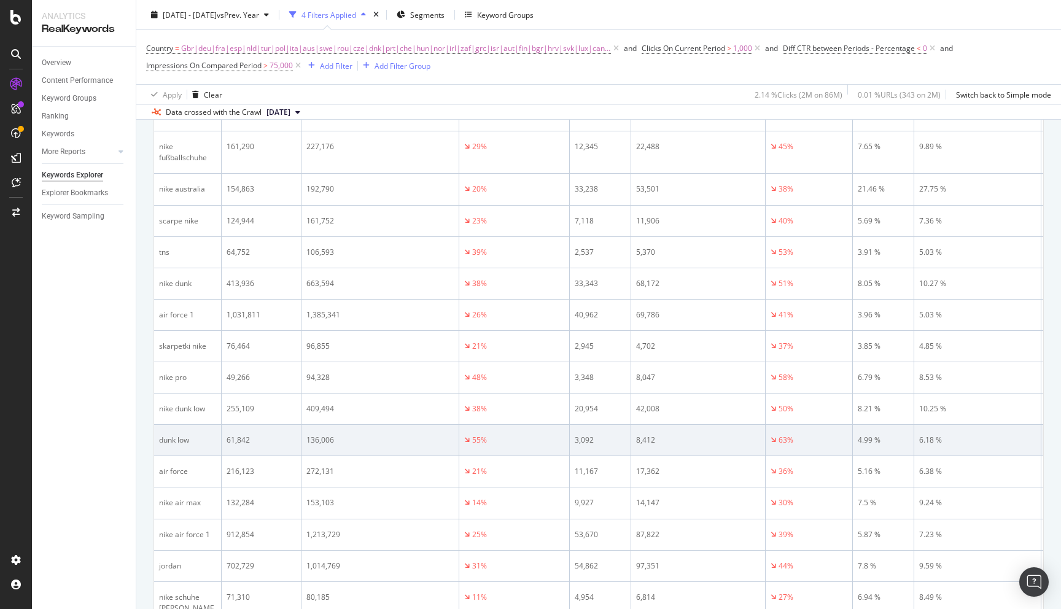
scroll to position [789, 0]
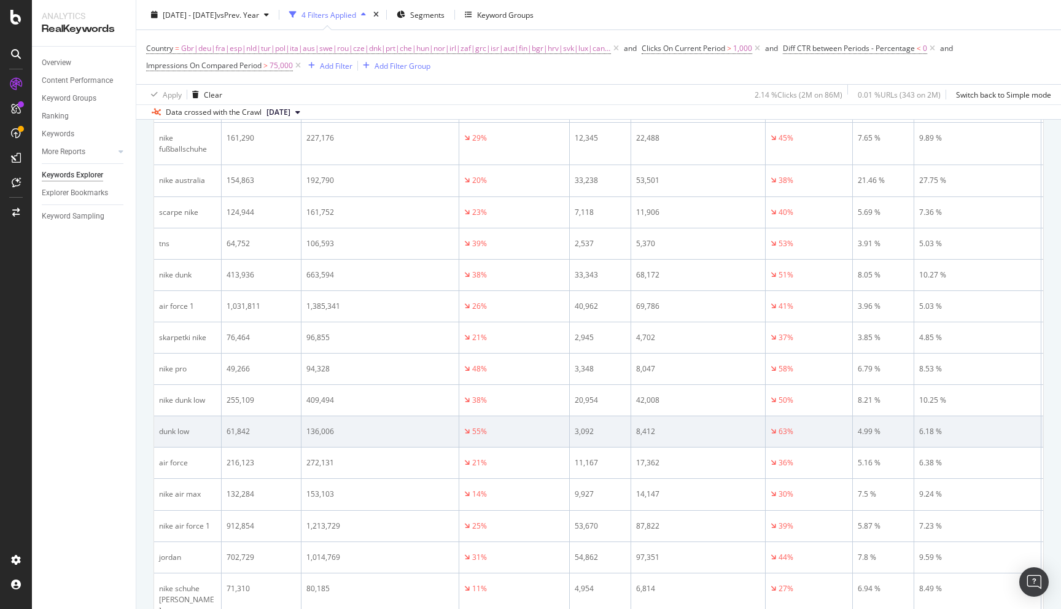
click at [166, 437] on div "dunk low" at bounding box center [187, 431] width 57 height 11
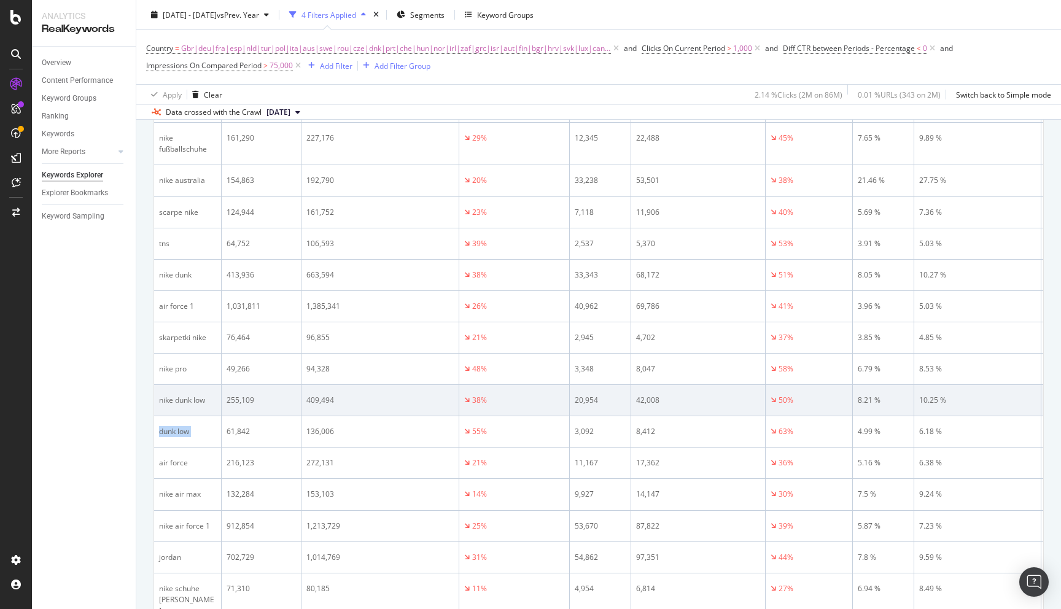
click at [177, 406] on div "nike dunk low" at bounding box center [187, 400] width 57 height 11
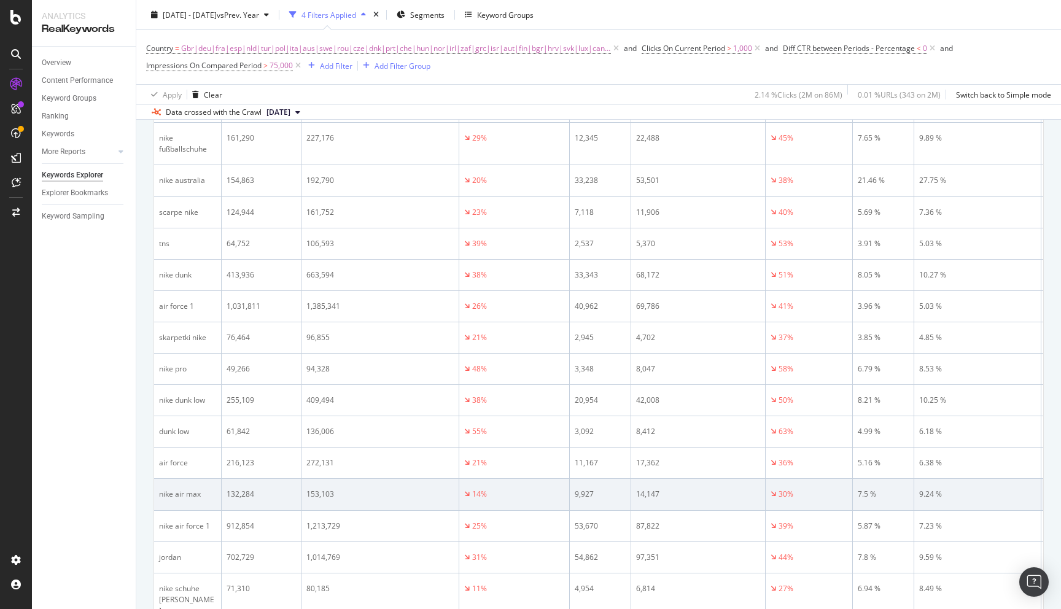
click at [180, 500] on div "nike air max" at bounding box center [187, 494] width 57 height 11
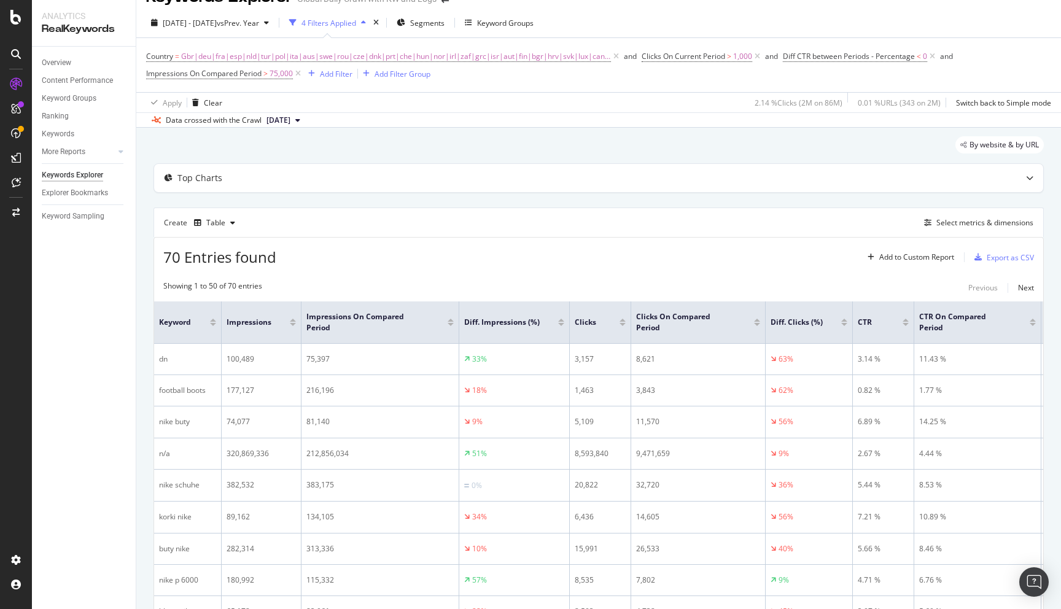
scroll to position [0, 0]
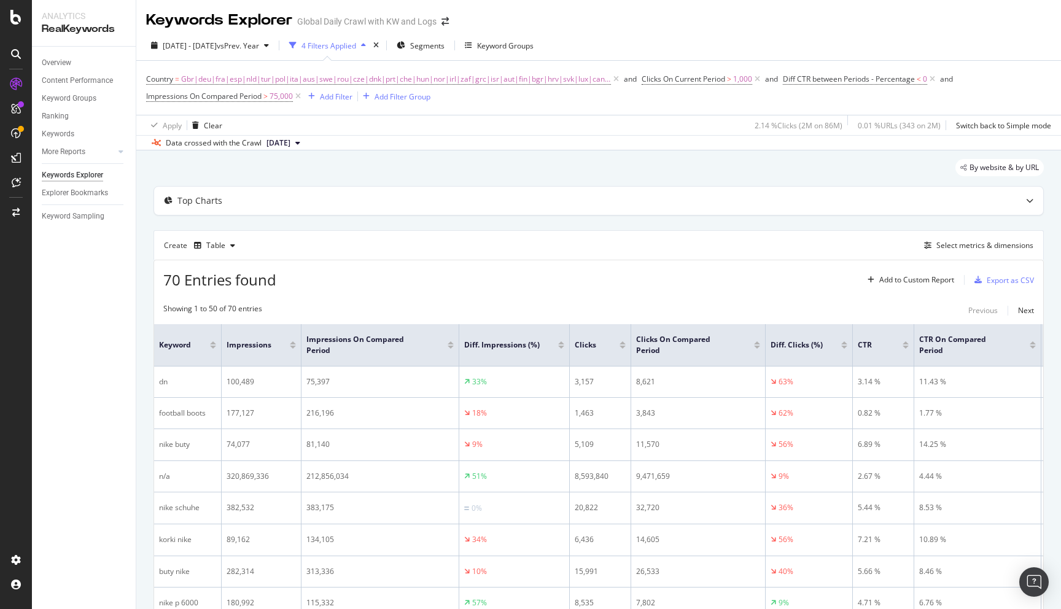
click at [562, 349] on div at bounding box center [561, 347] width 6 height 3
click at [451, 347] on div at bounding box center [450, 347] width 6 height 3
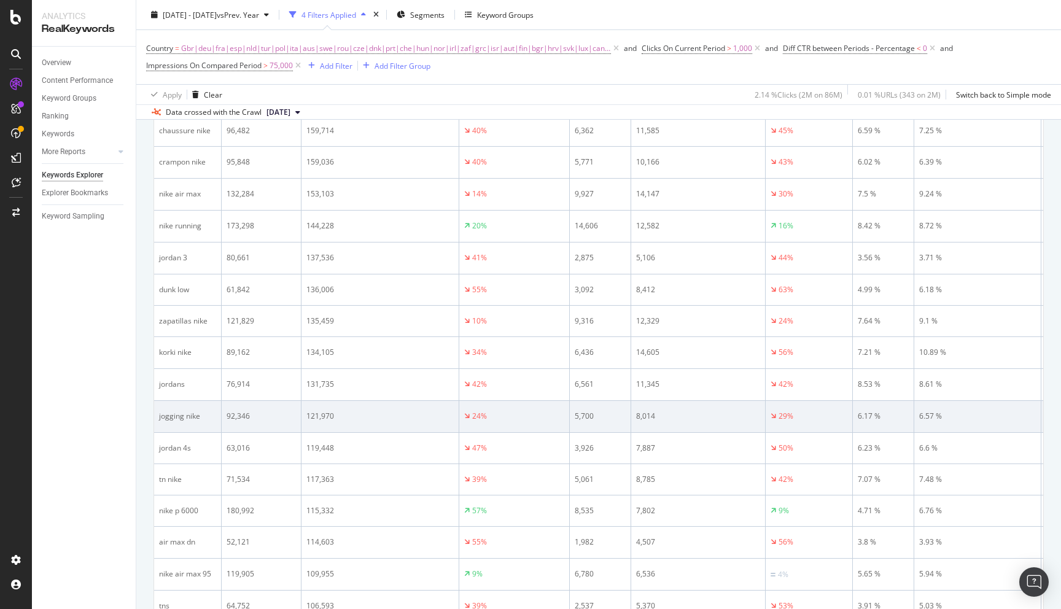
click at [191, 420] on div "jogging nike" at bounding box center [187, 416] width 57 height 11
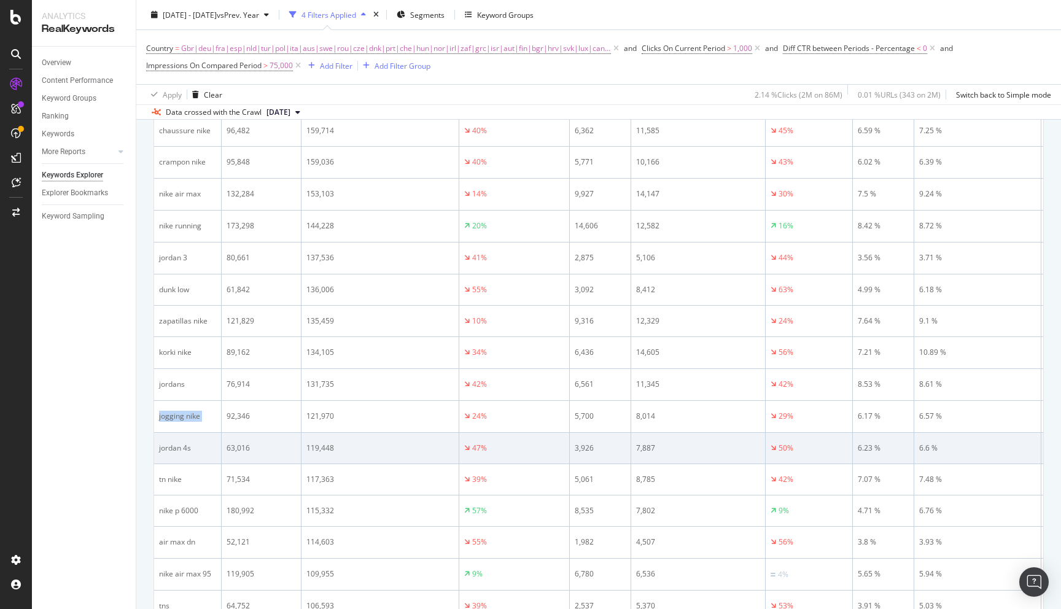
click at [168, 449] on div "jordan 4s" at bounding box center [187, 448] width 57 height 11
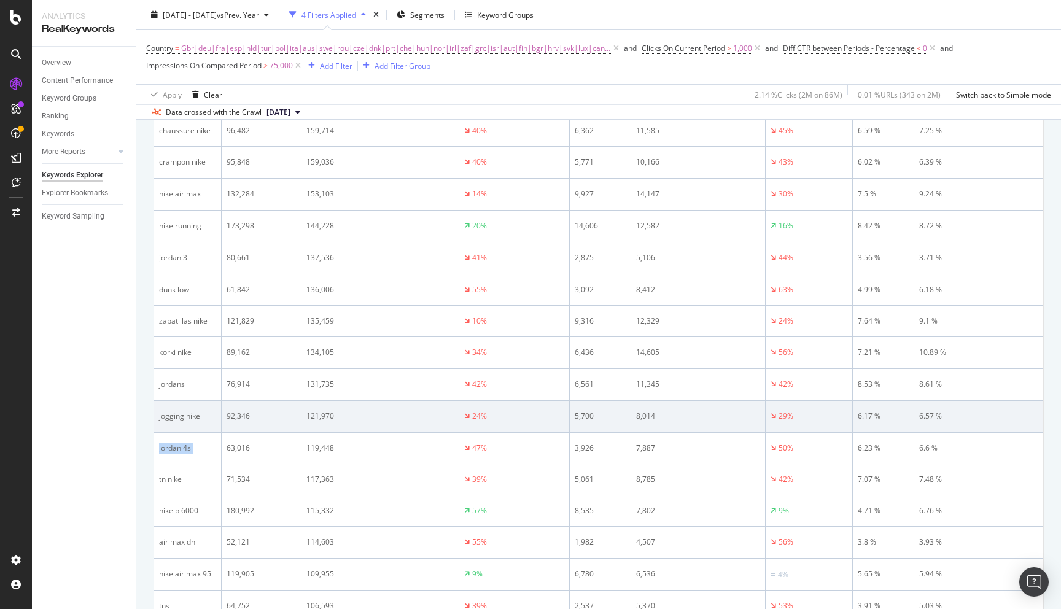
click at [176, 420] on div "jogging nike" at bounding box center [187, 416] width 57 height 11
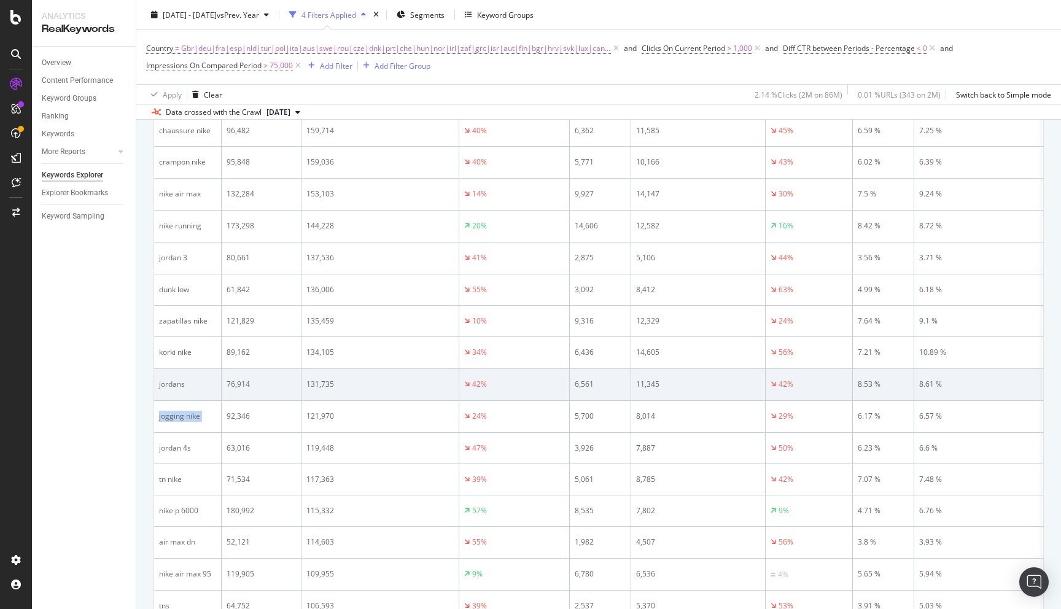
click at [165, 390] on div "jordans" at bounding box center [187, 384] width 57 height 11
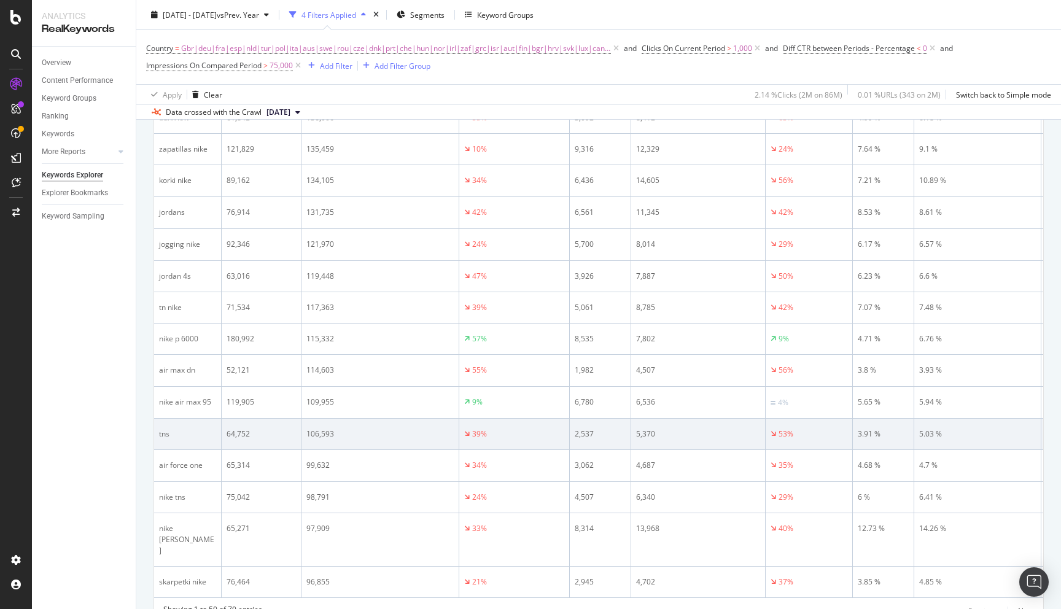
click at [165, 439] on div "tns" at bounding box center [187, 433] width 57 height 11
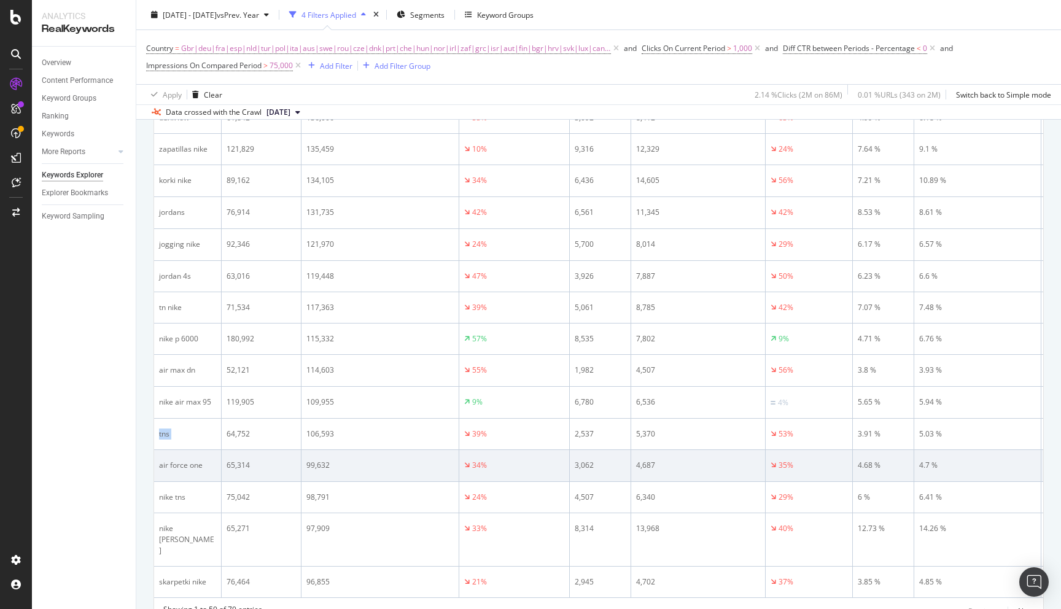
click at [176, 466] on div "air force one" at bounding box center [187, 465] width 57 height 11
click at [188, 471] on div "air force one" at bounding box center [187, 465] width 57 height 11
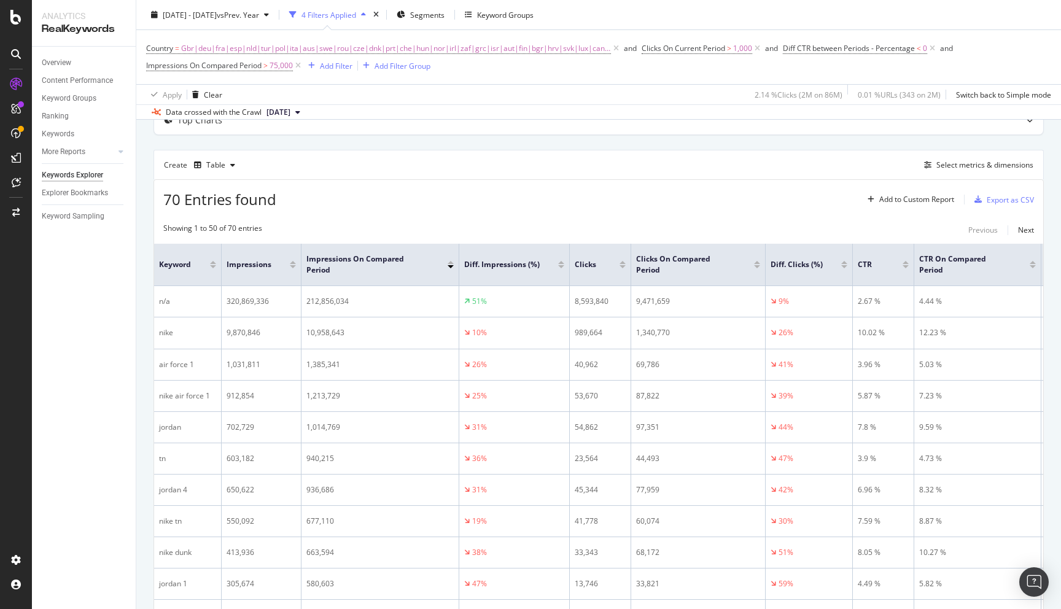
scroll to position [127, 0]
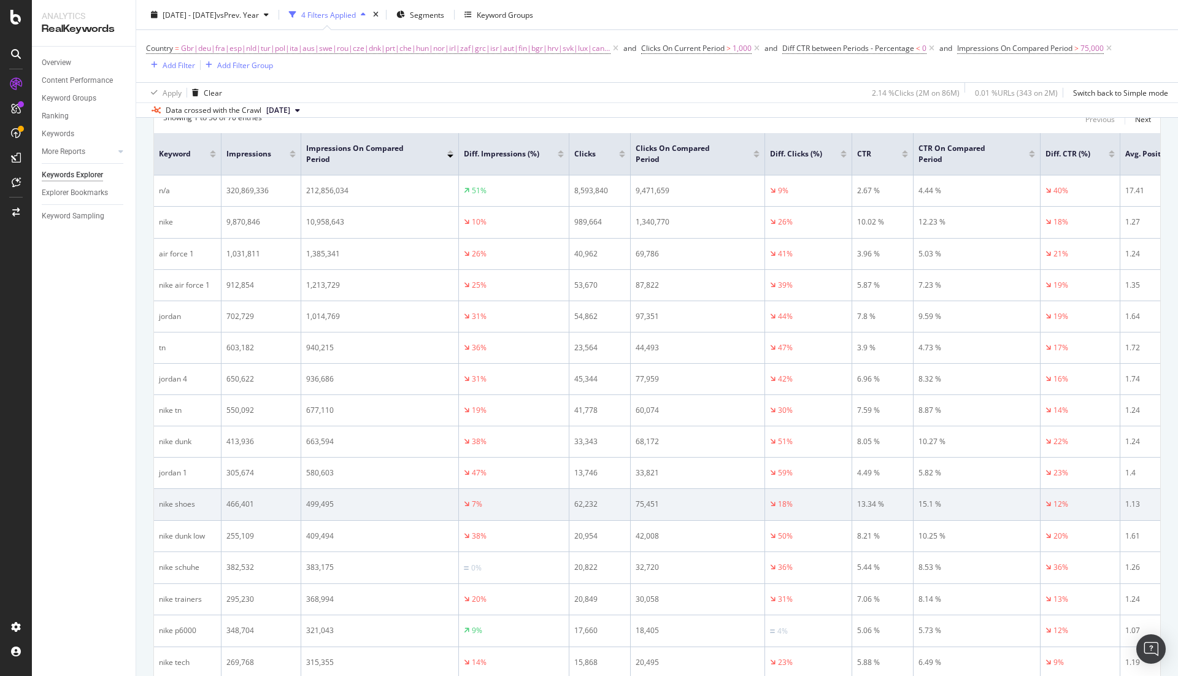
scroll to position [195, 0]
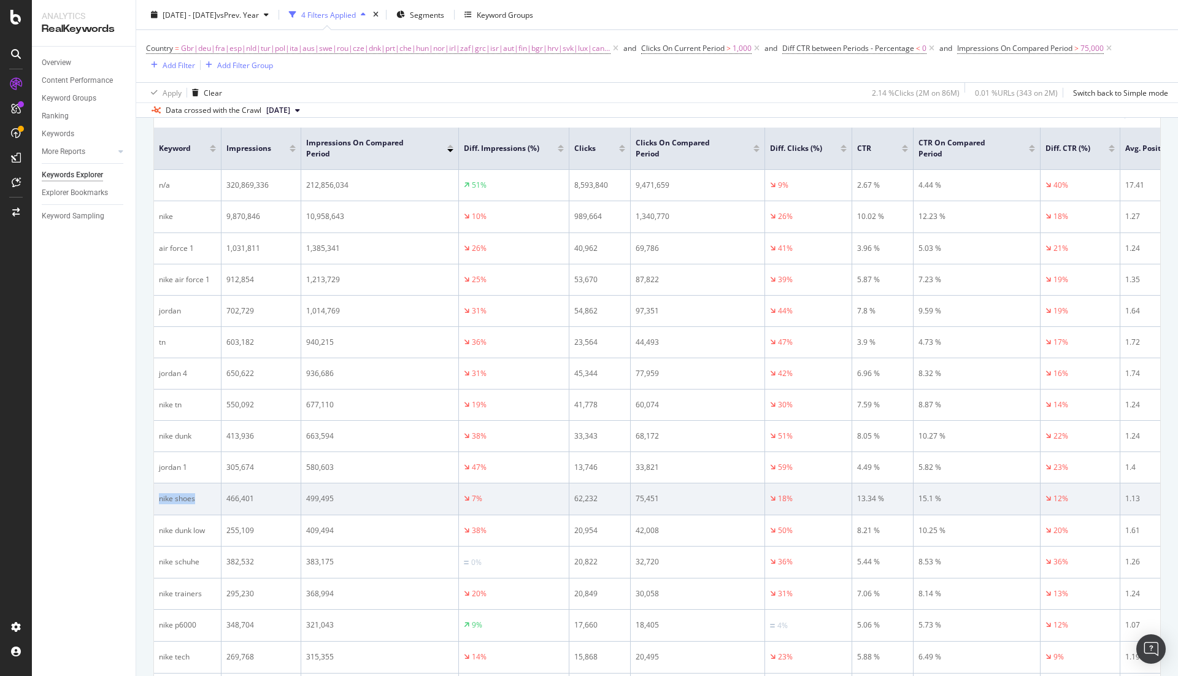
drag, startPoint x: 159, startPoint y: 484, endPoint x: 200, endPoint y: 484, distance: 41.1
click at [200, 493] on div "nike shoes" at bounding box center [187, 498] width 57 height 11
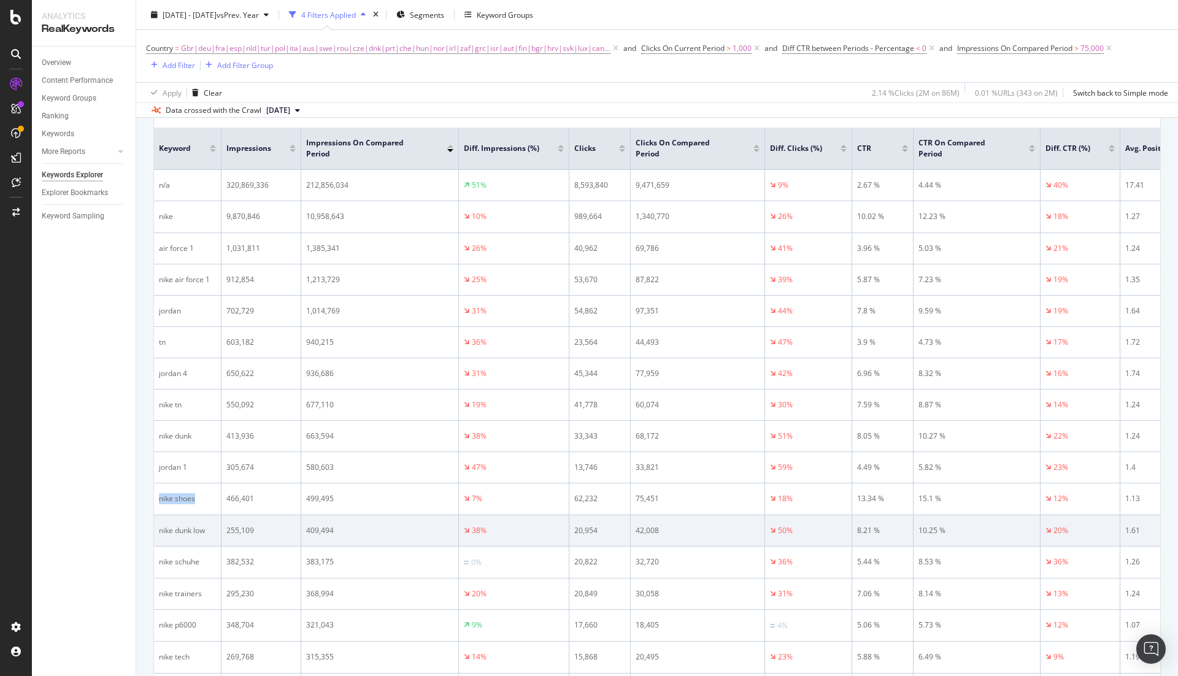
click at [164, 524] on td "nike dunk low" at bounding box center [188, 531] width 68 height 31
drag, startPoint x: 160, startPoint y: 519, endPoint x: 206, endPoint y: 517, distance: 45.4
click at [206, 525] on div "nike dunk low" at bounding box center [187, 530] width 57 height 11
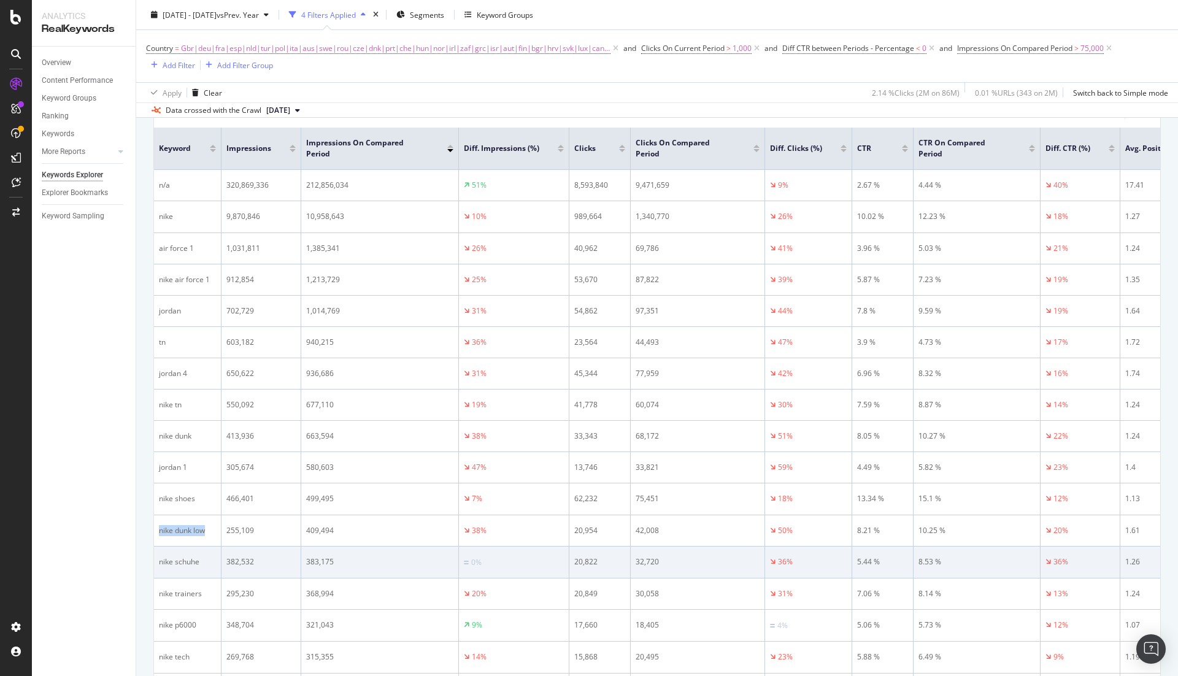
click at [179, 532] on div "nike schuhe" at bounding box center [187, 562] width 57 height 11
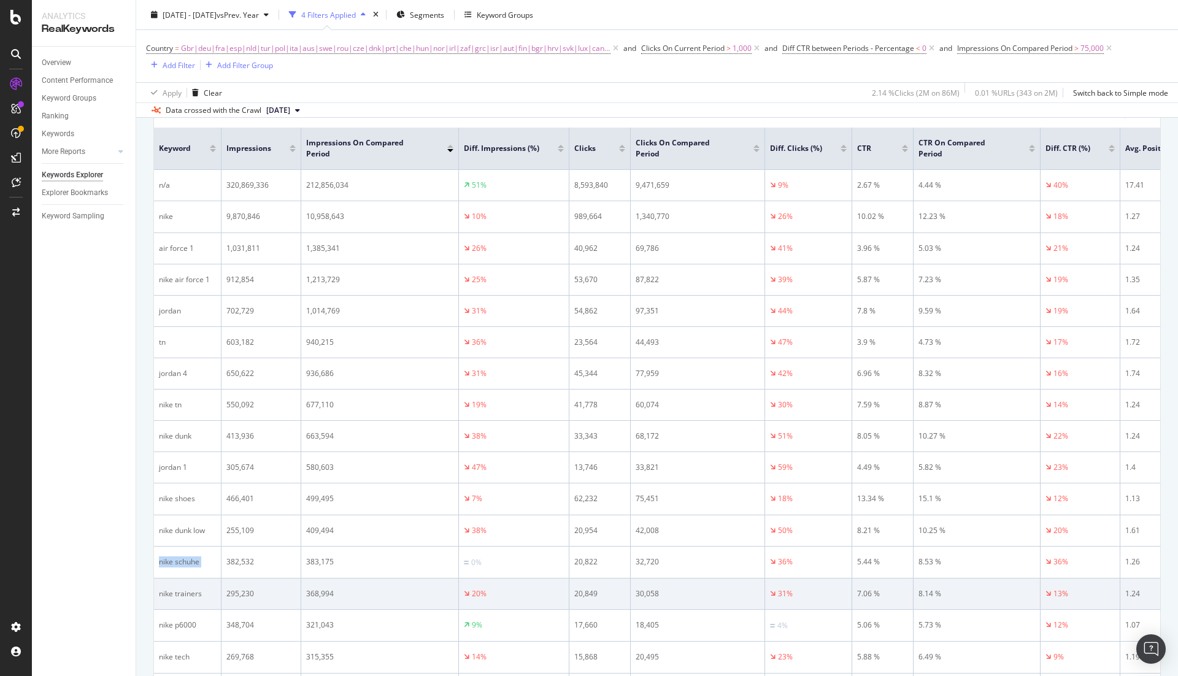
click at [166, 532] on div "nike trainers" at bounding box center [187, 594] width 57 height 11
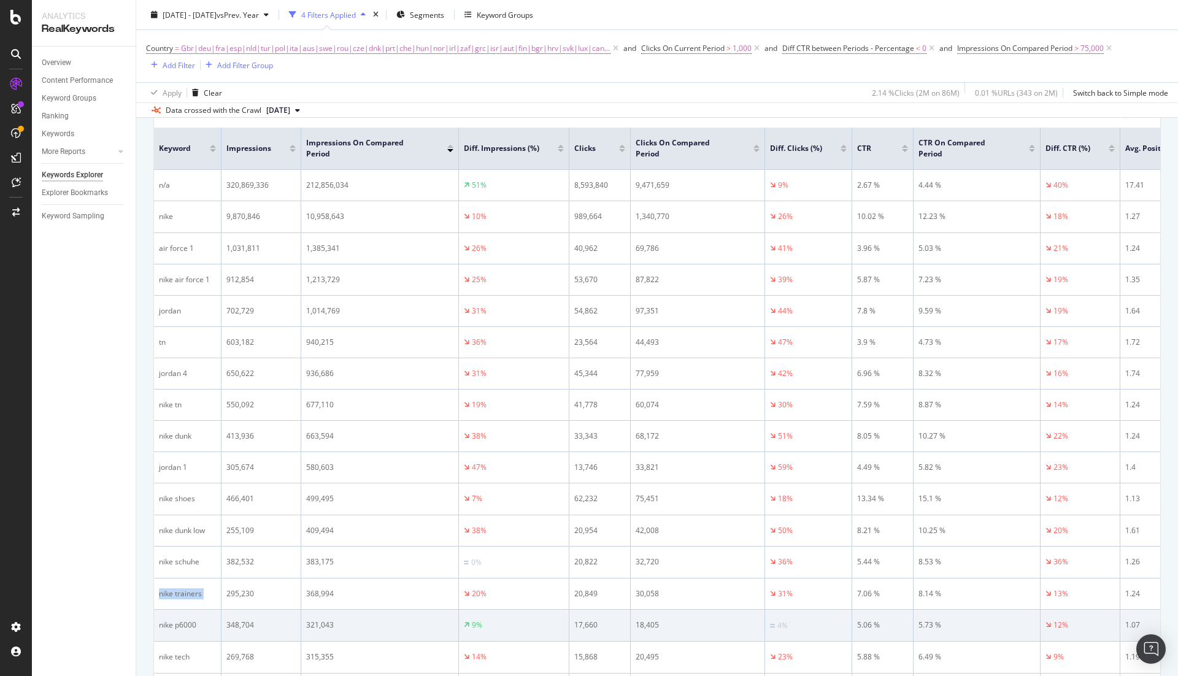
click at [164, 532] on div "nike p6000" at bounding box center [187, 625] width 57 height 11
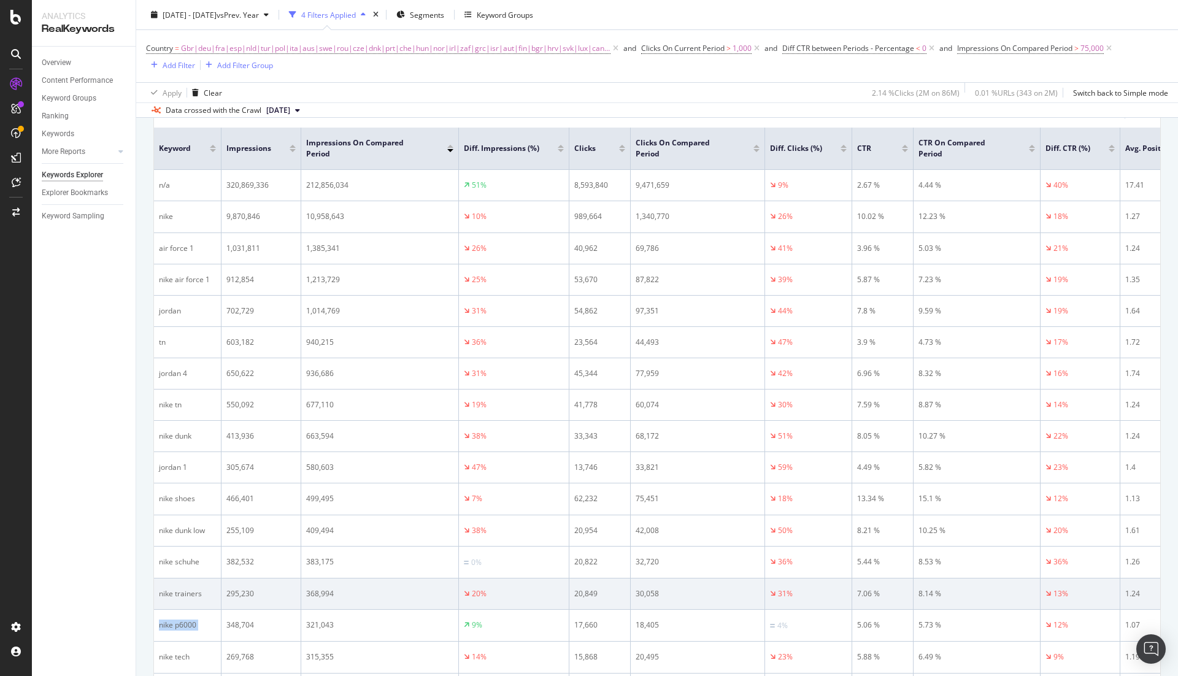
click at [176, 532] on div "nike trainers" at bounding box center [187, 594] width 57 height 11
click at [184, 532] on div "nike trainers" at bounding box center [187, 594] width 57 height 11
click at [178, 532] on div "nike trainers" at bounding box center [187, 594] width 57 height 11
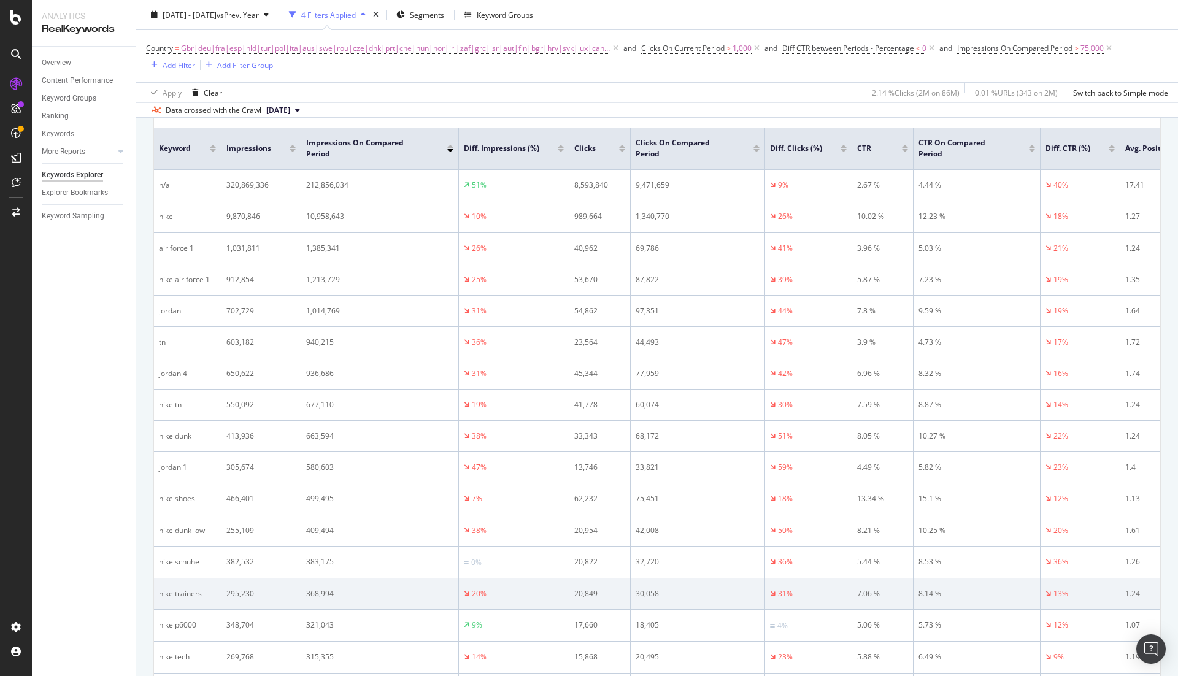
click at [178, 532] on div "nike trainers" at bounding box center [187, 594] width 57 height 11
click at [168, 532] on div "nike trainers" at bounding box center [187, 594] width 57 height 11
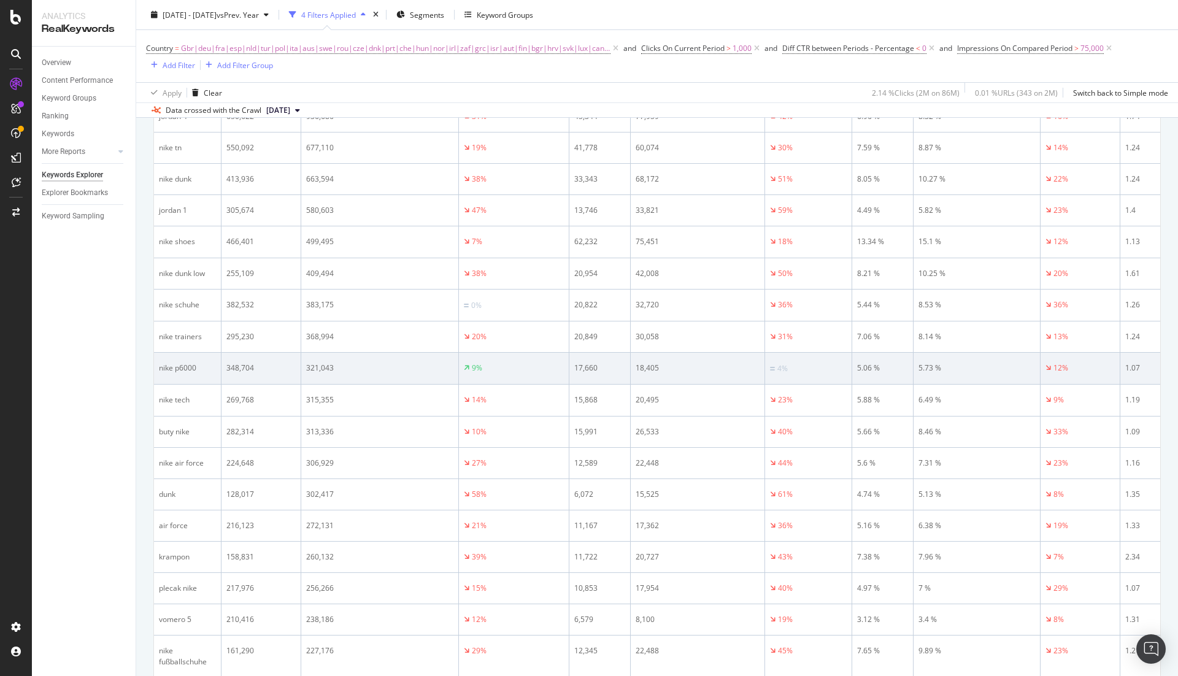
scroll to position [476, 0]
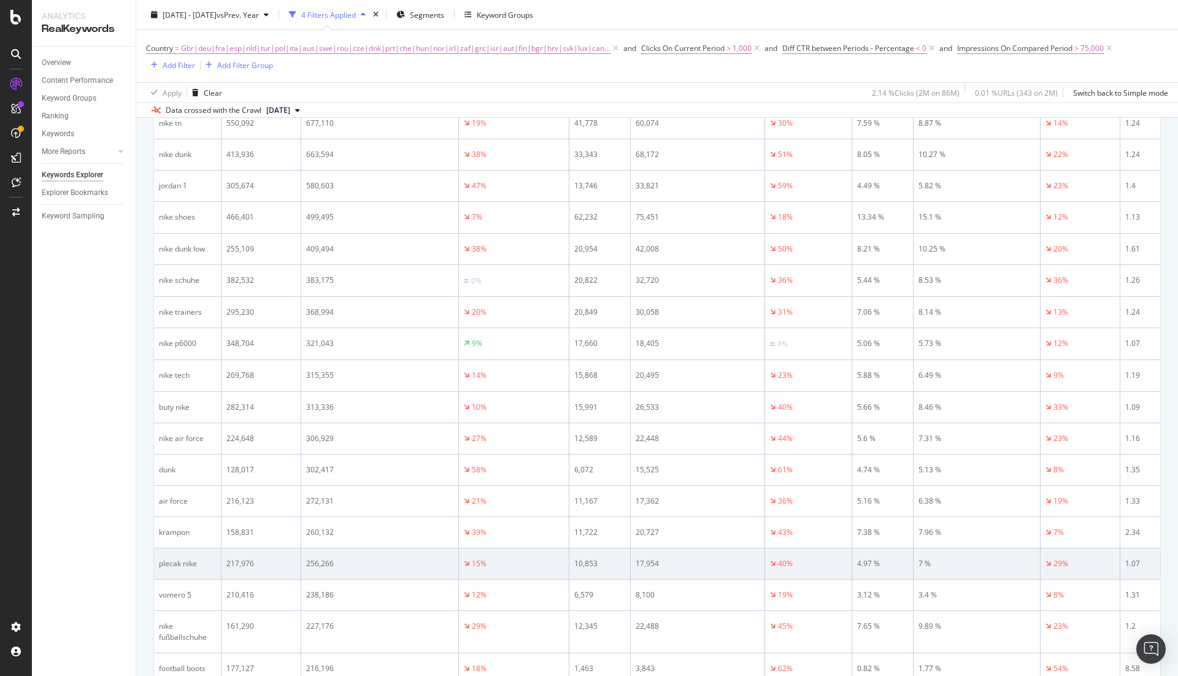
click at [175, 532] on div "plecak nike" at bounding box center [187, 564] width 57 height 11
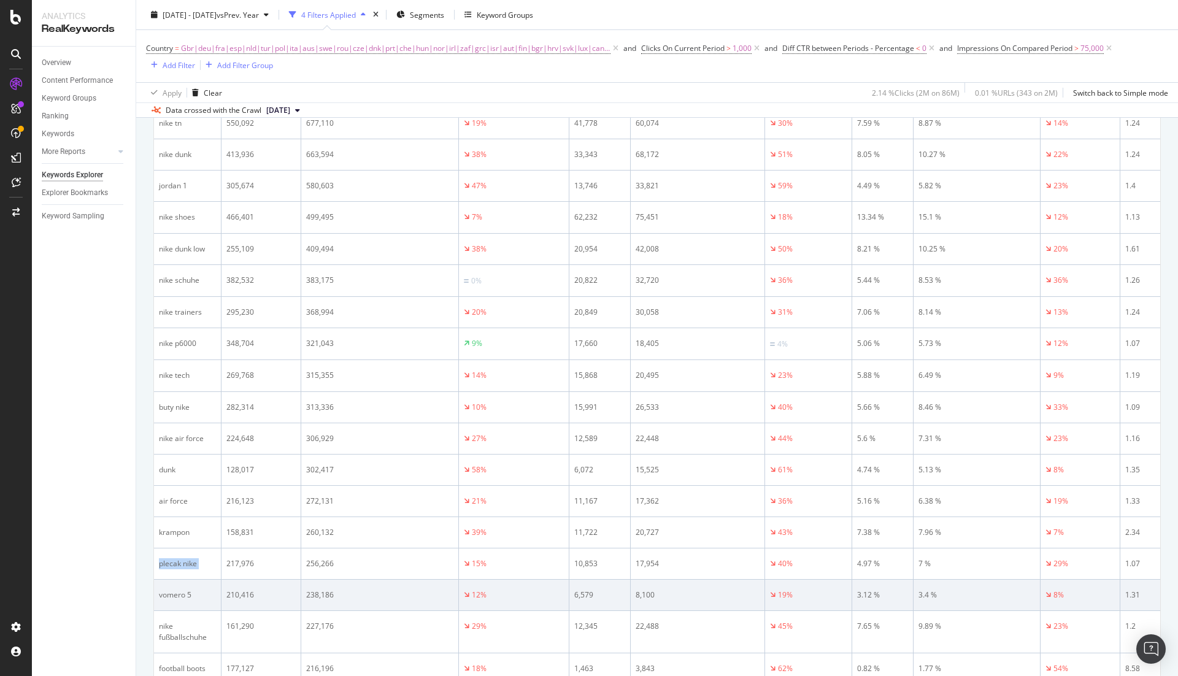
click at [165, 532] on td "vomero 5" at bounding box center [188, 595] width 68 height 31
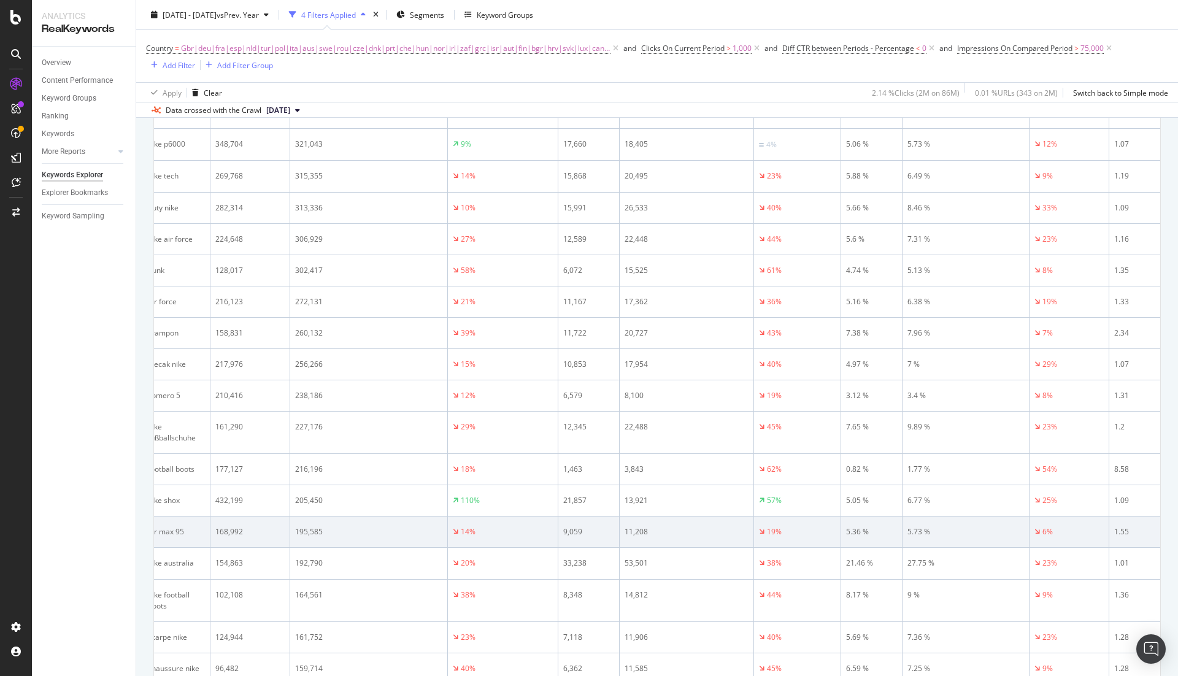
scroll to position [0, 0]
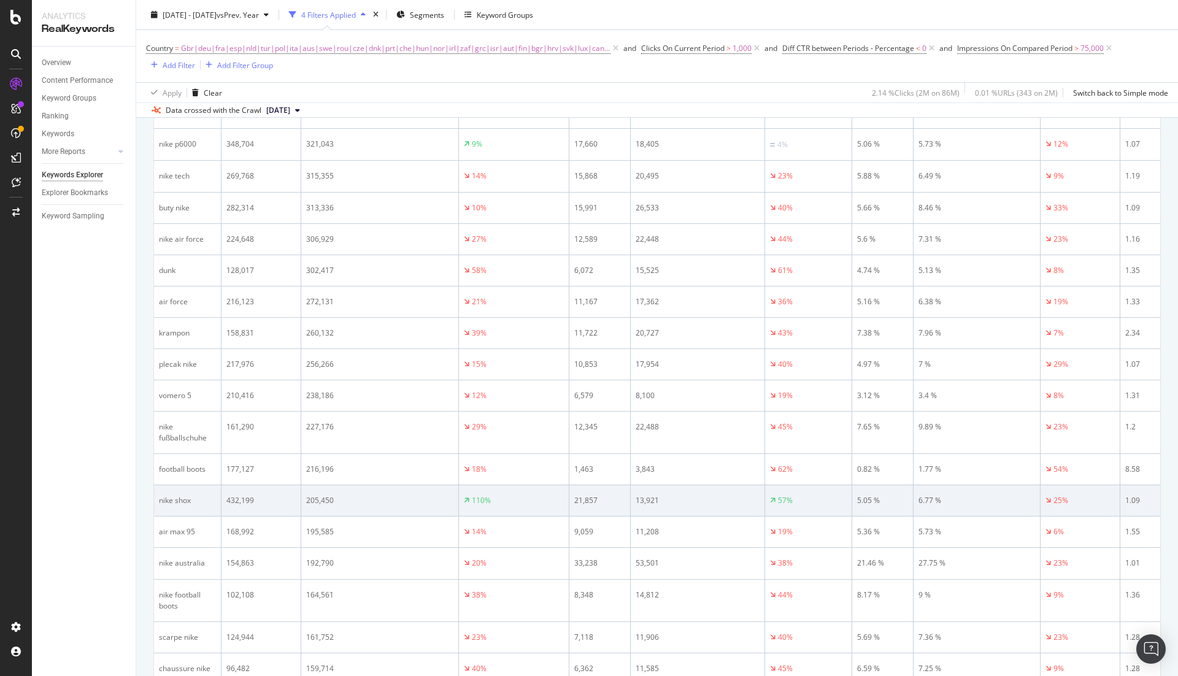
click at [176, 495] on div "nike shox" at bounding box center [187, 500] width 57 height 11
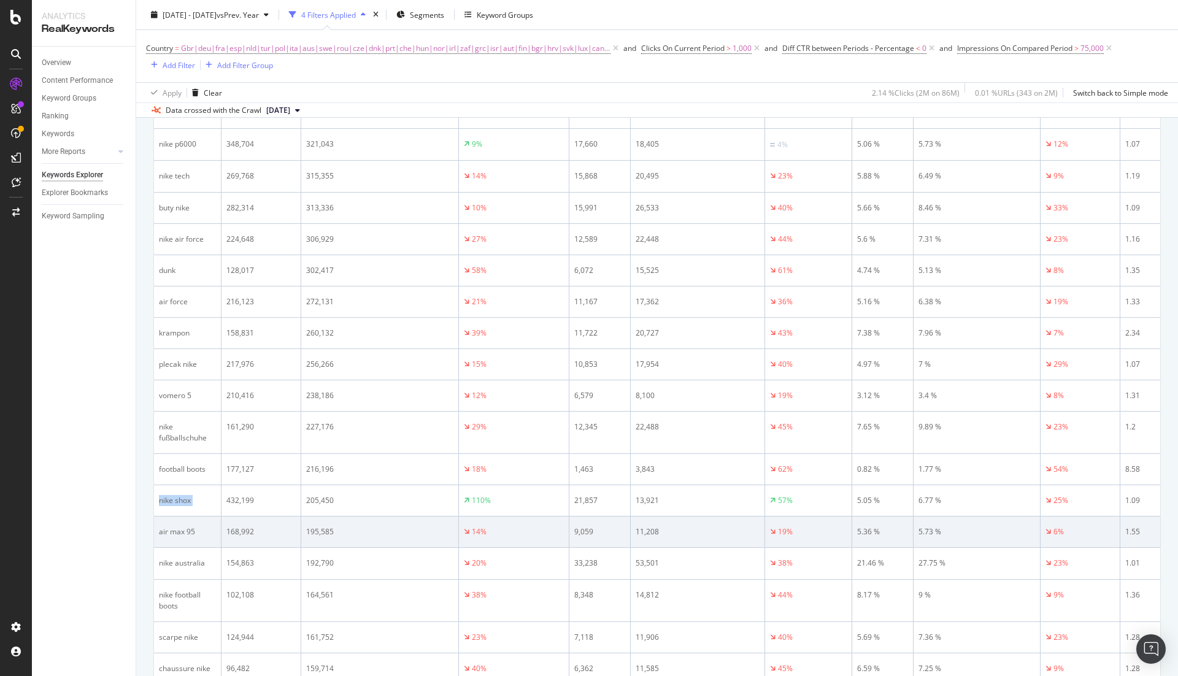
click at [164, 517] on td "air max 95" at bounding box center [188, 532] width 68 height 31
click at [157, 496] on div at bounding box center [157, 496] width 0 height 0
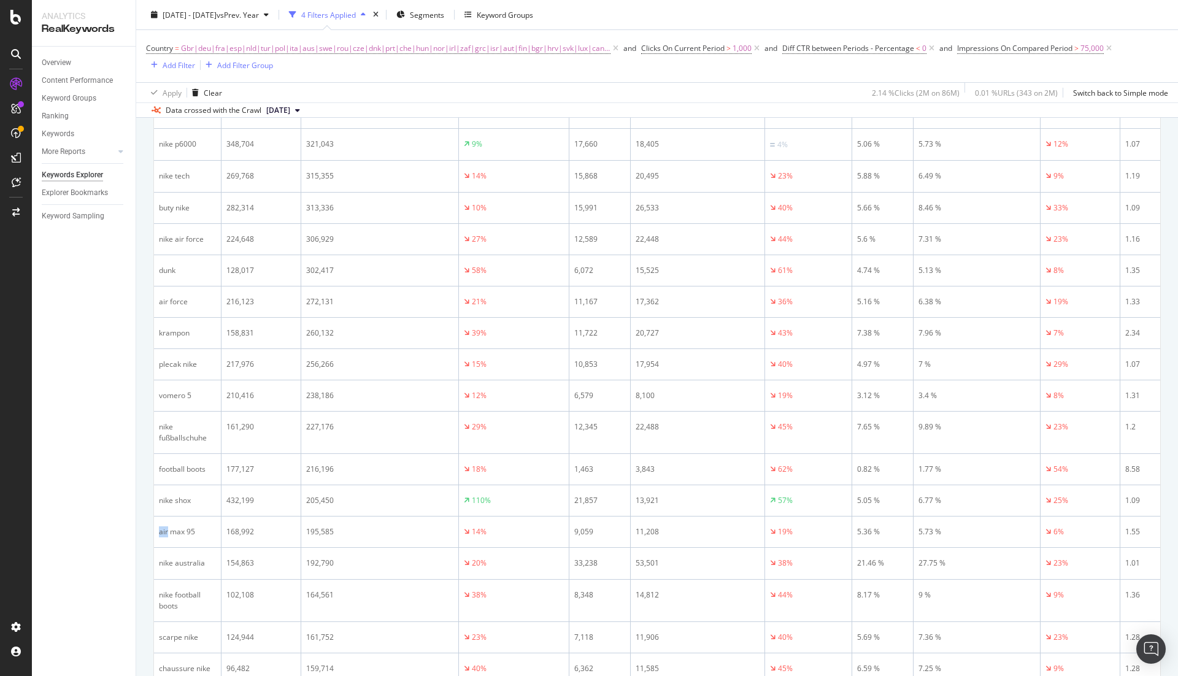
click at [226, 532] on div "Close" at bounding box center [589, 676] width 1178 height 0
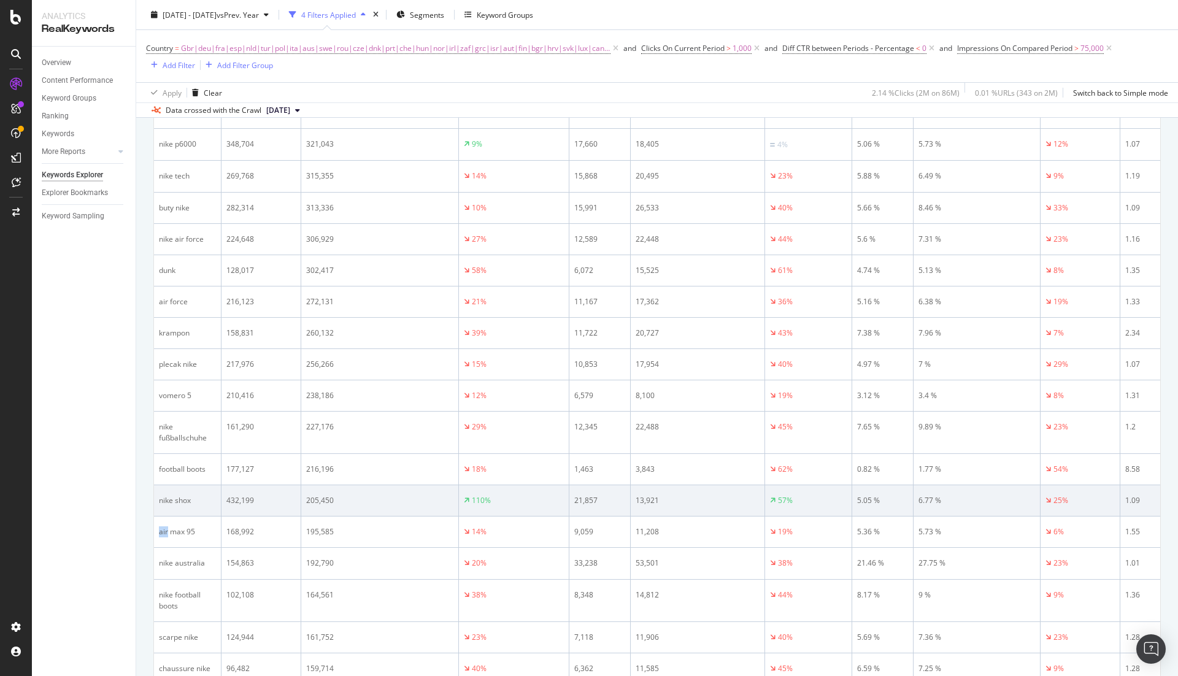
click at [168, 495] on div "nike shox" at bounding box center [187, 500] width 57 height 11
click at [177, 495] on div "nike shox" at bounding box center [187, 500] width 57 height 11
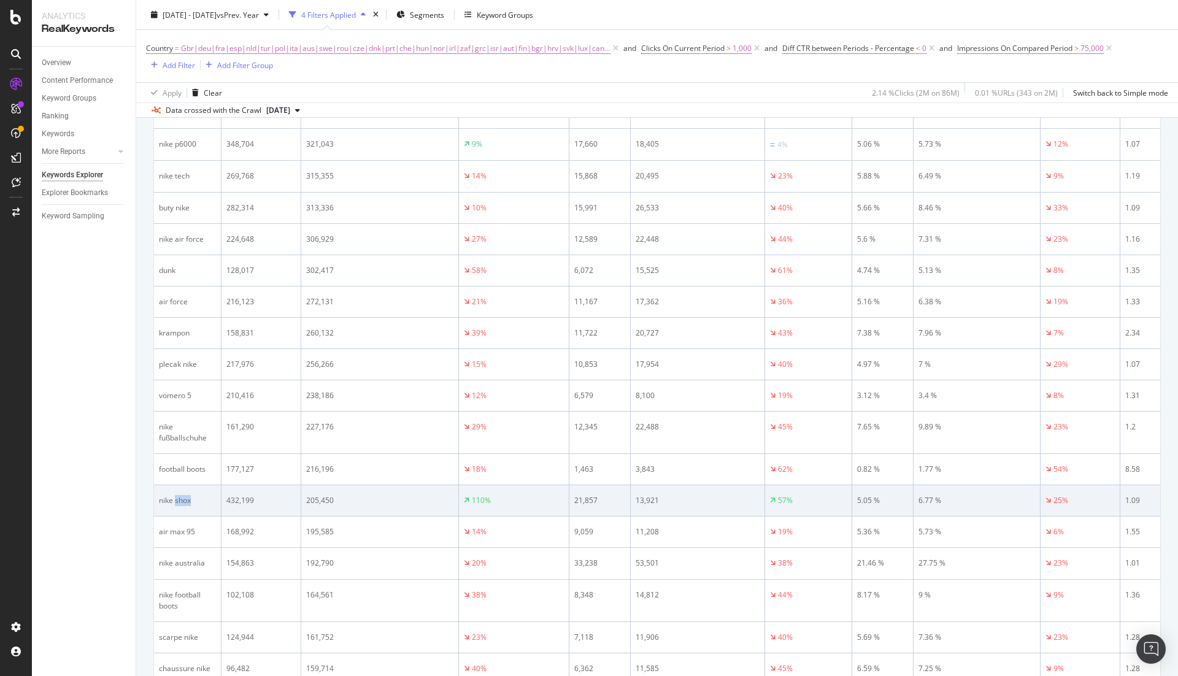
click at [177, 495] on div "nike shox" at bounding box center [187, 500] width 57 height 11
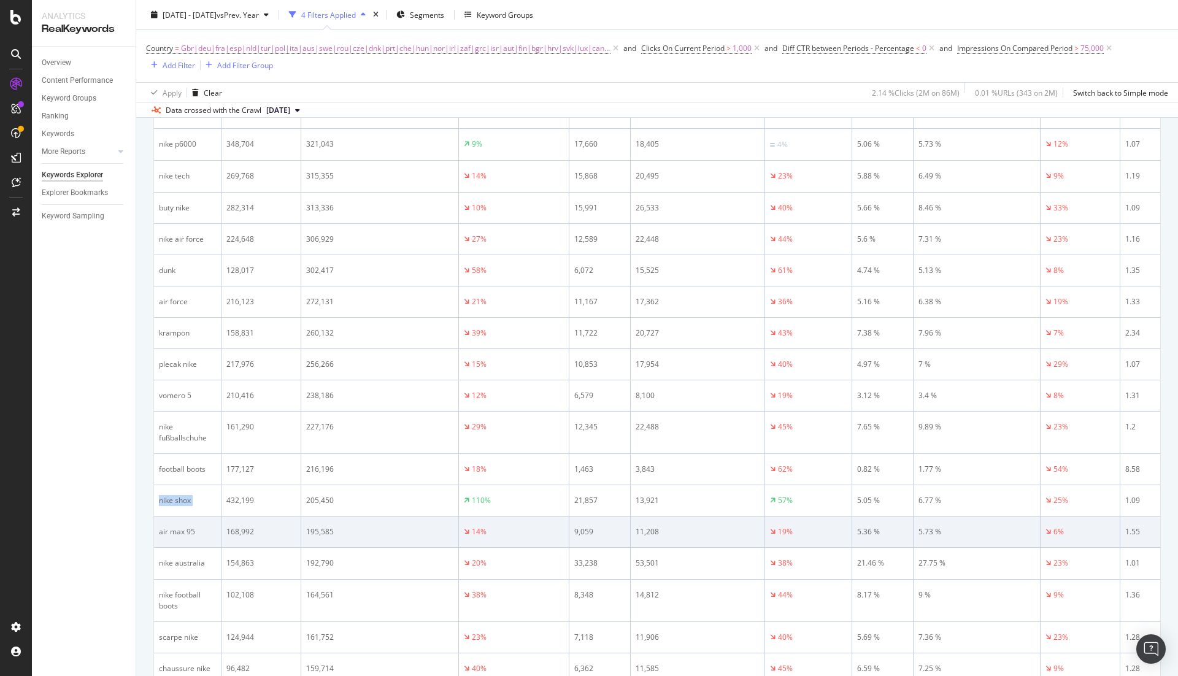
click at [168, 527] on div "air max 95" at bounding box center [187, 532] width 57 height 11
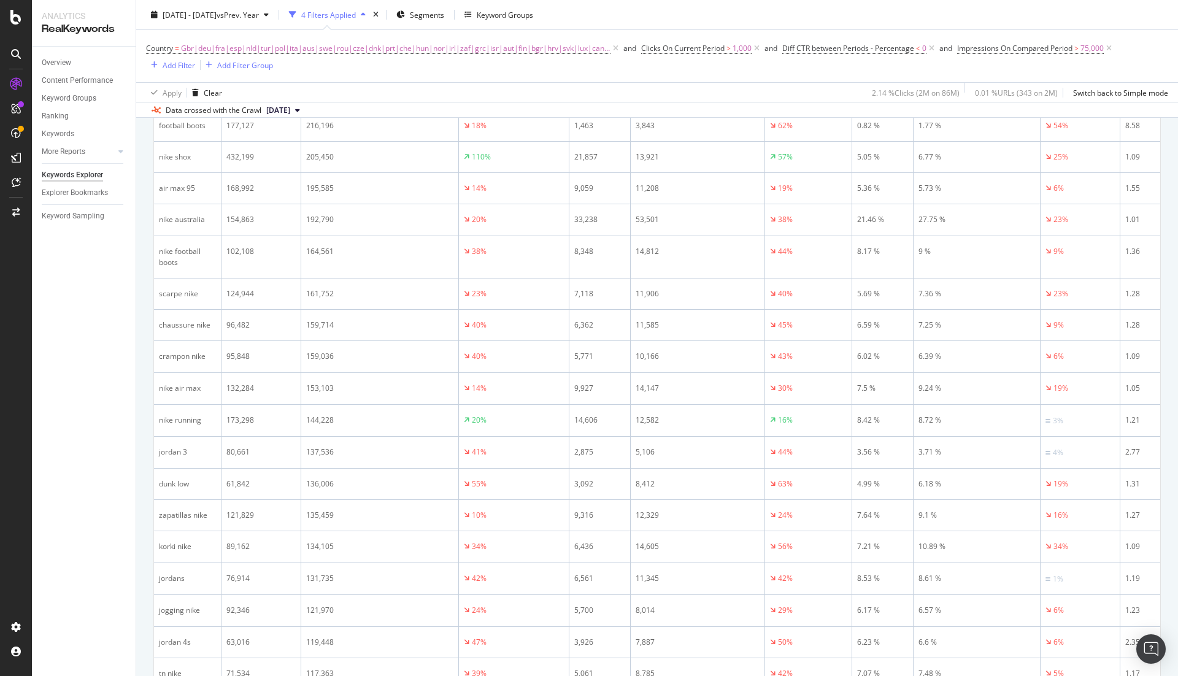
scroll to position [994, 0]
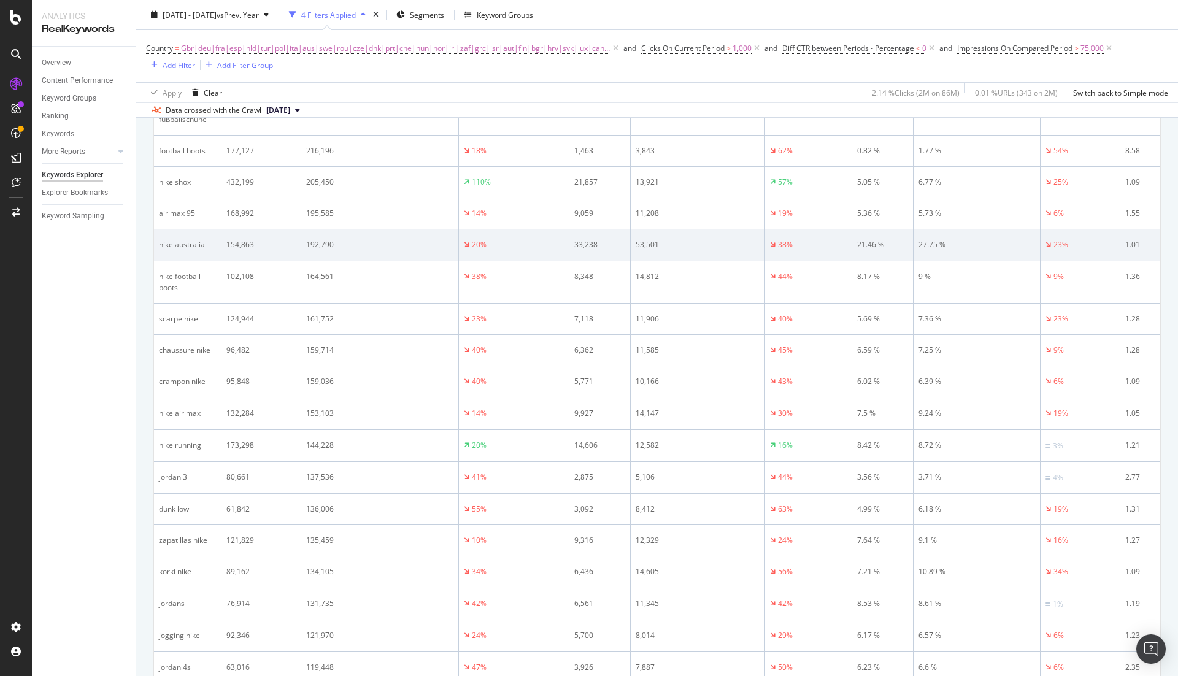
click at [582, 239] on div "33,238" at bounding box center [599, 244] width 51 height 11
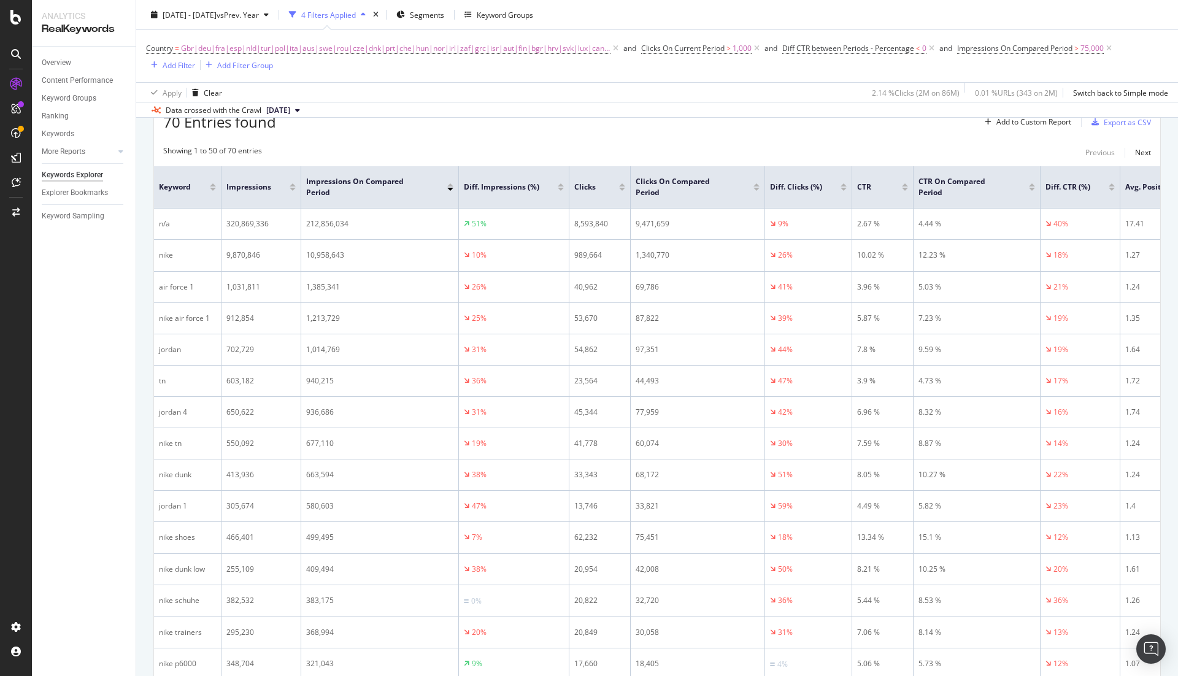
scroll to position [158, 0]
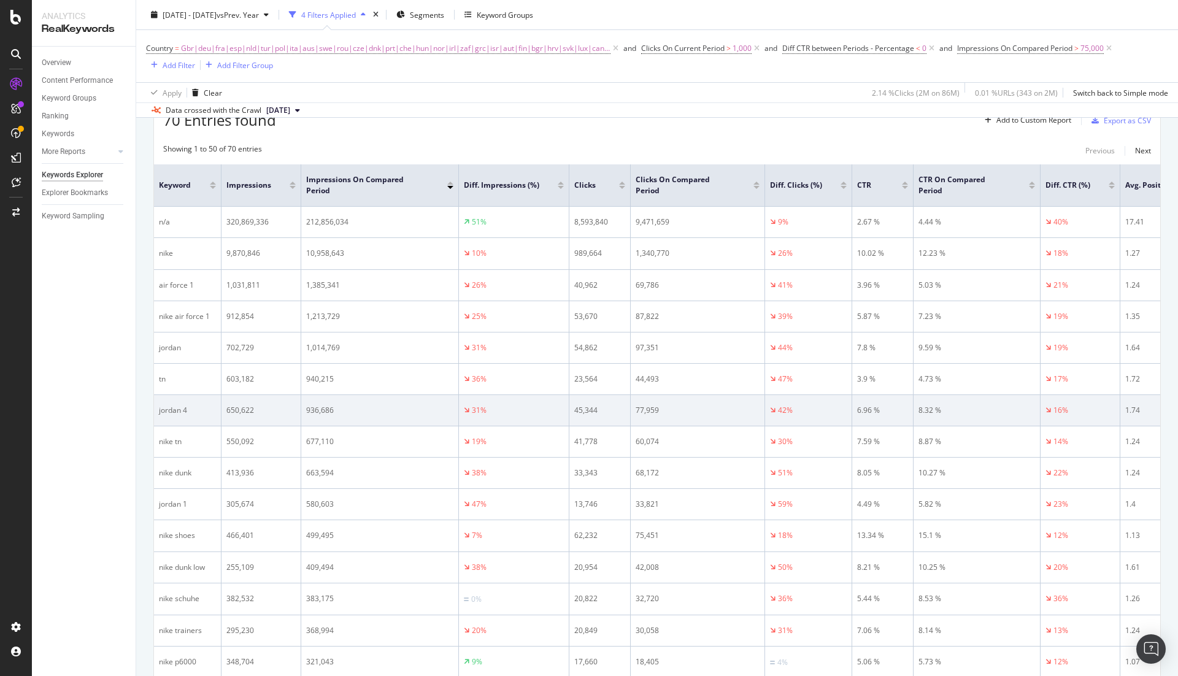
click at [166, 405] on div "jordan 4" at bounding box center [187, 410] width 57 height 11
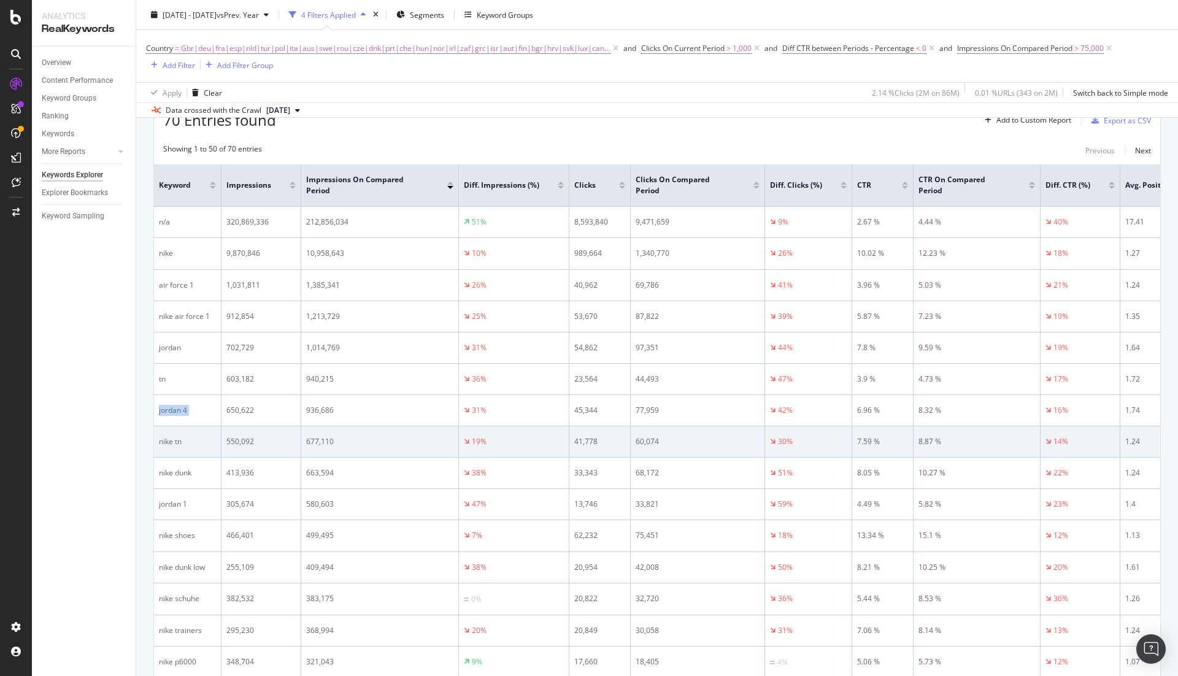
click at [163, 436] on div "nike tn" at bounding box center [187, 441] width 57 height 11
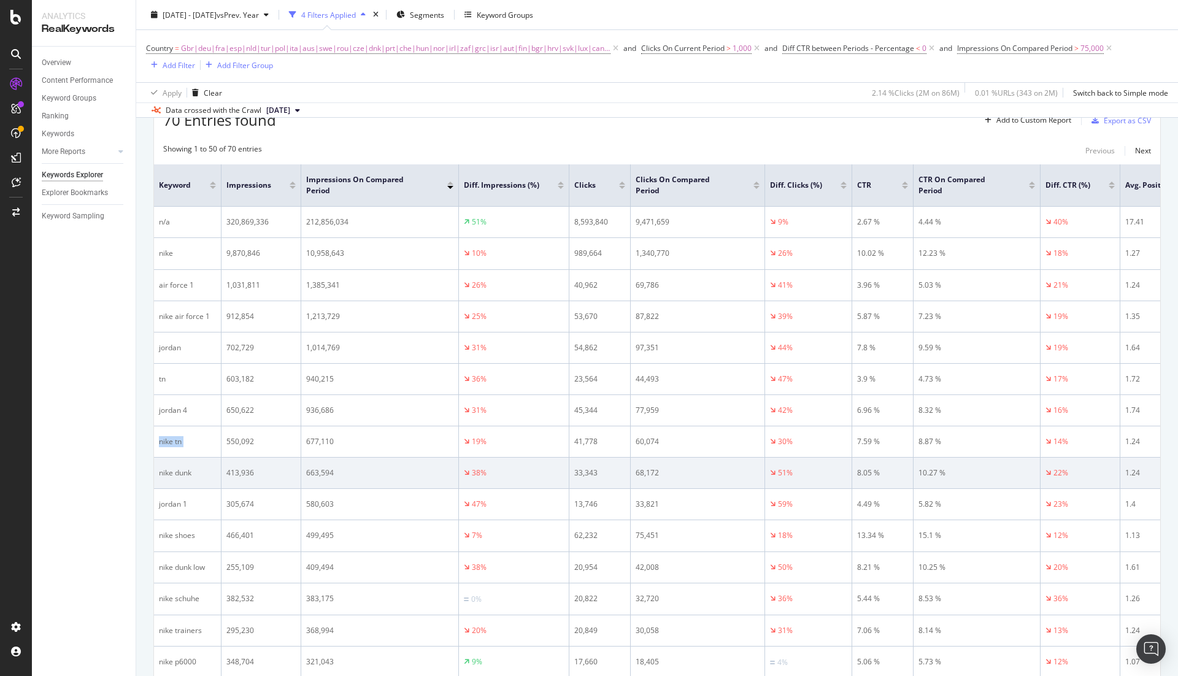
click at [161, 468] on div "nike dunk" at bounding box center [187, 473] width 57 height 11
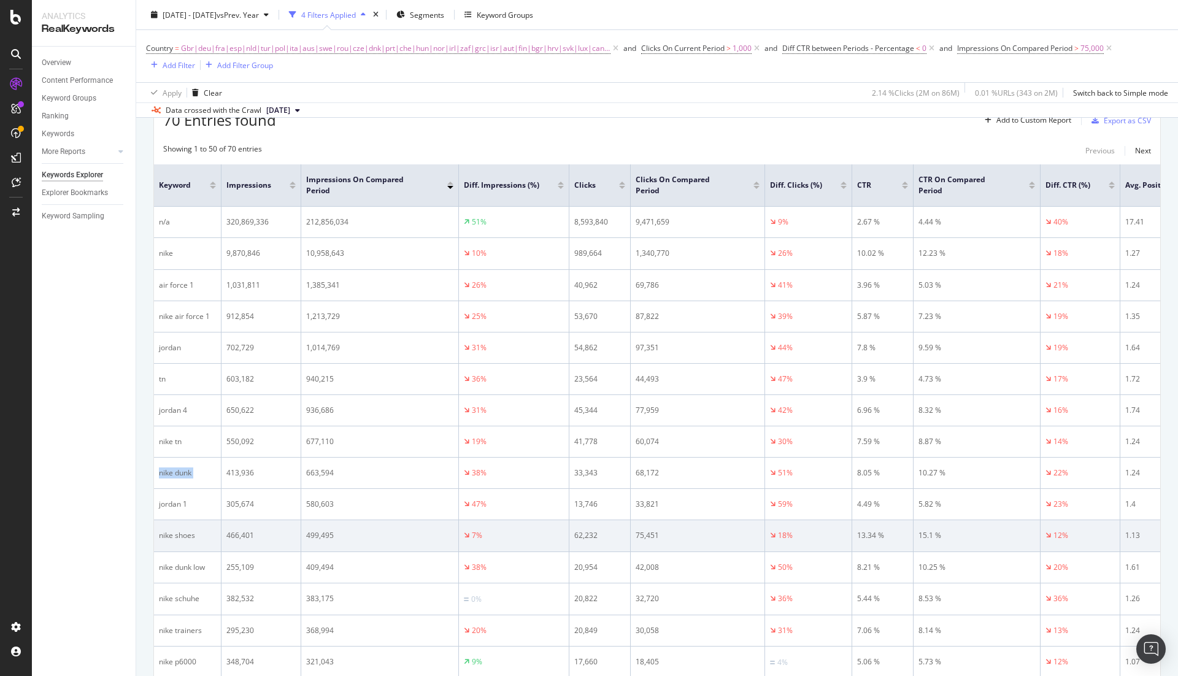
click at [167, 530] on div "nike shoes" at bounding box center [187, 535] width 57 height 11
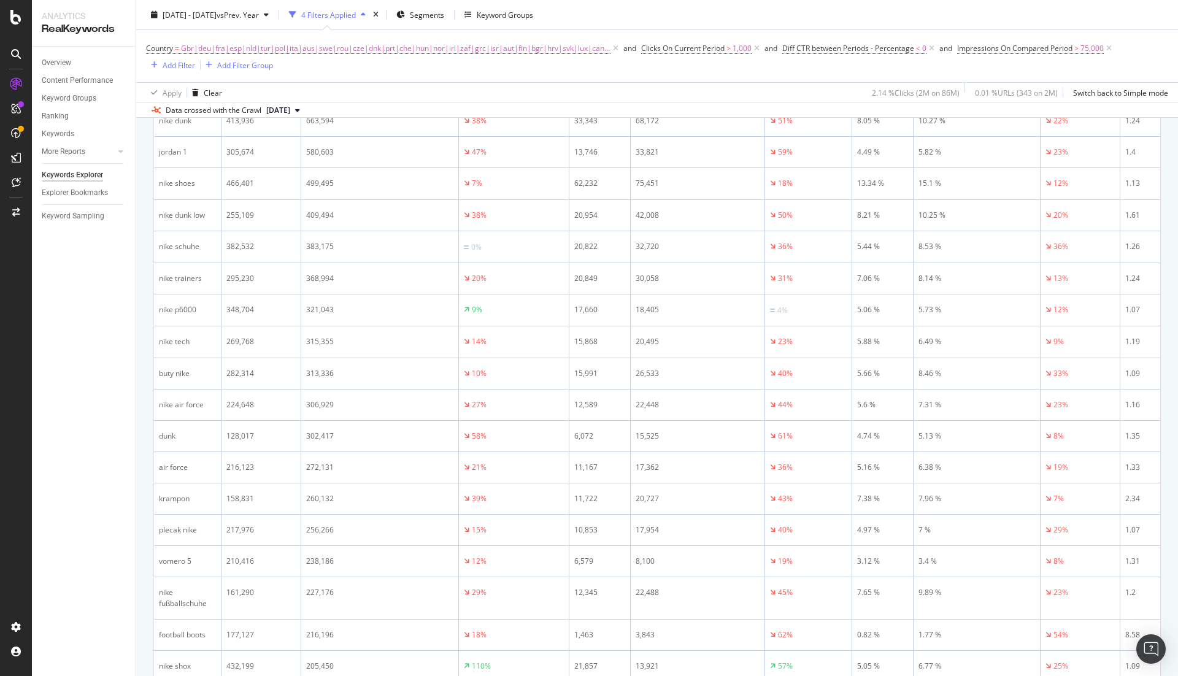
scroll to position [0, 0]
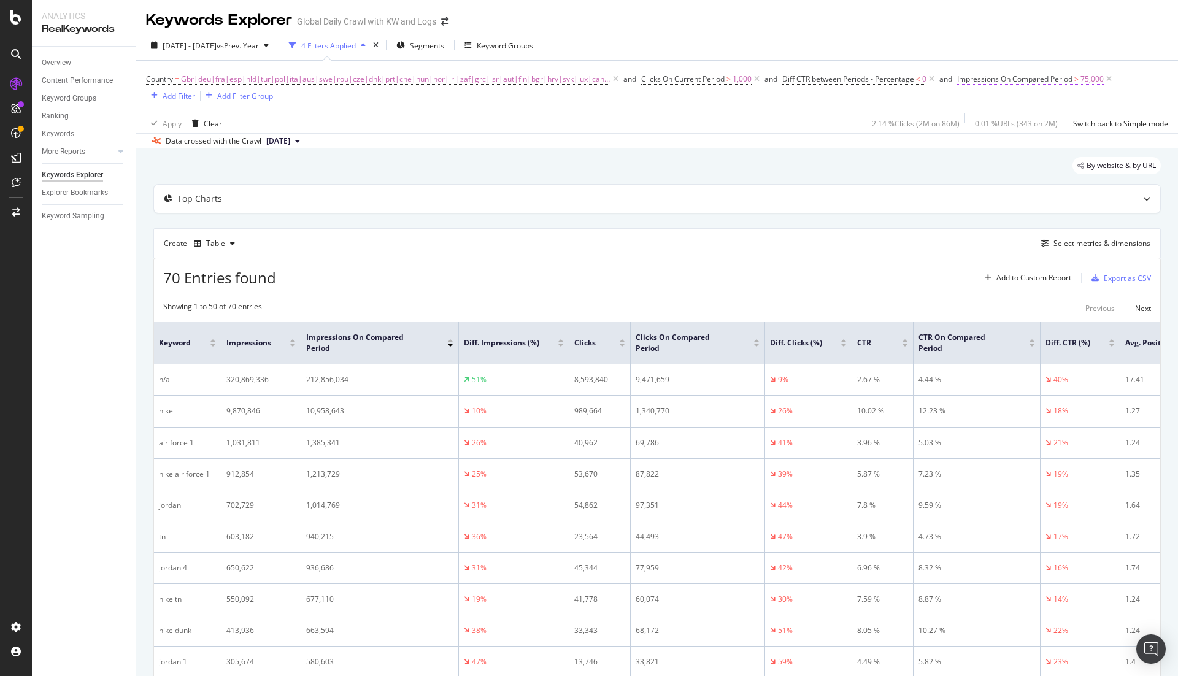
click at [1012, 77] on span "Impressions On Compared Period" at bounding box center [1014, 79] width 115 height 10
click at [1007, 163] on input "75000" at bounding box center [1027, 171] width 135 height 20
type input "50000"
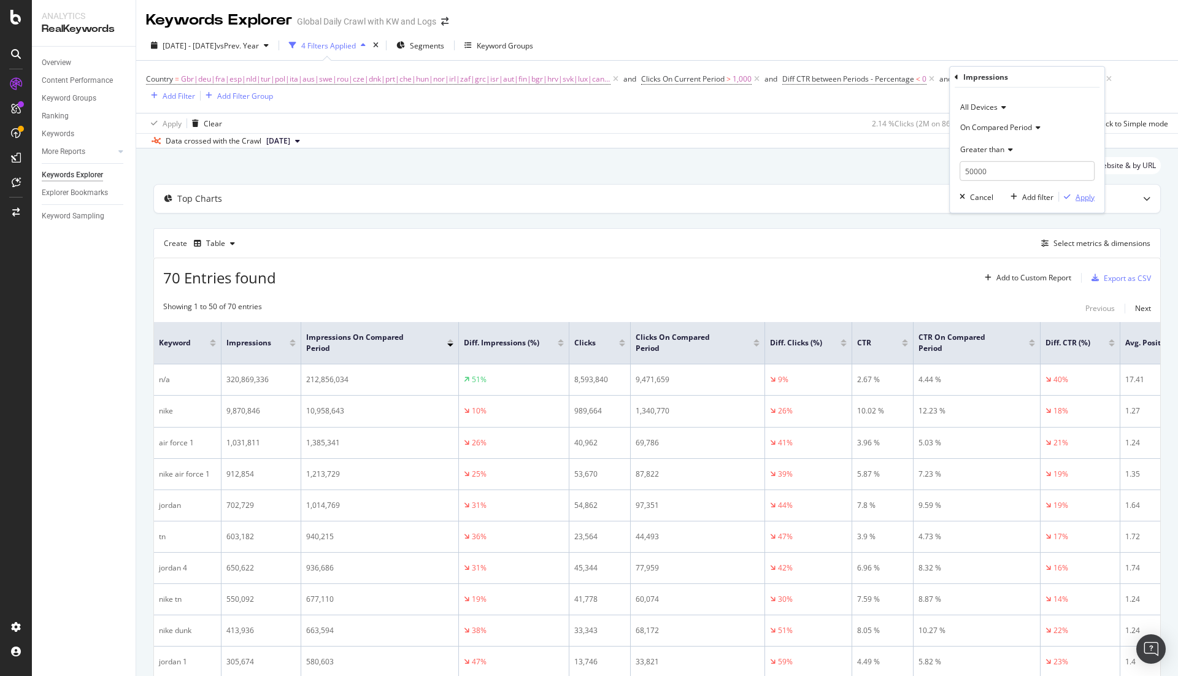
click at [1086, 195] on div "Apply" at bounding box center [1085, 196] width 19 height 10
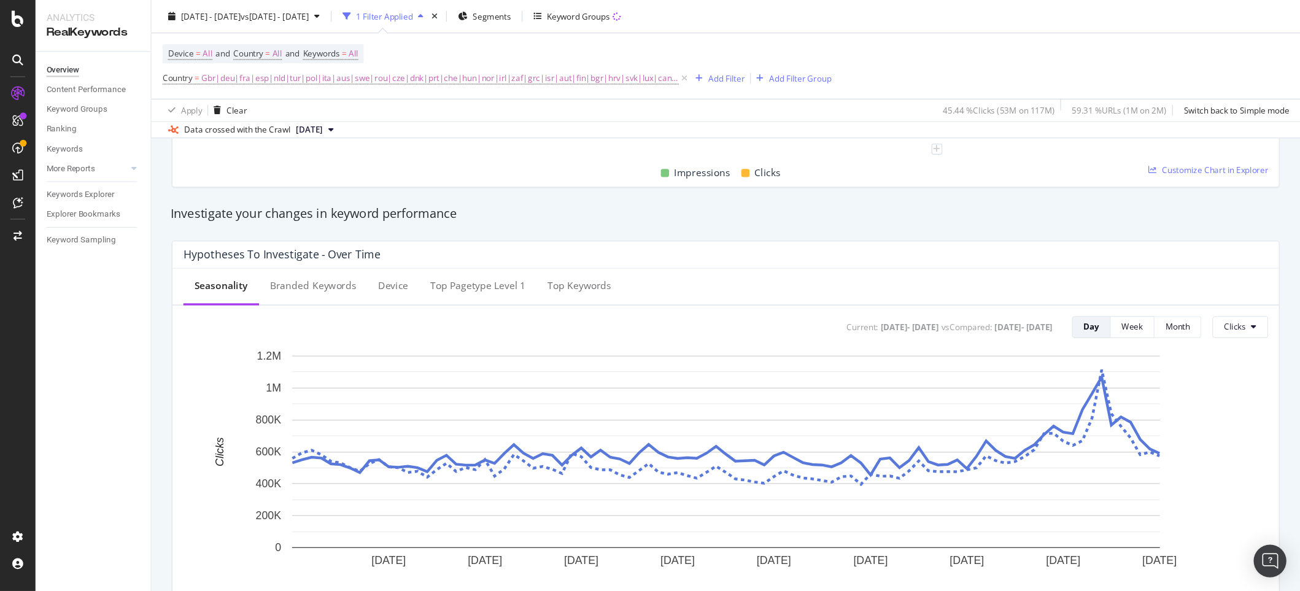
scroll to position [382, 0]
